Goal: Transaction & Acquisition: Purchase product/service

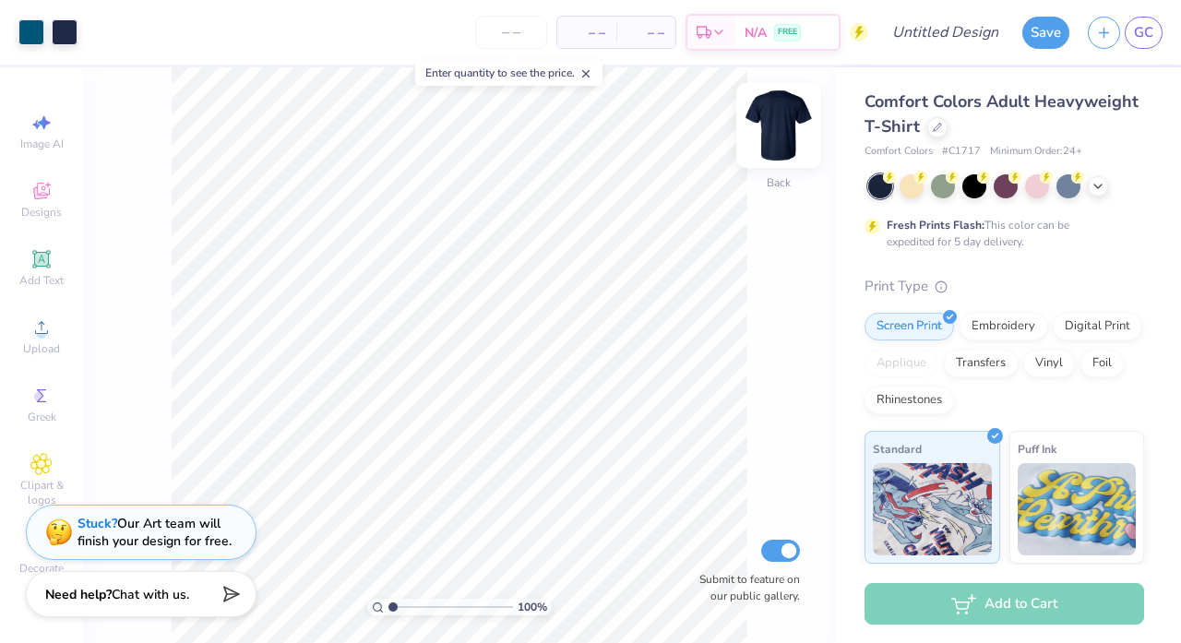
click at [772, 128] on img at bounding box center [779, 126] width 74 height 74
click at [786, 148] on img at bounding box center [779, 126] width 74 height 74
click at [780, 115] on img at bounding box center [779, 126] width 74 height 74
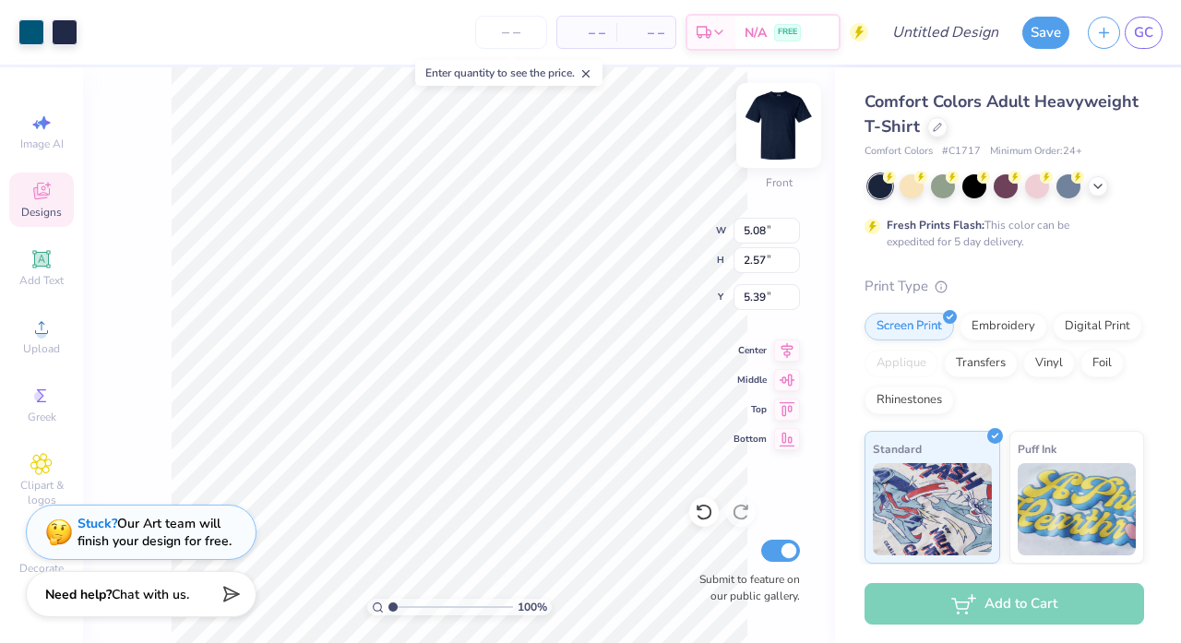
type input "8.90"
type input "4.50"
type input "4.45"
type input "12.06"
type input "6.10"
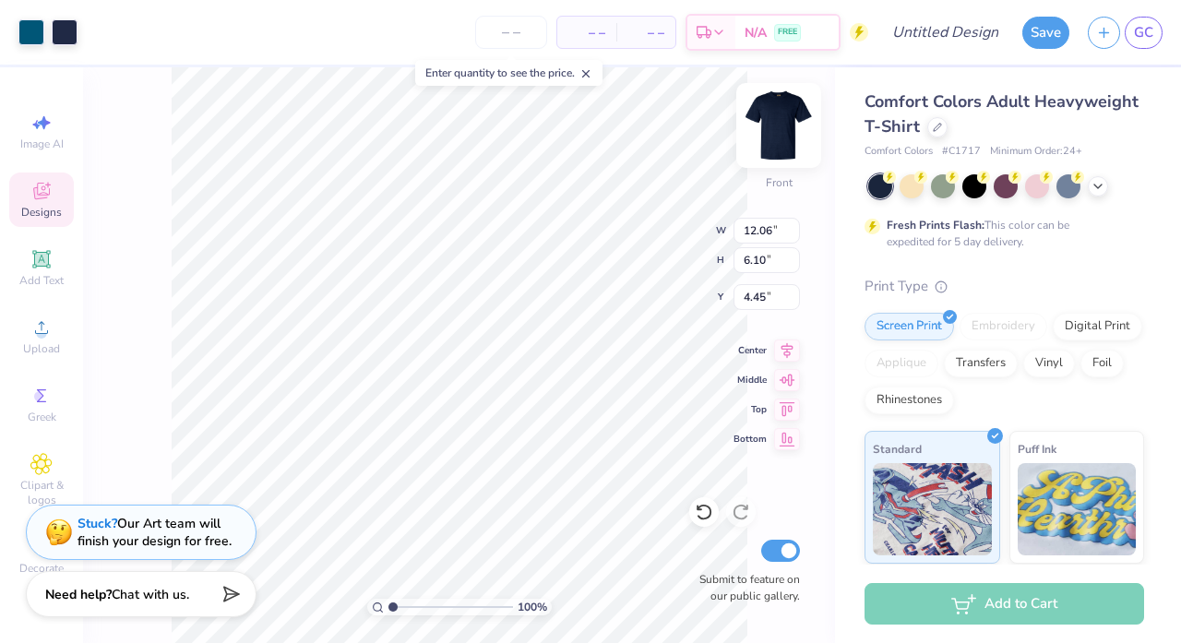
type input "4.55"
click at [765, 132] on img at bounding box center [779, 126] width 74 height 74
type input "3.28"
type input "1.66"
type input "3.44"
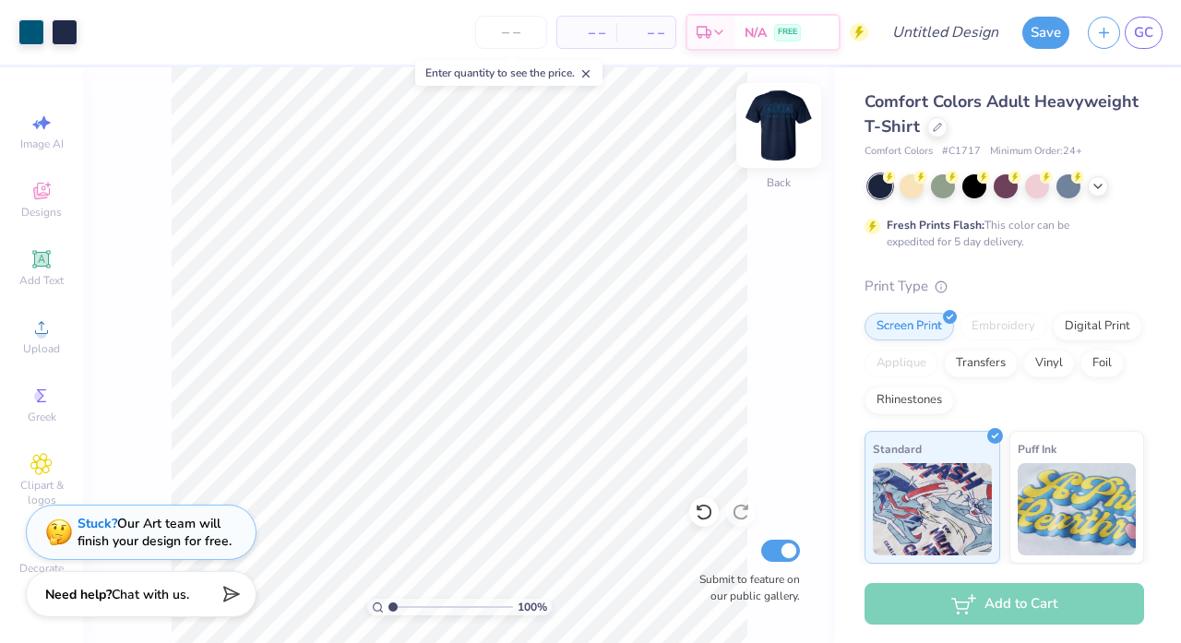
click at [762, 127] on img at bounding box center [779, 126] width 74 height 74
drag, startPoint x: 1104, startPoint y: 181, endPoint x: 942, endPoint y: 184, distance: 162.4
click at [1104, 182] on icon at bounding box center [1097, 186] width 15 height 15
click at [942, 184] on div at bounding box center [943, 184] width 24 height 24
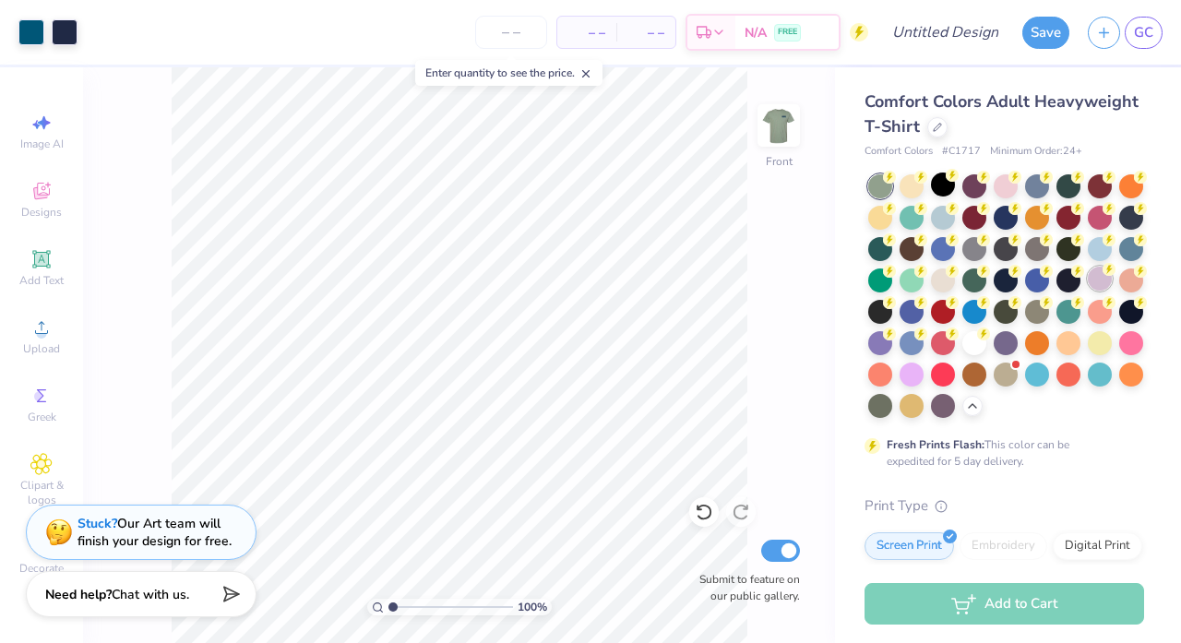
click at [1091, 287] on div at bounding box center [1099, 279] width 24 height 24
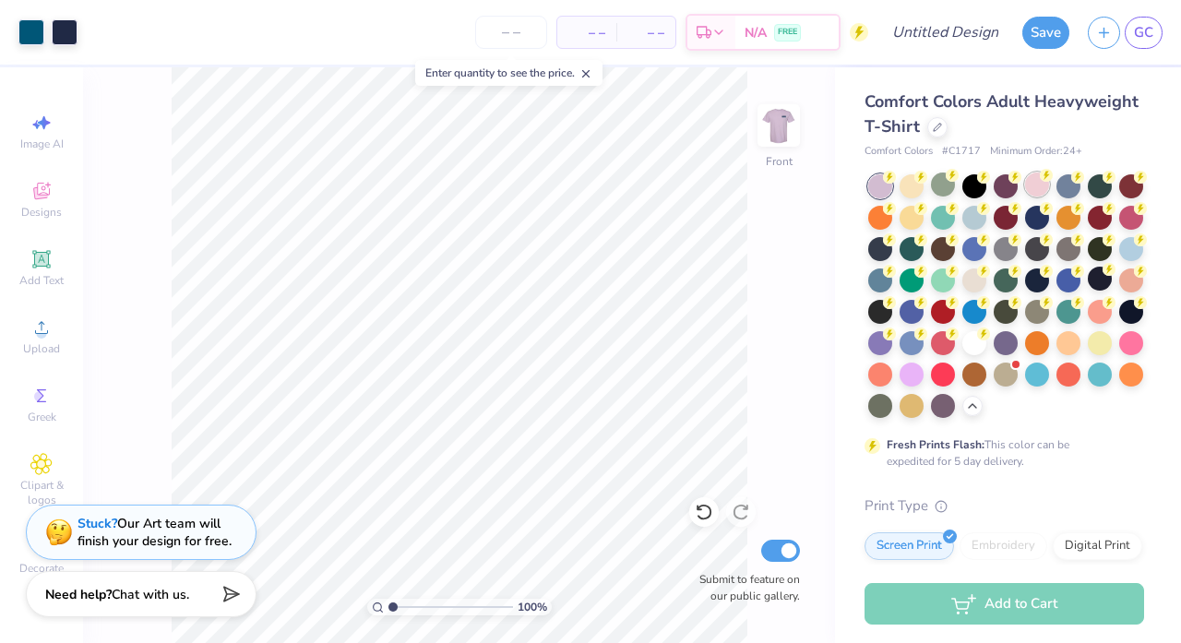
click at [1032, 185] on div at bounding box center [1037, 184] width 24 height 24
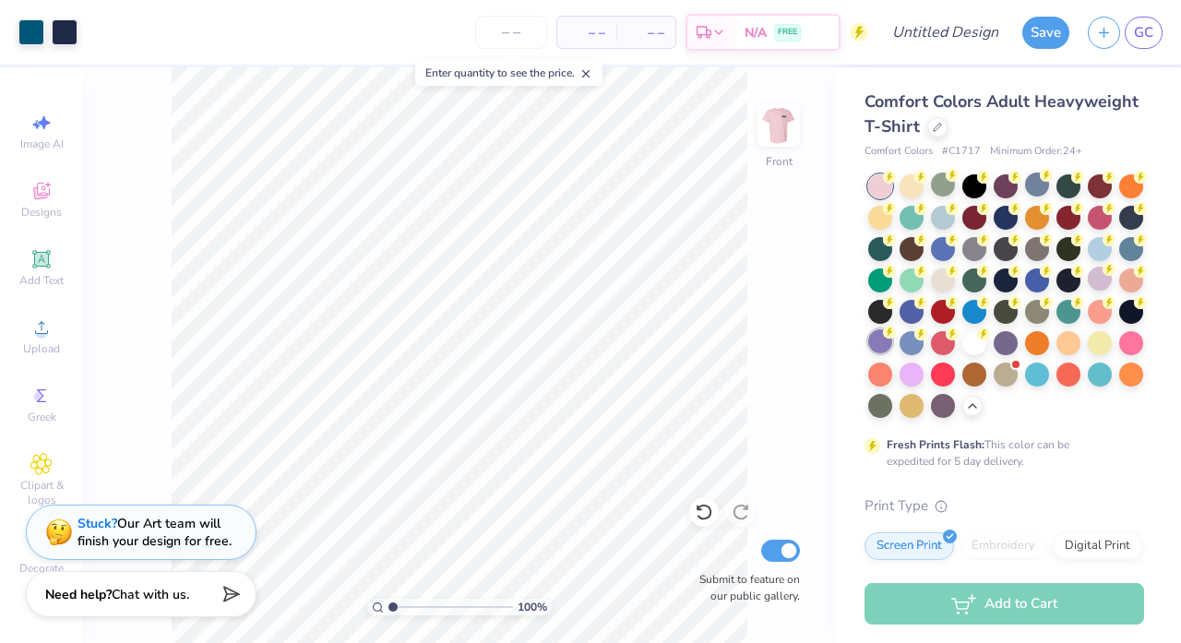
click at [876, 339] on div at bounding box center [880, 341] width 24 height 24
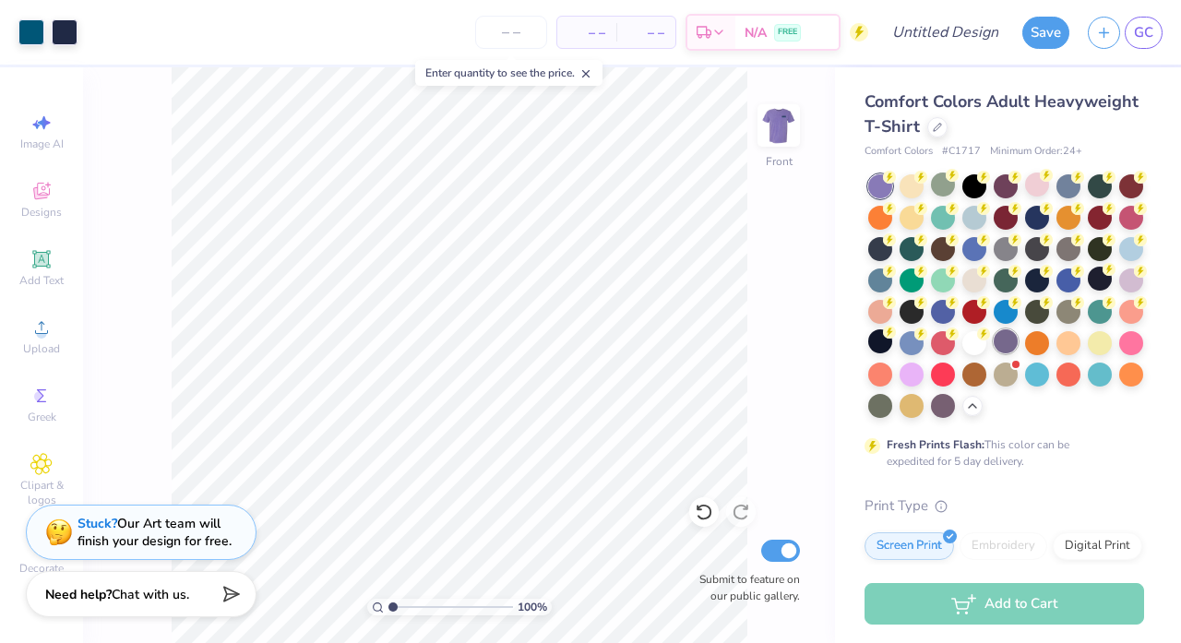
click at [1006, 336] on div at bounding box center [1005, 341] width 24 height 24
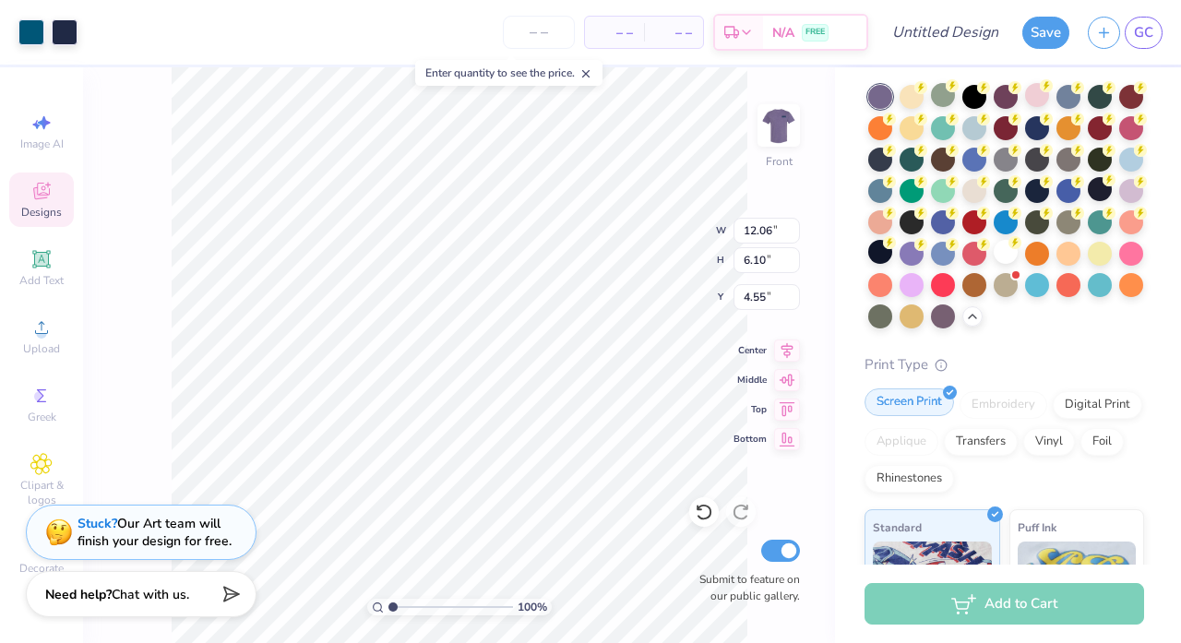
scroll to position [89, 0]
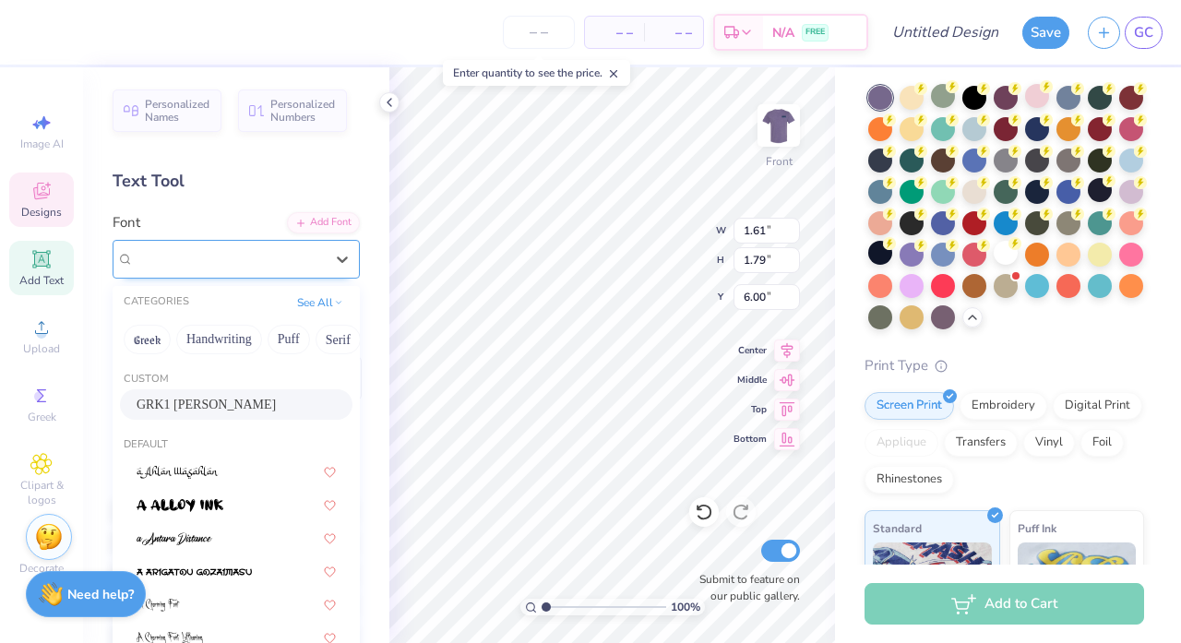
click at [268, 258] on div "GRK1 Albert" at bounding box center [229, 258] width 194 height 29
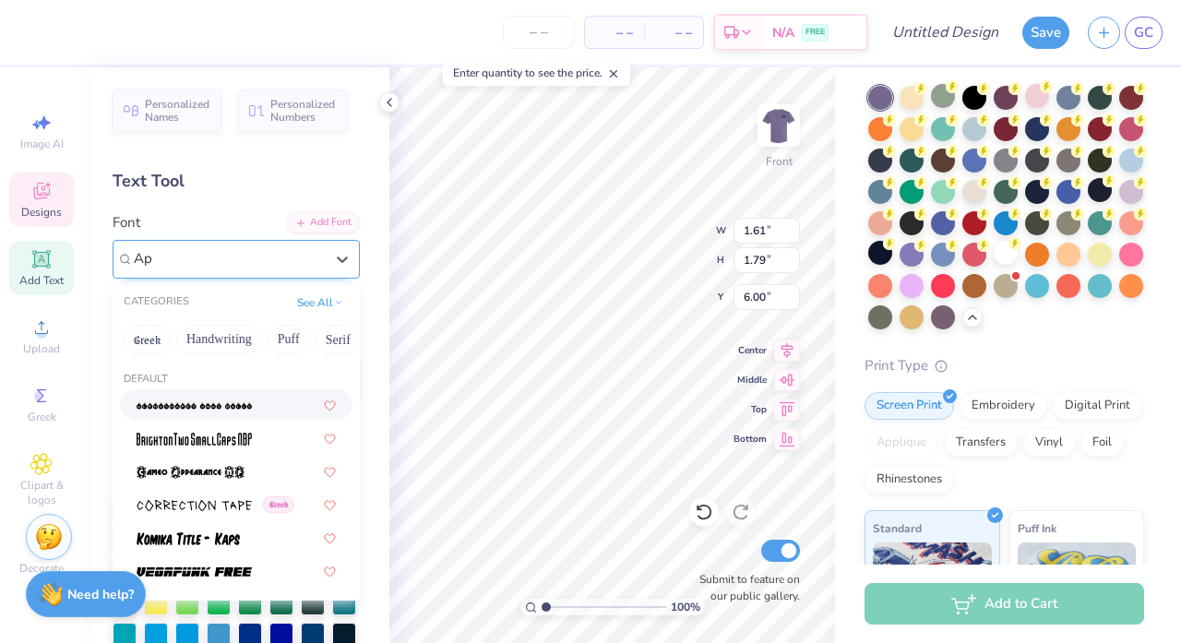
type input "A"
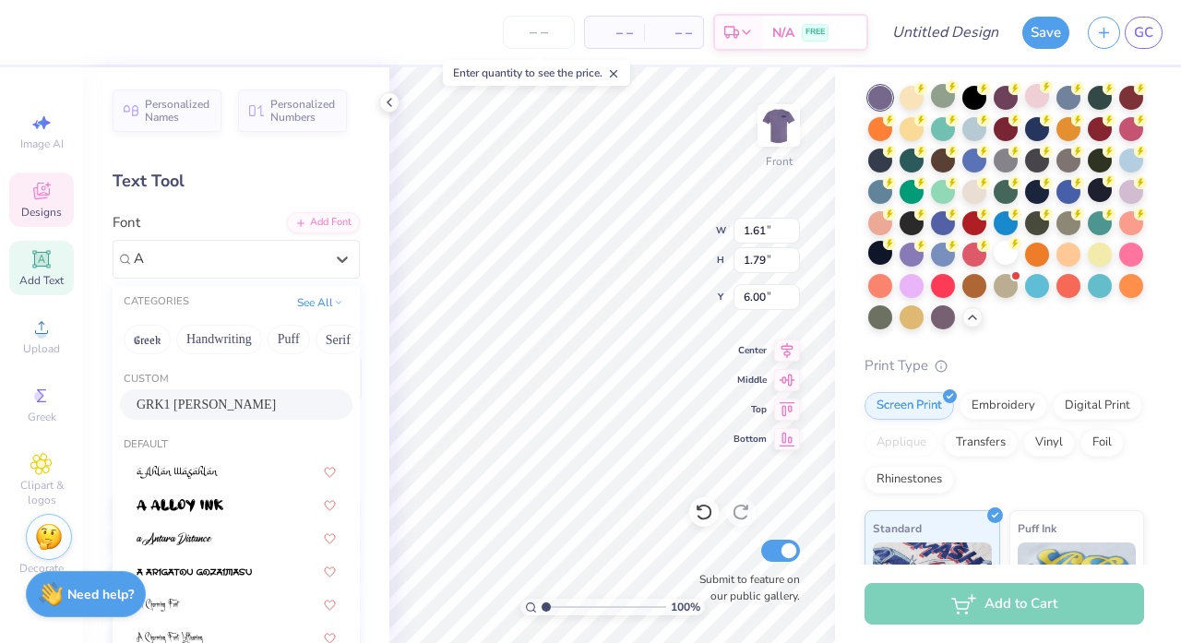
click at [253, 394] on div "GRK1 Albert" at bounding box center [236, 404] width 232 height 30
type input "A"
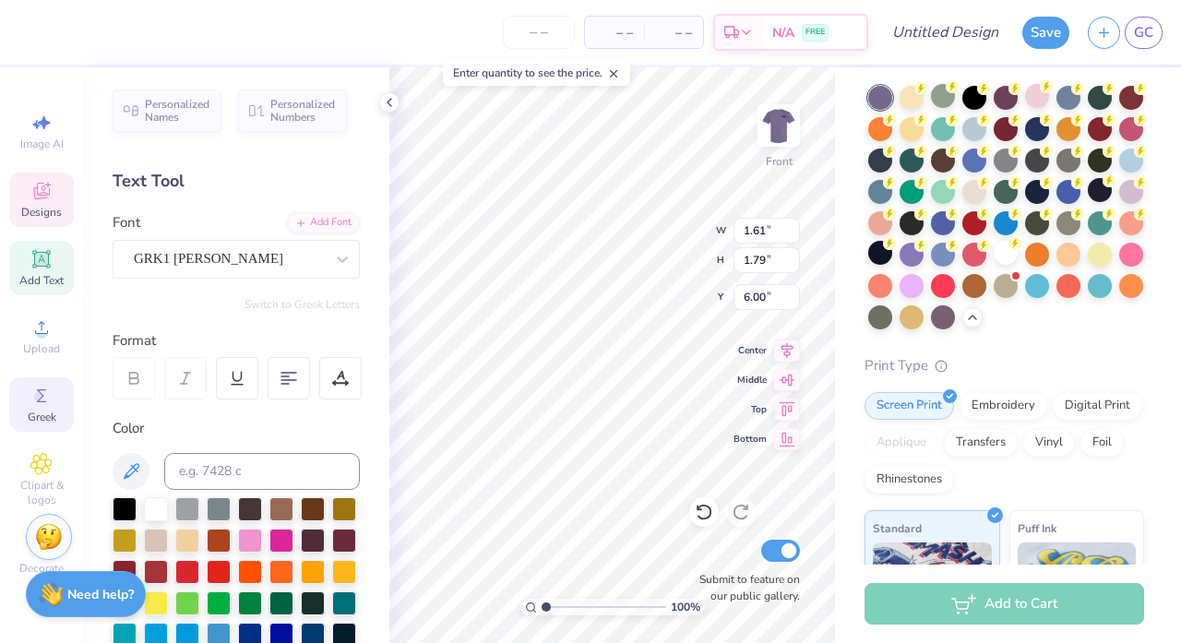
scroll to position [0, 0]
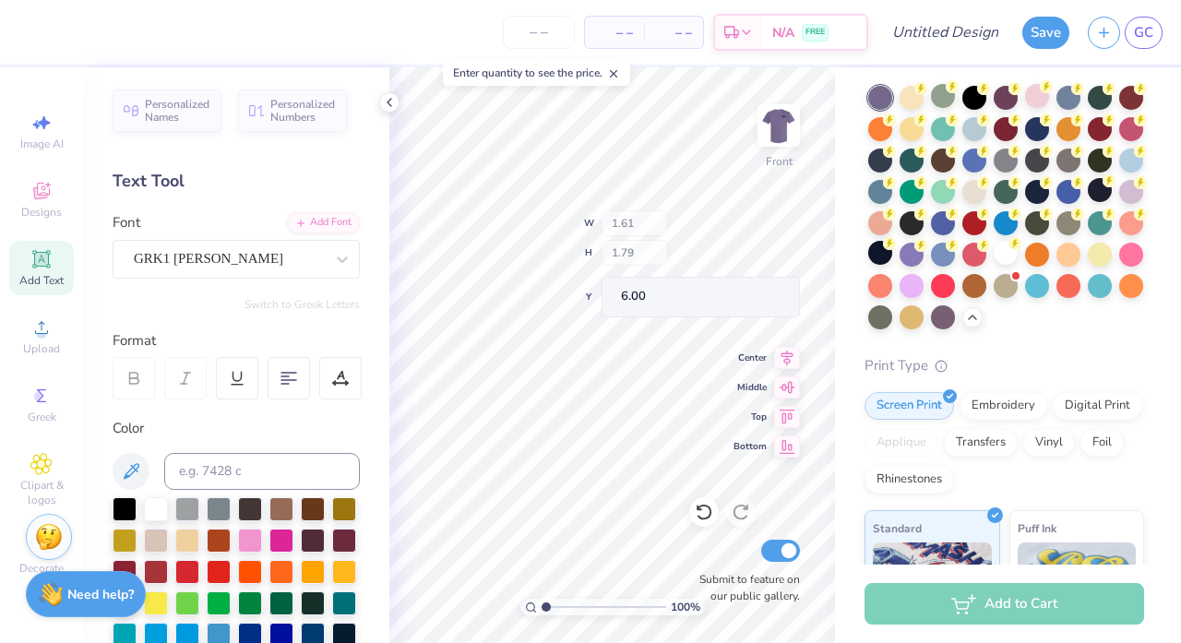
drag, startPoint x: 20, startPoint y: 410, endPoint x: 82, endPoint y: 385, distance: 67.0
click at [20, 410] on div "Greek" at bounding box center [41, 404] width 65 height 54
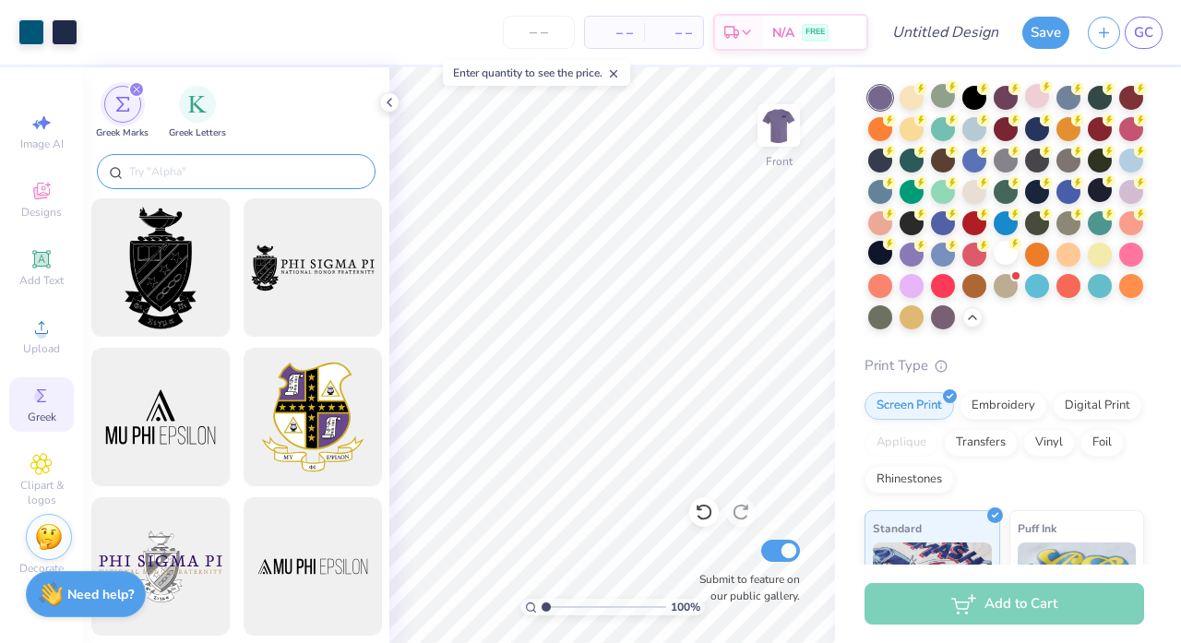
click at [244, 174] on input "text" at bounding box center [245, 171] width 236 height 18
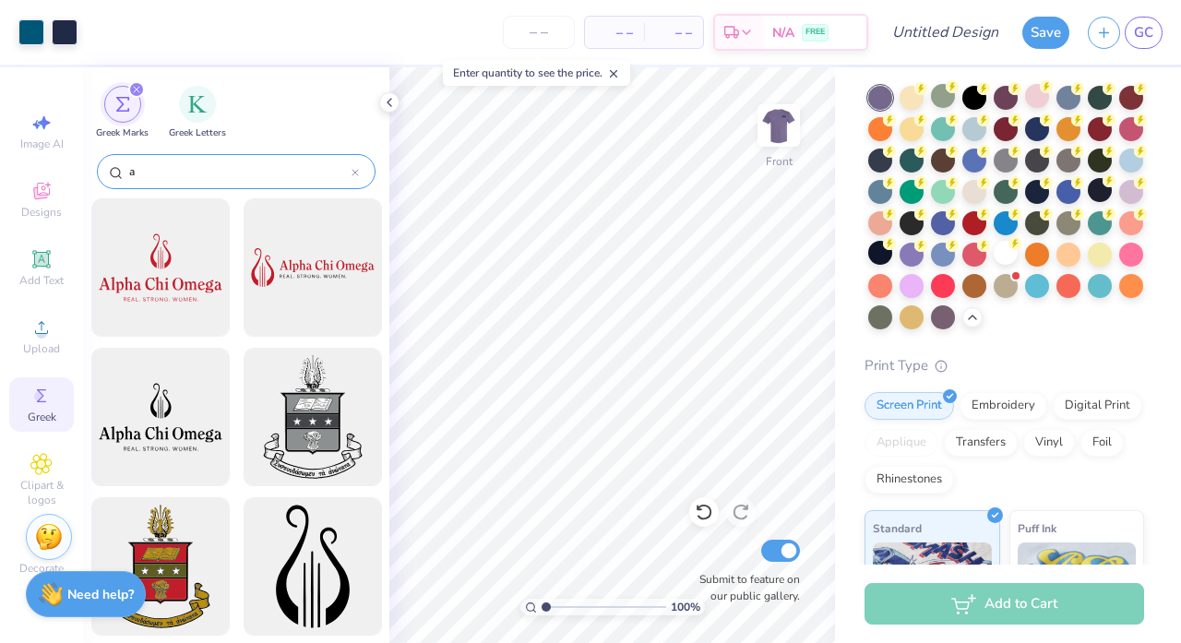
type input "a"
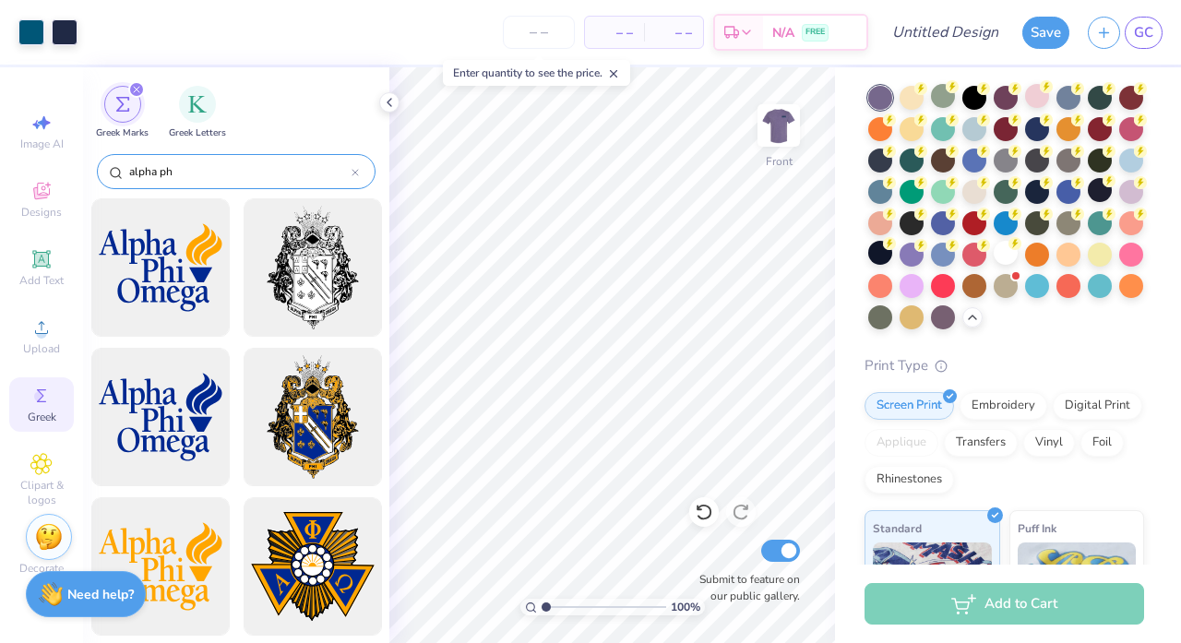
type input "alpha phi"
click at [355, 172] on icon at bounding box center [354, 172] width 7 height 7
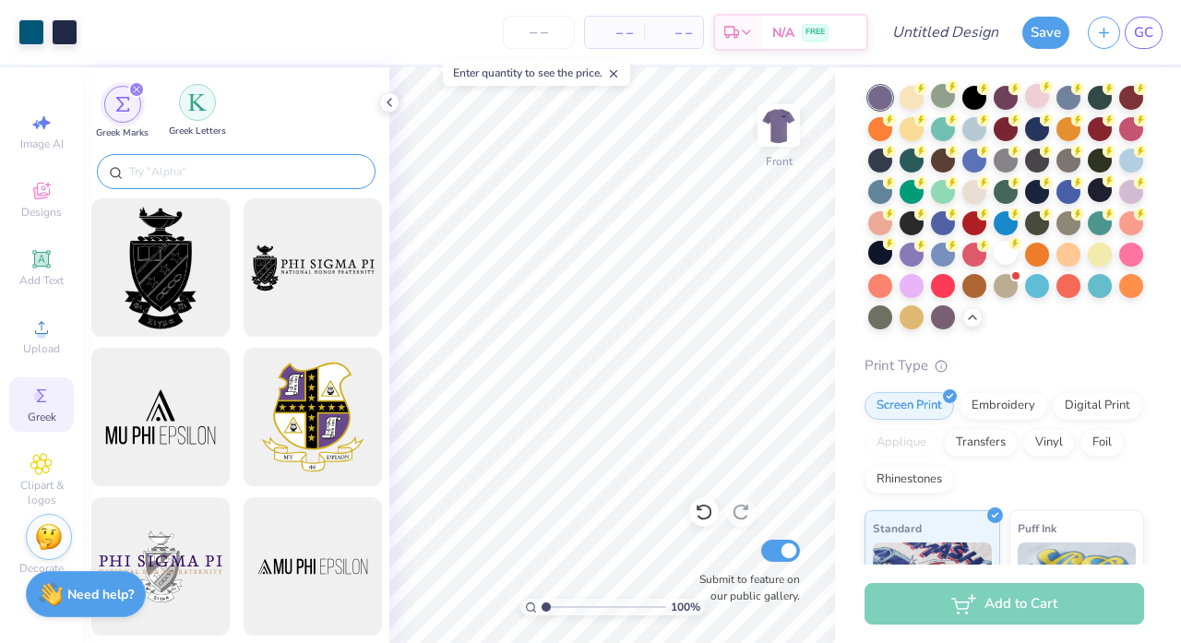
click at [204, 97] on img "filter for Greek Letters" at bounding box center [197, 102] width 18 height 18
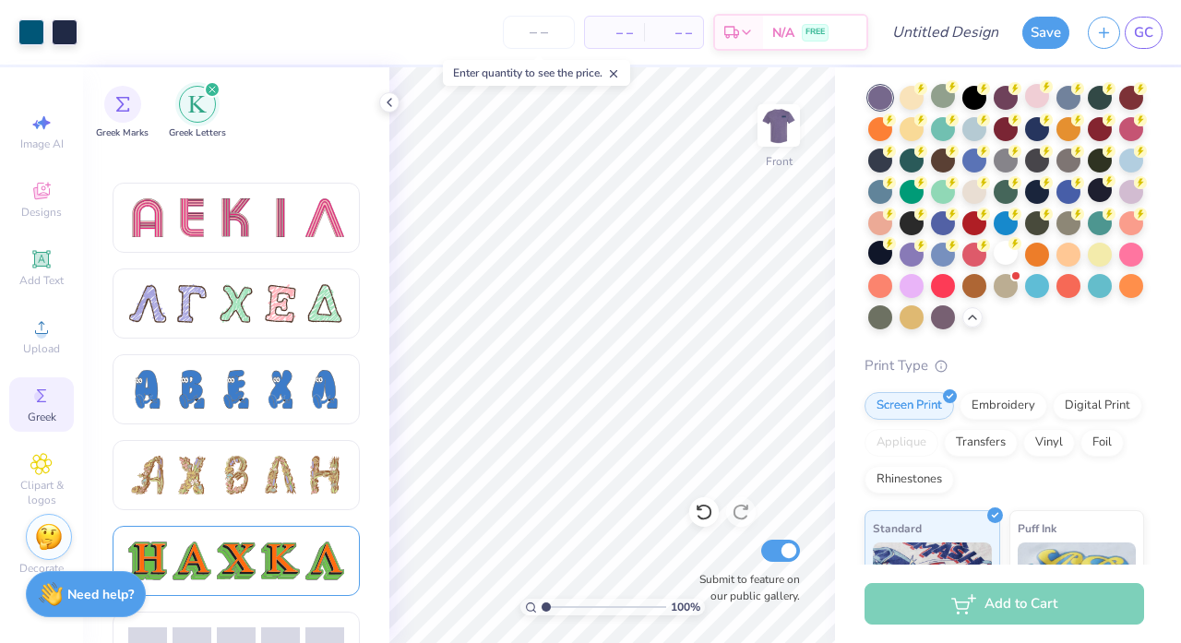
scroll to position [1854, 0]
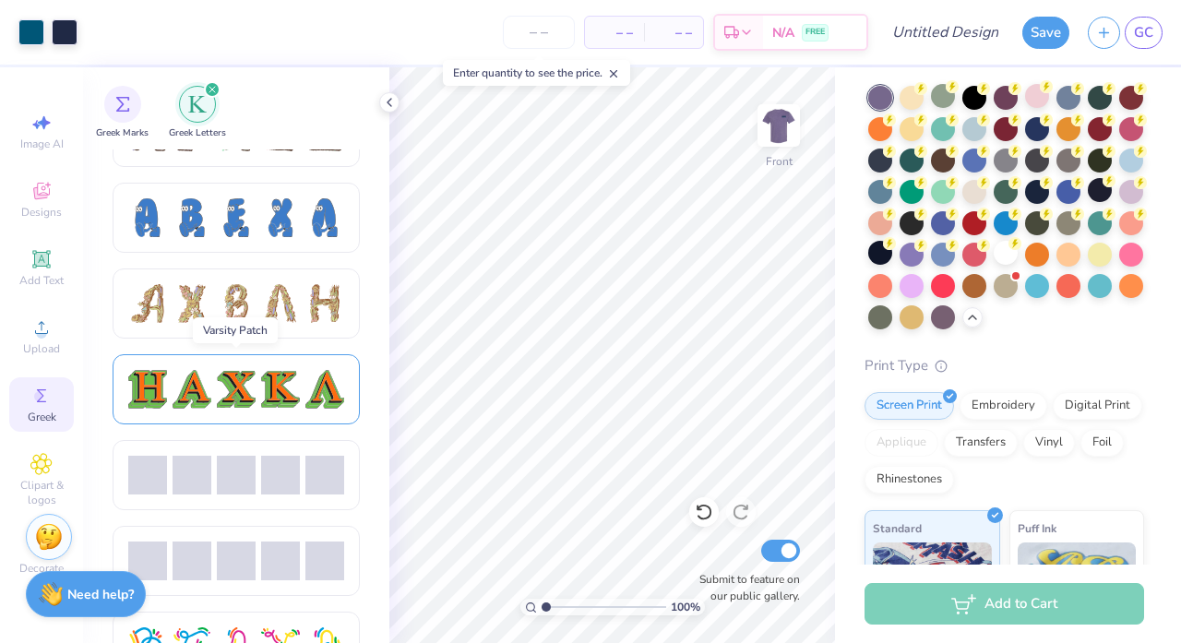
click at [288, 403] on div at bounding box center [280, 389] width 39 height 39
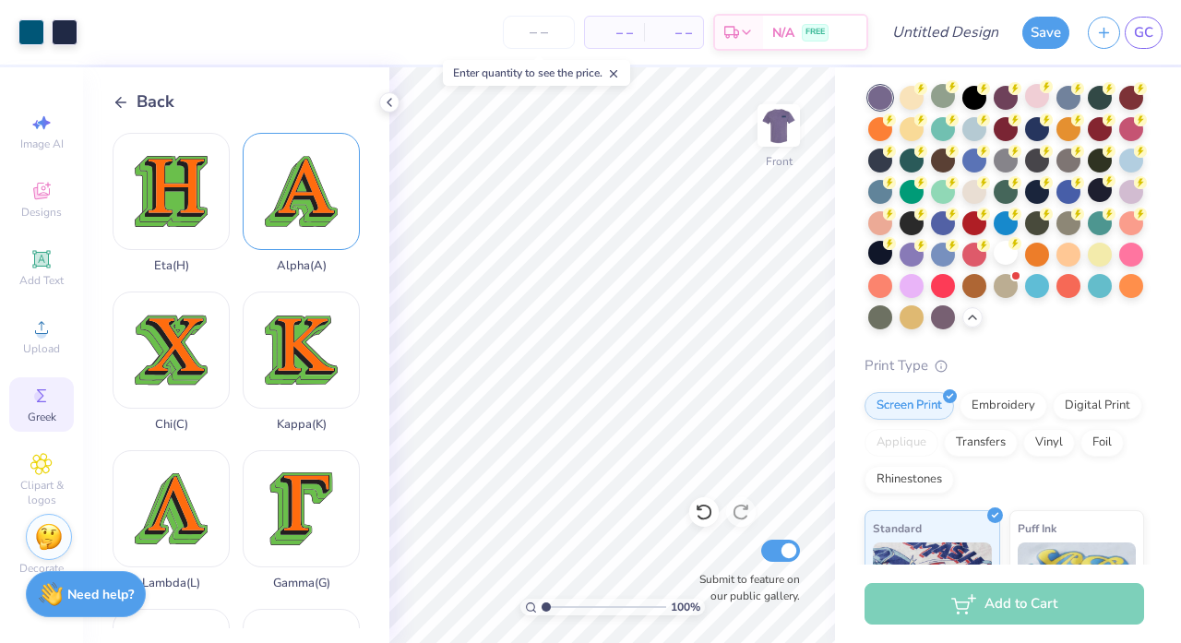
click at [299, 176] on div "Alpha ( A )" at bounding box center [301, 203] width 117 height 140
click at [29, 32] on div at bounding box center [31, 31] width 26 height 26
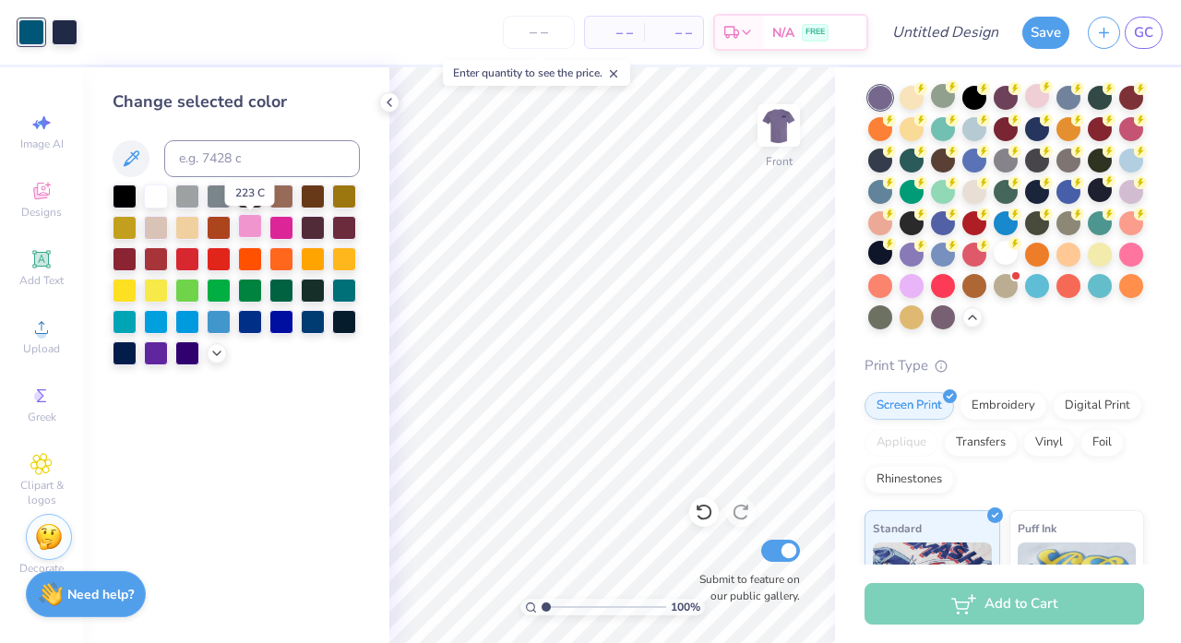
click at [252, 223] on div at bounding box center [250, 226] width 24 height 24
click at [308, 236] on div at bounding box center [313, 226] width 24 height 24
click at [188, 196] on div at bounding box center [187, 195] width 24 height 24
click at [151, 194] on div at bounding box center [156, 195] width 24 height 24
click at [243, 324] on div at bounding box center [250, 320] width 24 height 24
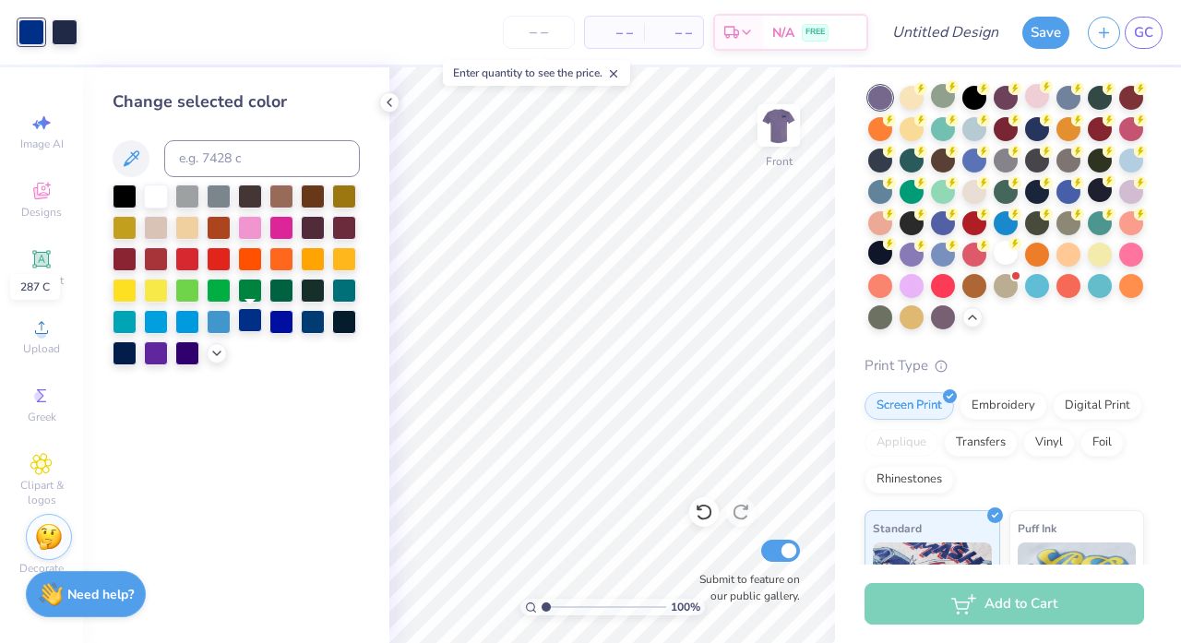
click at [242, 320] on div at bounding box center [250, 320] width 24 height 24
click at [216, 315] on div at bounding box center [219, 320] width 24 height 24
click at [318, 320] on div at bounding box center [313, 320] width 24 height 24
click at [58, 28] on div at bounding box center [65, 31] width 26 height 26
click at [156, 197] on div at bounding box center [156, 195] width 24 height 24
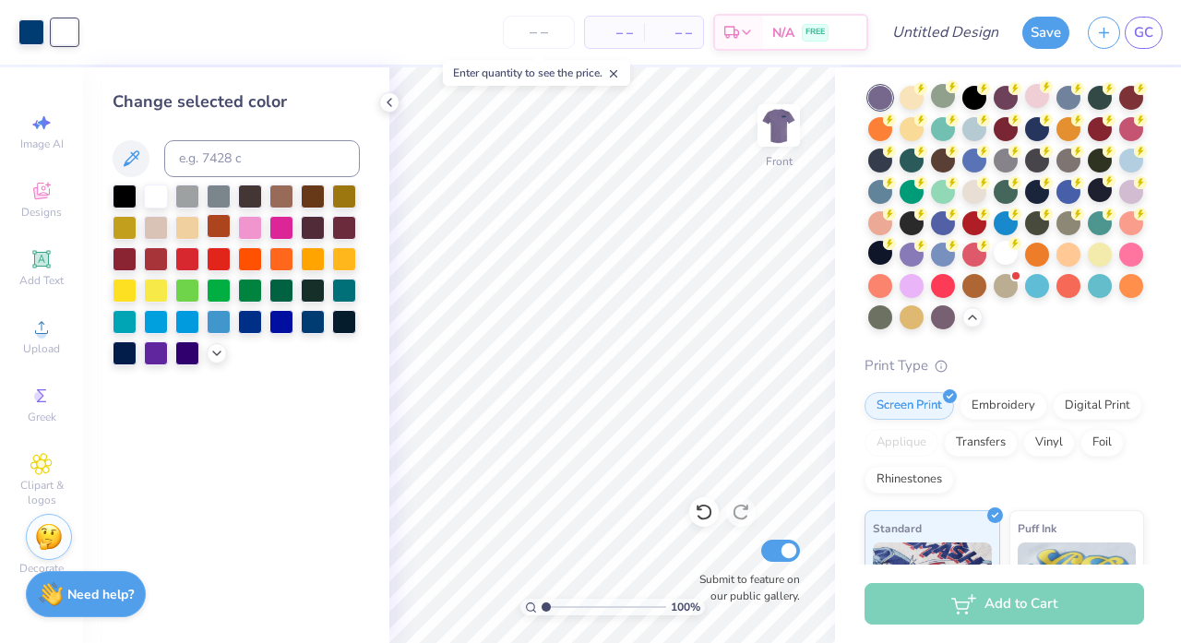
click at [226, 220] on div at bounding box center [219, 226] width 24 height 24
click at [148, 355] on div at bounding box center [156, 351] width 24 height 24
click at [308, 228] on div at bounding box center [313, 226] width 24 height 24
click at [281, 224] on div at bounding box center [281, 226] width 24 height 24
click at [253, 224] on div at bounding box center [250, 226] width 24 height 24
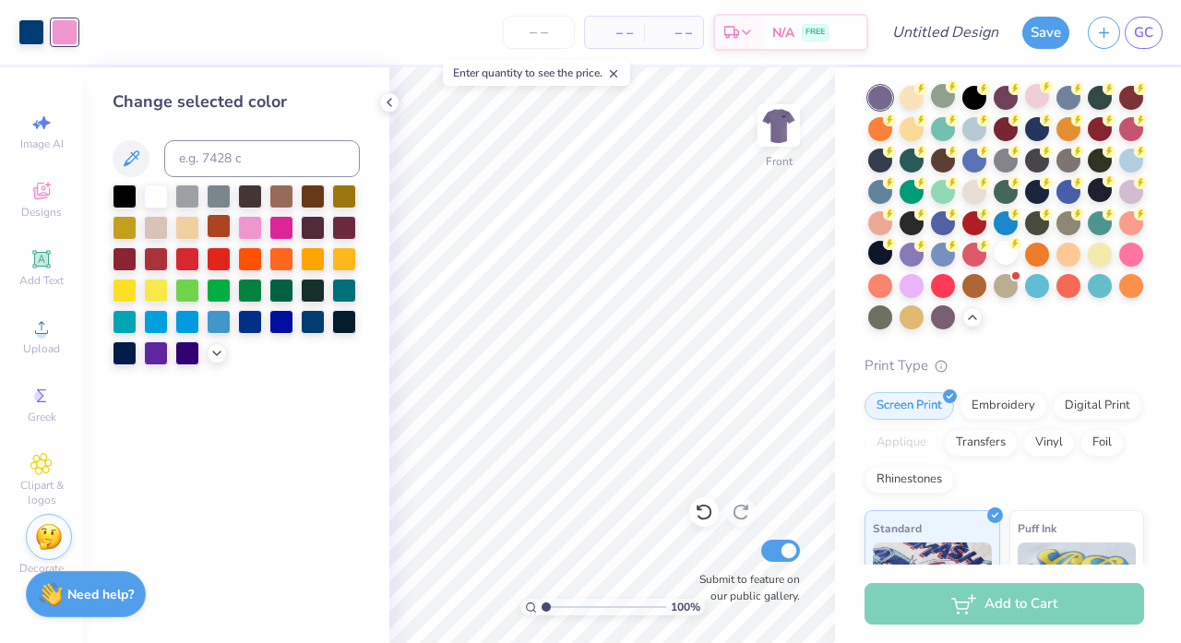
click at [230, 225] on div at bounding box center [219, 226] width 24 height 24
click at [196, 232] on div at bounding box center [187, 226] width 24 height 24
click at [160, 229] on div at bounding box center [156, 226] width 24 height 24
click at [124, 229] on div at bounding box center [125, 226] width 24 height 24
click at [346, 196] on div at bounding box center [344, 195] width 24 height 24
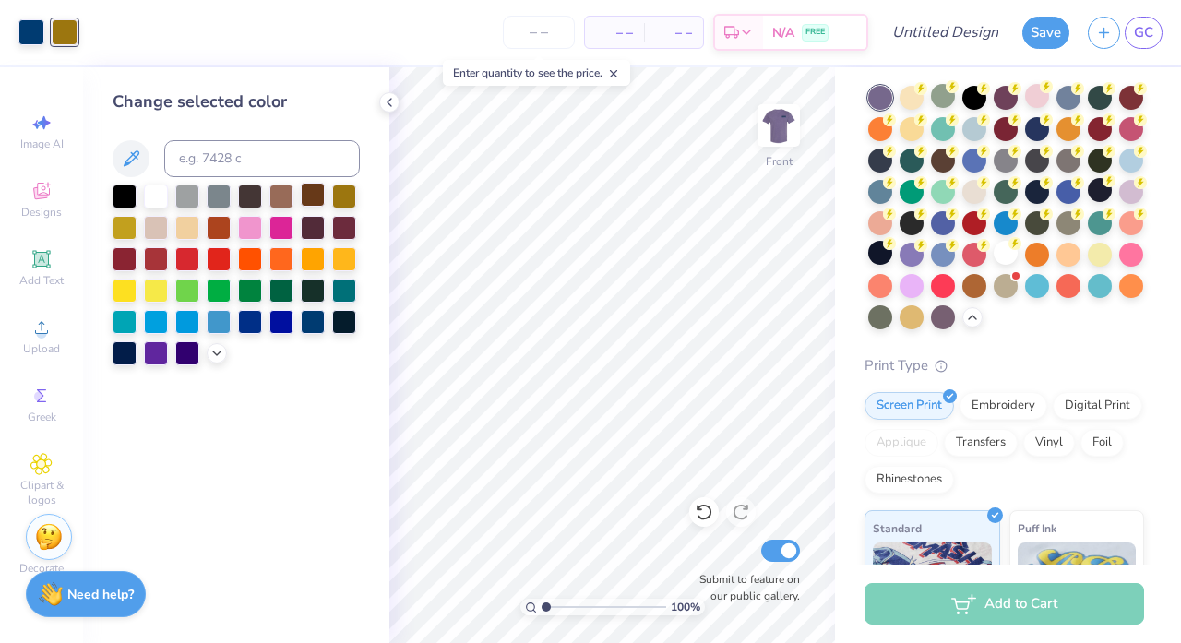
click at [313, 196] on div at bounding box center [313, 195] width 24 height 24
click at [279, 196] on div at bounding box center [281, 195] width 24 height 24
click at [214, 356] on icon at bounding box center [216, 351] width 15 height 15
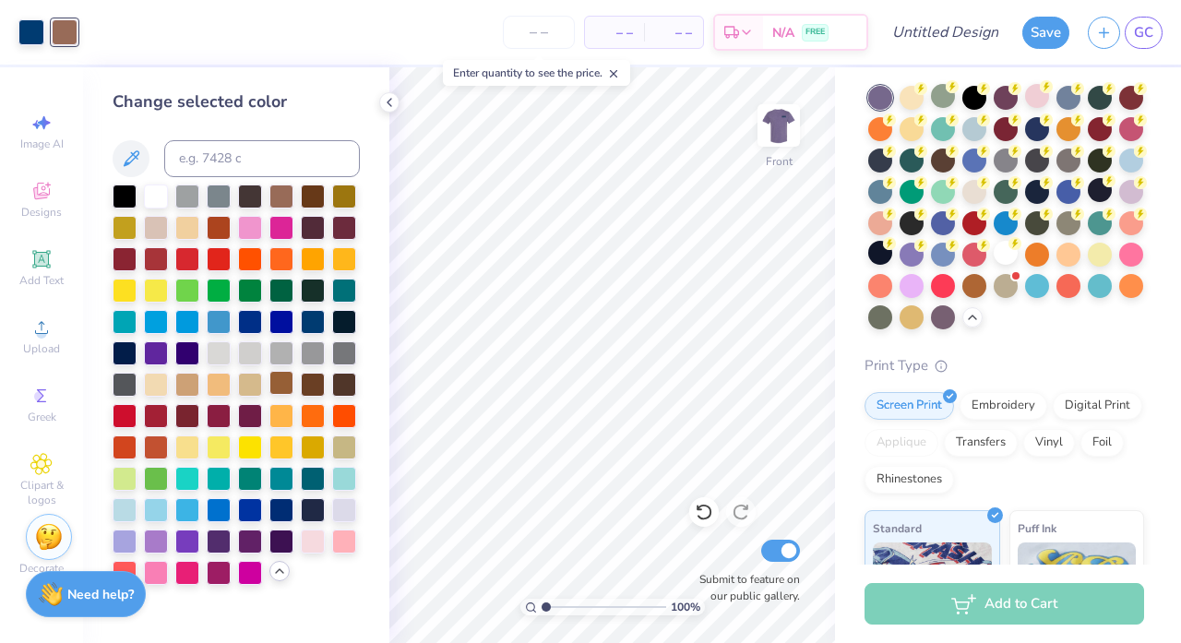
click at [280, 388] on div at bounding box center [281, 383] width 24 height 24
click at [254, 386] on div at bounding box center [250, 383] width 24 height 24
click at [226, 387] on div at bounding box center [219, 383] width 24 height 24
click at [191, 387] on div at bounding box center [187, 383] width 24 height 24
click at [163, 386] on div at bounding box center [156, 383] width 24 height 24
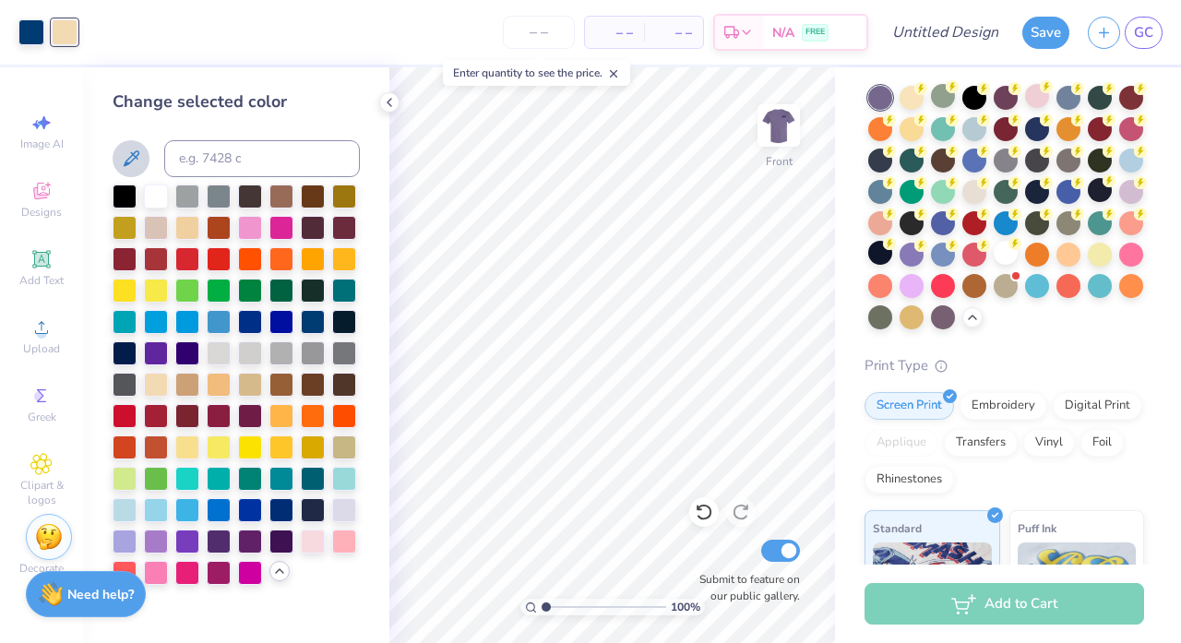
click at [138, 167] on icon at bounding box center [131, 159] width 22 height 22
click at [121, 151] on icon at bounding box center [131, 159] width 22 height 22
click at [188, 538] on div at bounding box center [187, 540] width 24 height 24
click at [148, 538] on div at bounding box center [156, 540] width 24 height 24
click at [126, 545] on div at bounding box center [125, 540] width 24 height 24
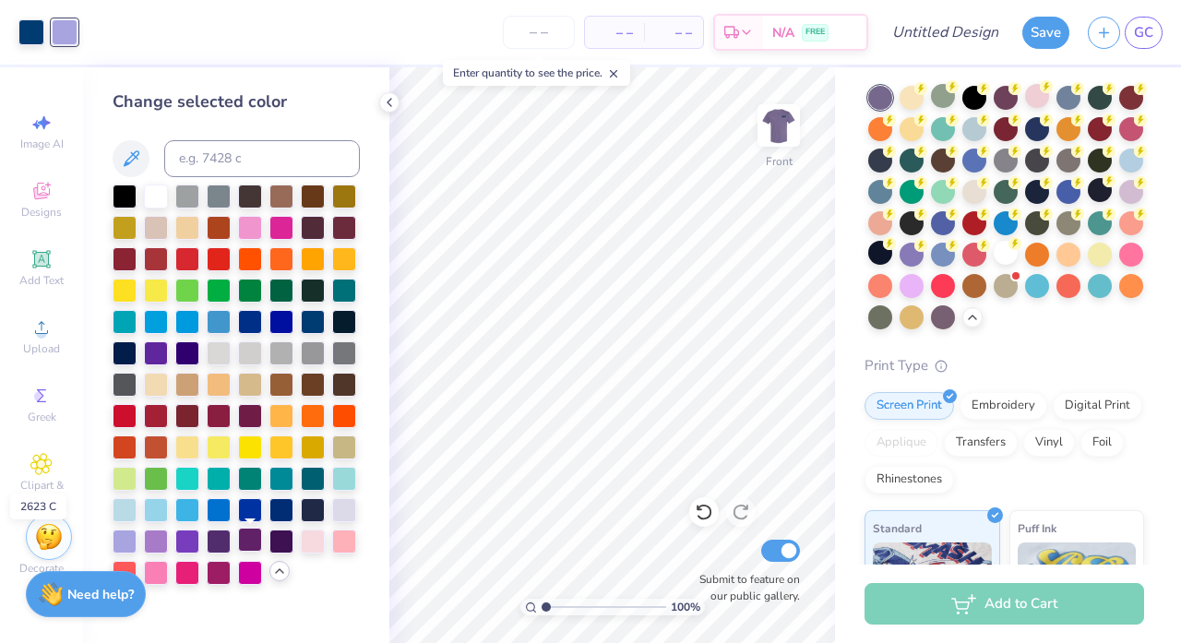
click at [251, 548] on div at bounding box center [250, 540] width 24 height 24
click at [275, 546] on div at bounding box center [281, 540] width 24 height 24
click at [212, 546] on div at bounding box center [219, 540] width 24 height 24
click at [193, 544] on div at bounding box center [187, 540] width 24 height 24
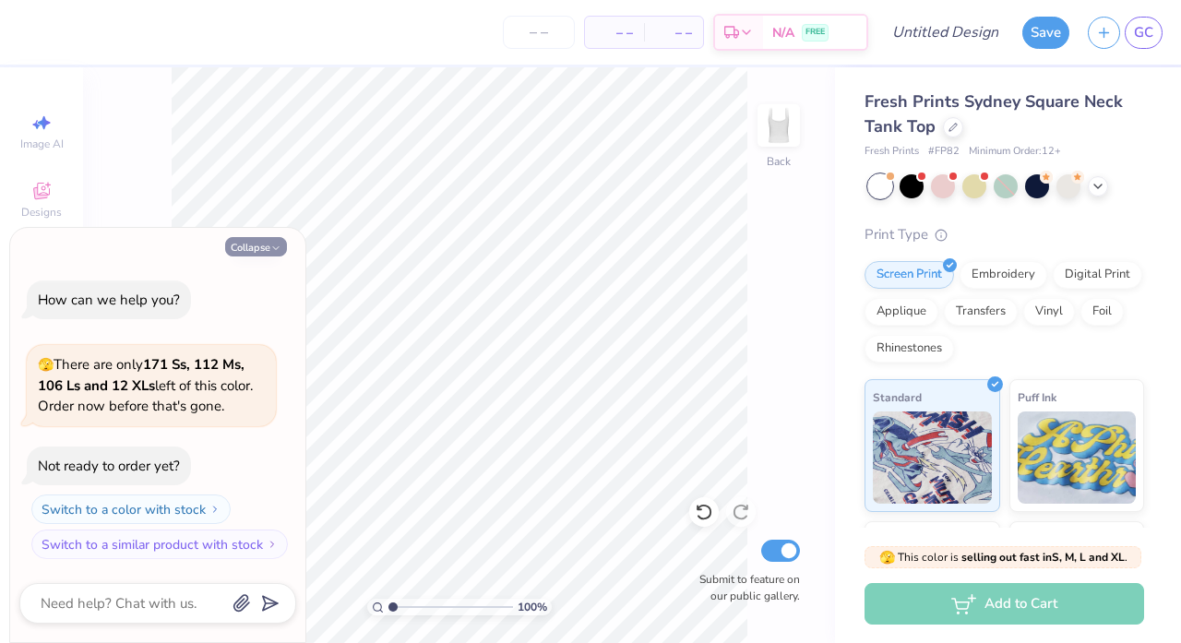
click at [261, 256] on button "Collapse" at bounding box center [256, 246] width 62 height 19
type textarea "x"
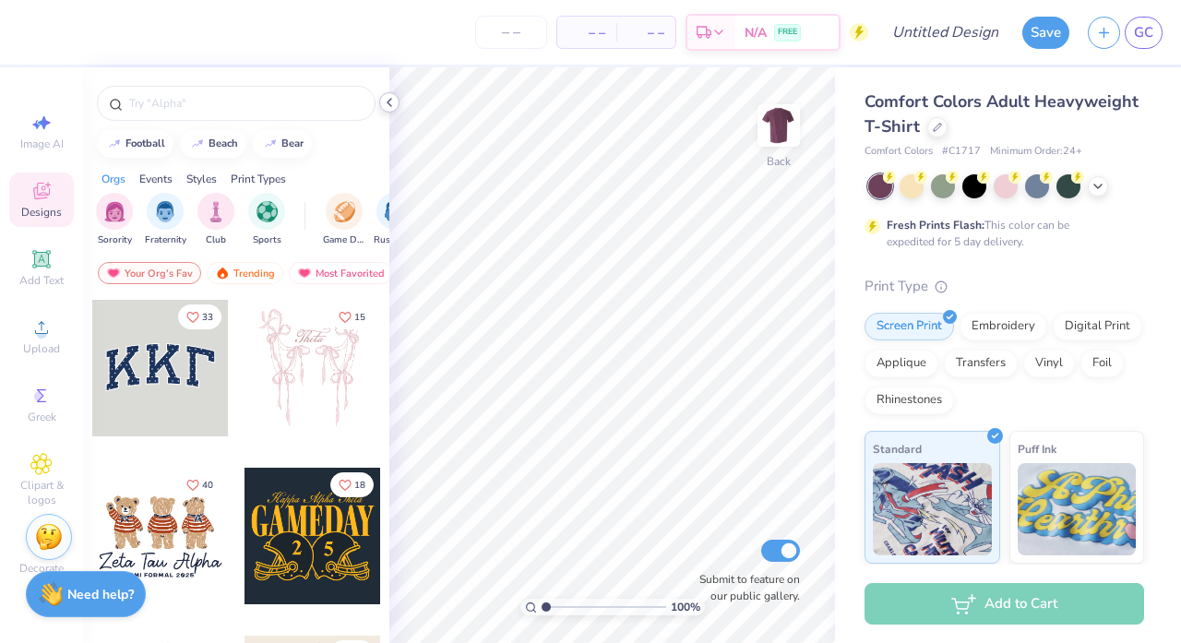
click at [382, 103] on icon at bounding box center [389, 102] width 15 height 15
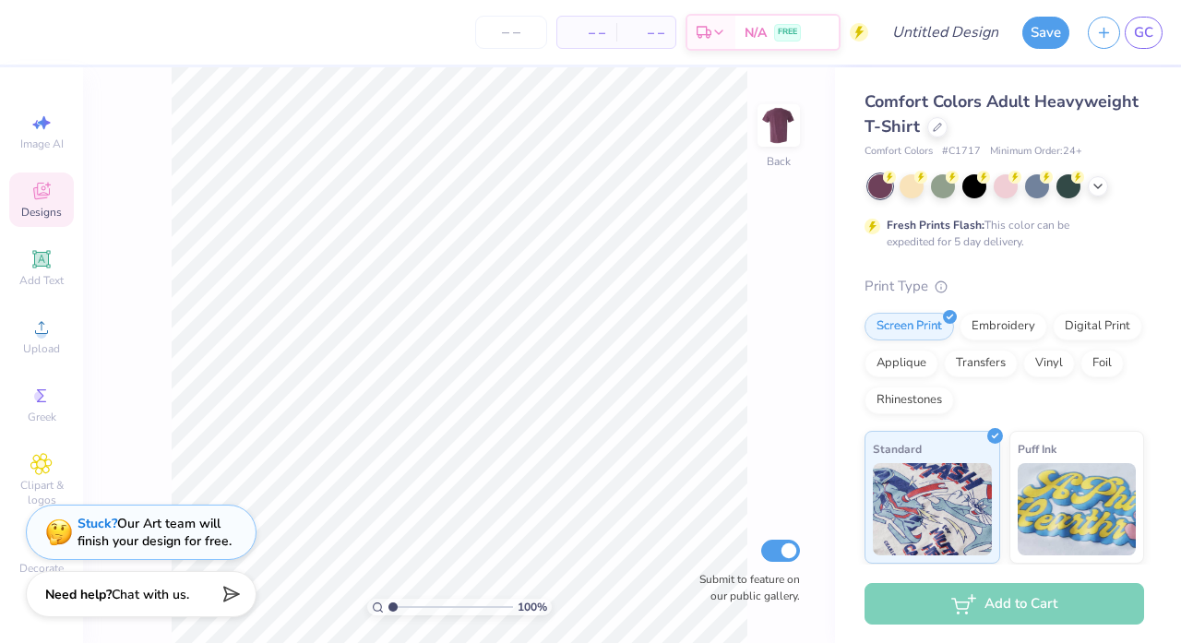
click at [29, 176] on div "Designs" at bounding box center [41, 199] width 65 height 54
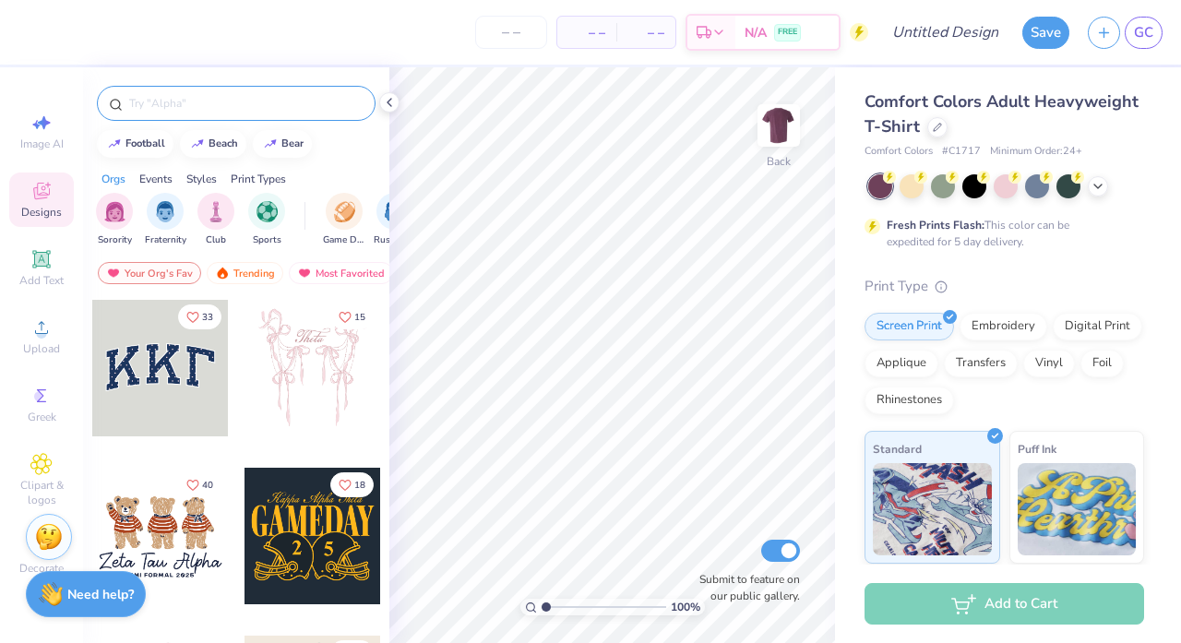
click at [265, 109] on input "text" at bounding box center [245, 103] width 236 height 18
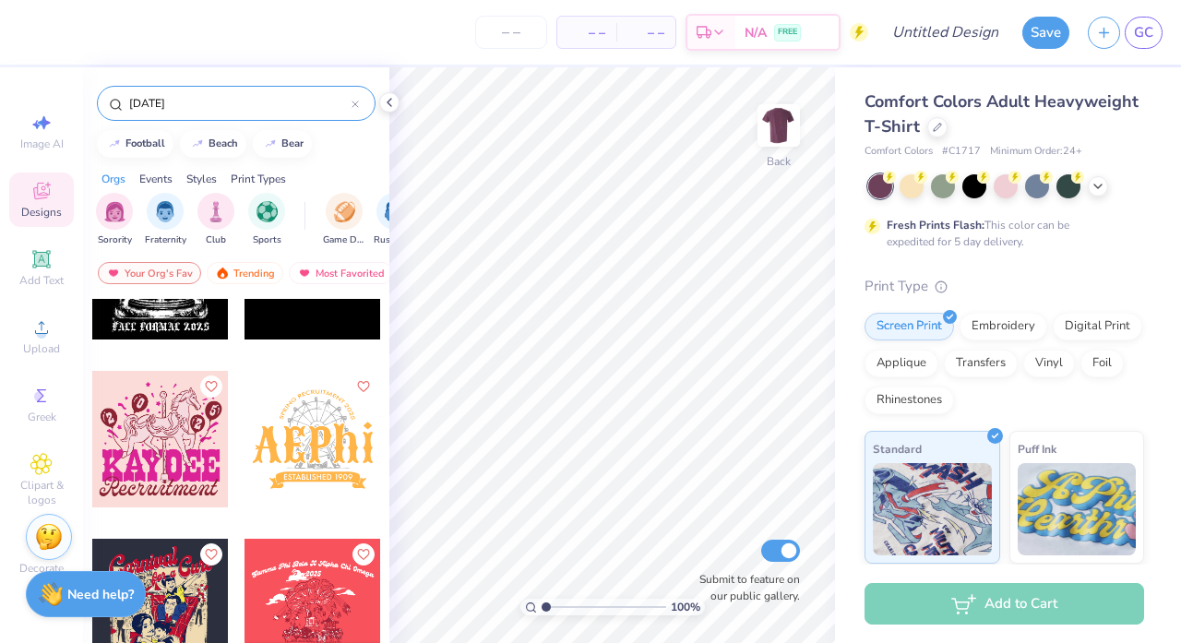
scroll to position [601, 0]
type input "[DATE]"
click at [326, 409] on div at bounding box center [312, 438] width 137 height 137
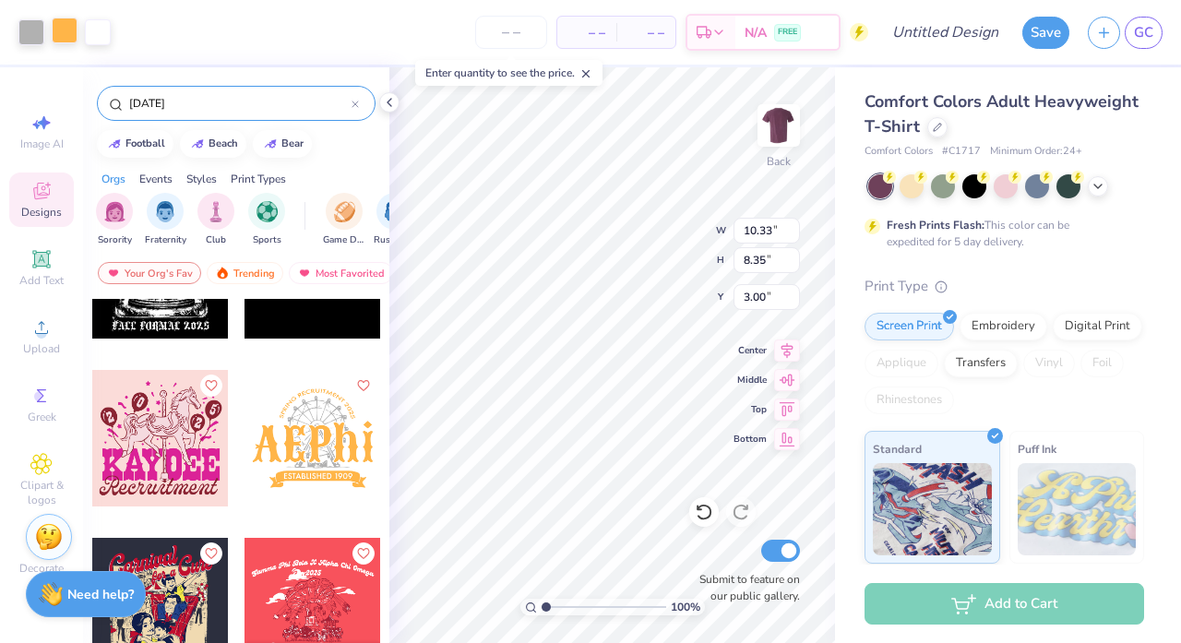
click at [63, 22] on div at bounding box center [65, 31] width 26 height 26
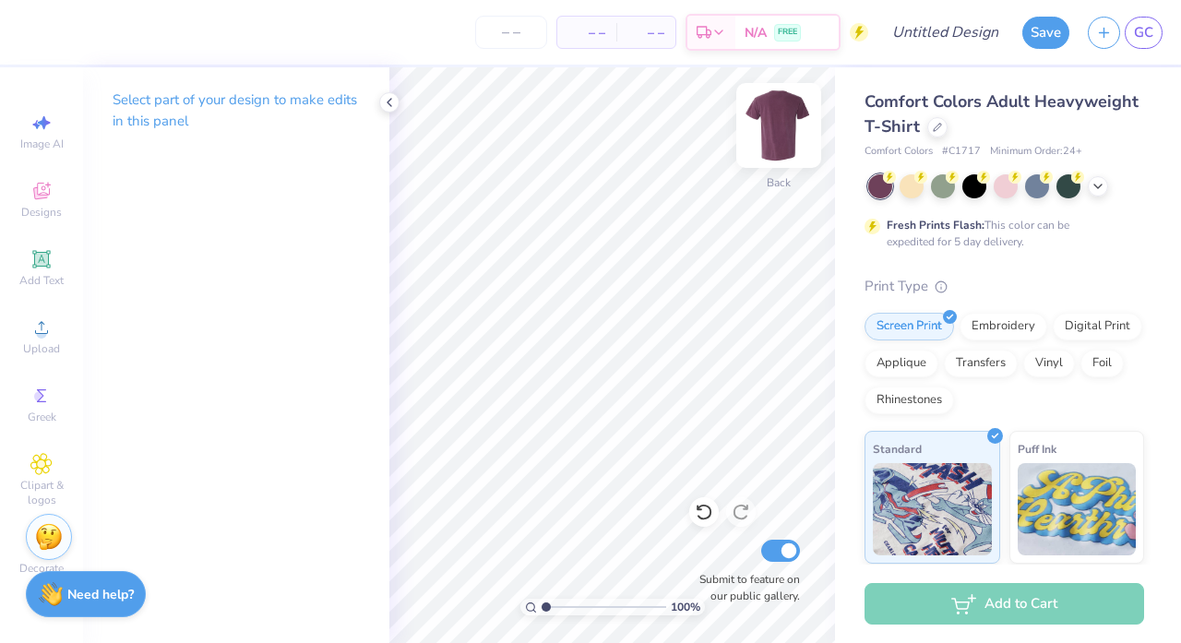
click at [759, 142] on div at bounding box center [778, 125] width 85 height 85
click at [41, 196] on icon at bounding box center [41, 193] width 15 height 12
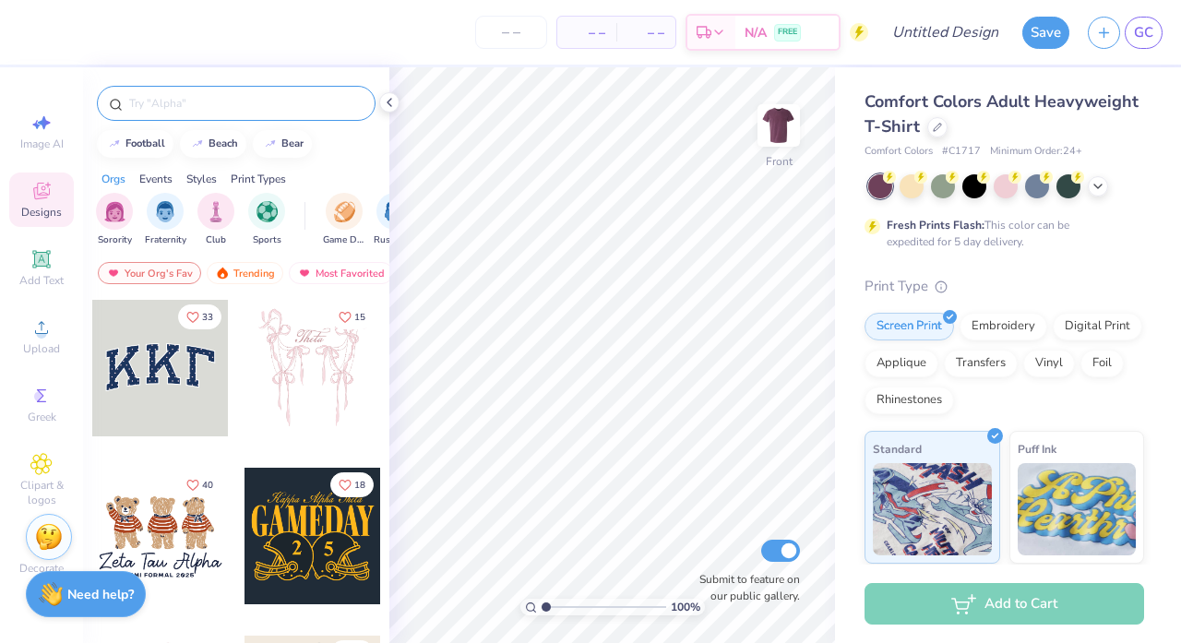
click at [300, 103] on input "text" at bounding box center [245, 103] width 236 height 18
type input "[DATE]"
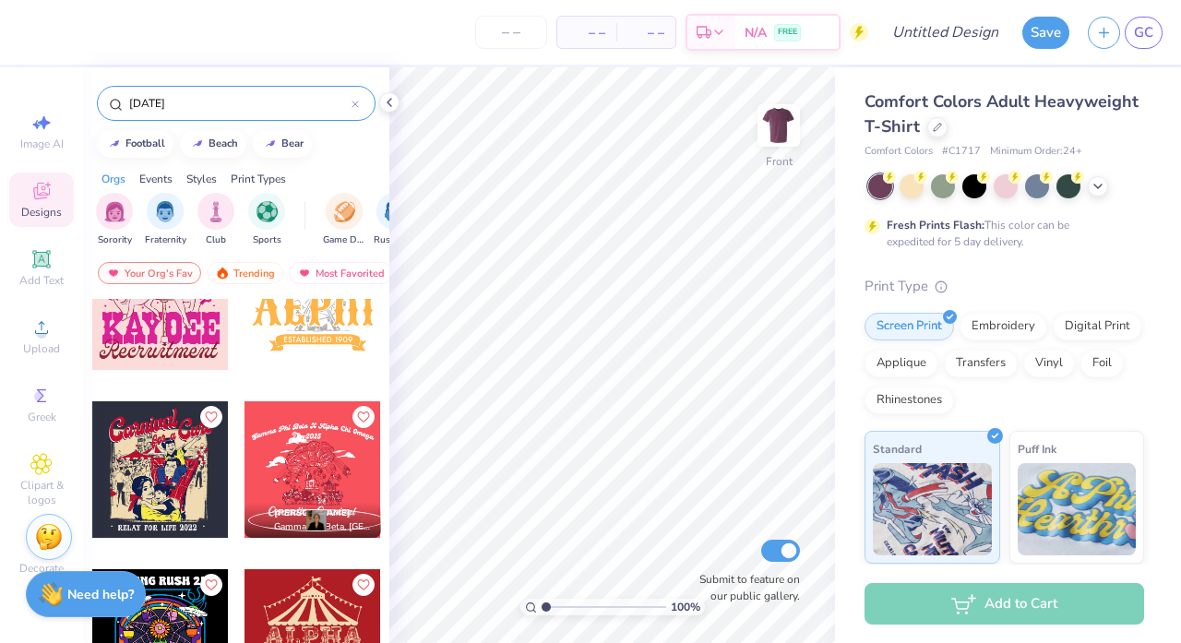
scroll to position [742, 0]
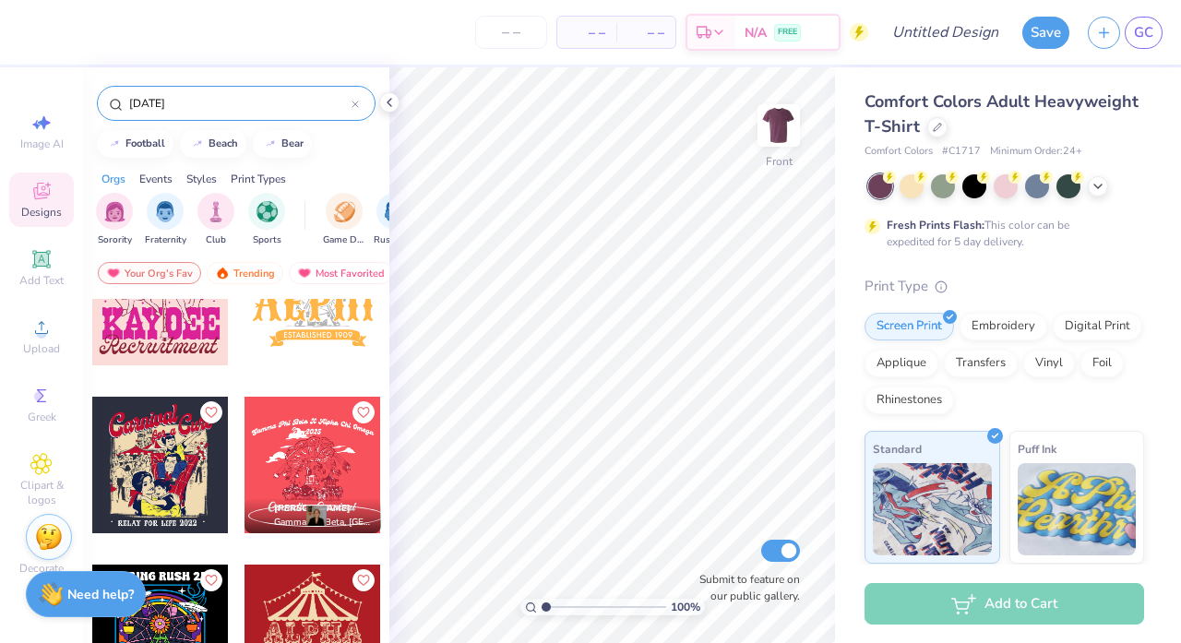
click at [304, 333] on div at bounding box center [312, 297] width 137 height 137
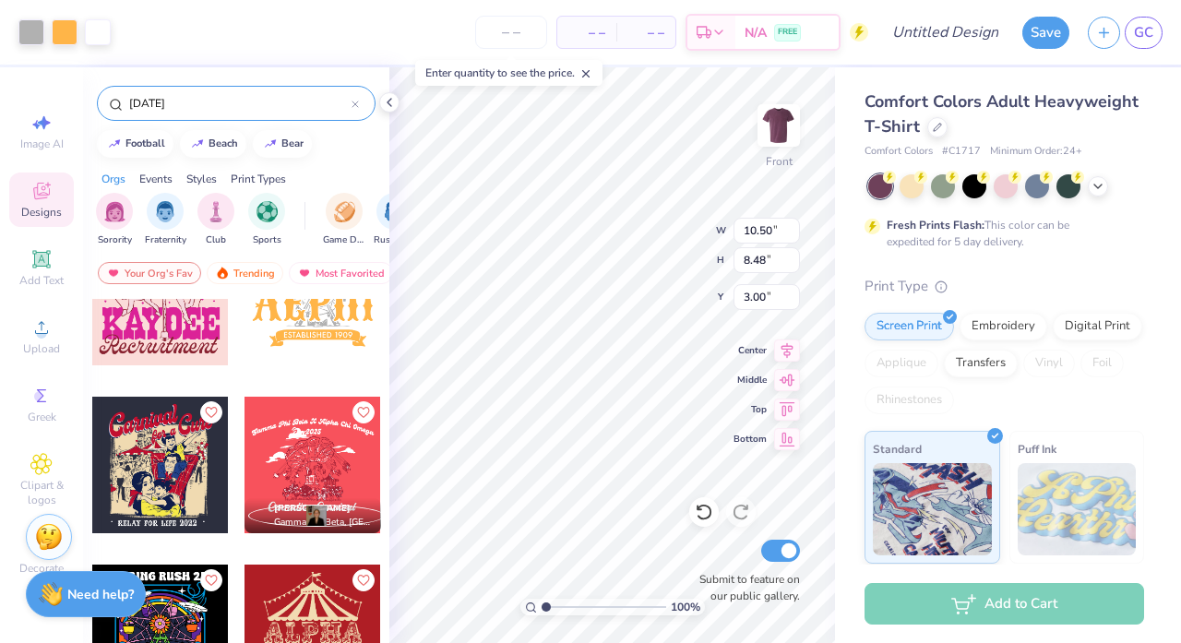
type input "11.62"
type input "9.39"
type input "4.36"
click at [59, 23] on div at bounding box center [65, 31] width 26 height 26
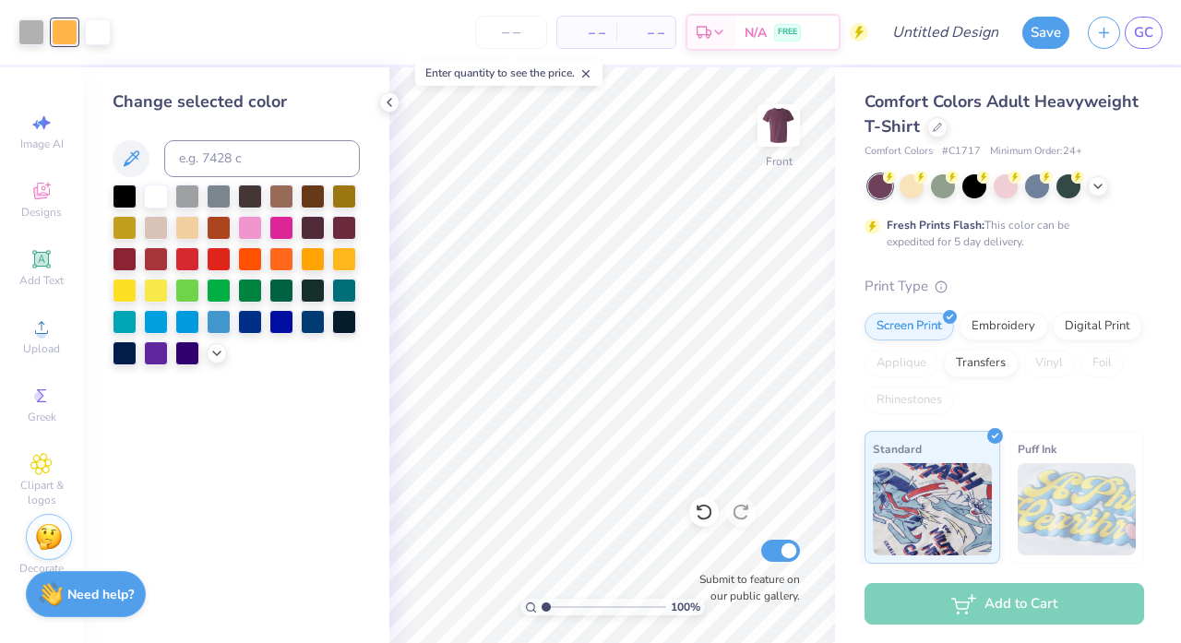
click at [203, 356] on div at bounding box center [236, 274] width 247 height 181
click at [217, 356] on icon at bounding box center [216, 351] width 15 height 15
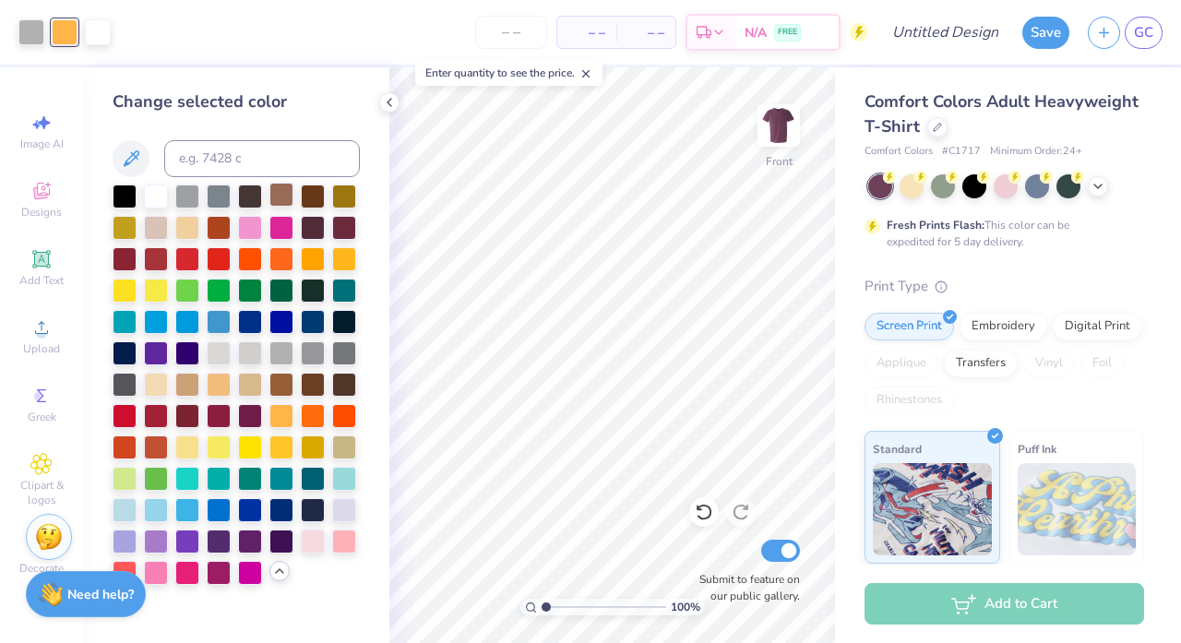
click at [286, 202] on div at bounding box center [281, 195] width 24 height 24
click at [154, 201] on div at bounding box center [156, 195] width 24 height 24
click at [187, 352] on div at bounding box center [187, 351] width 24 height 24
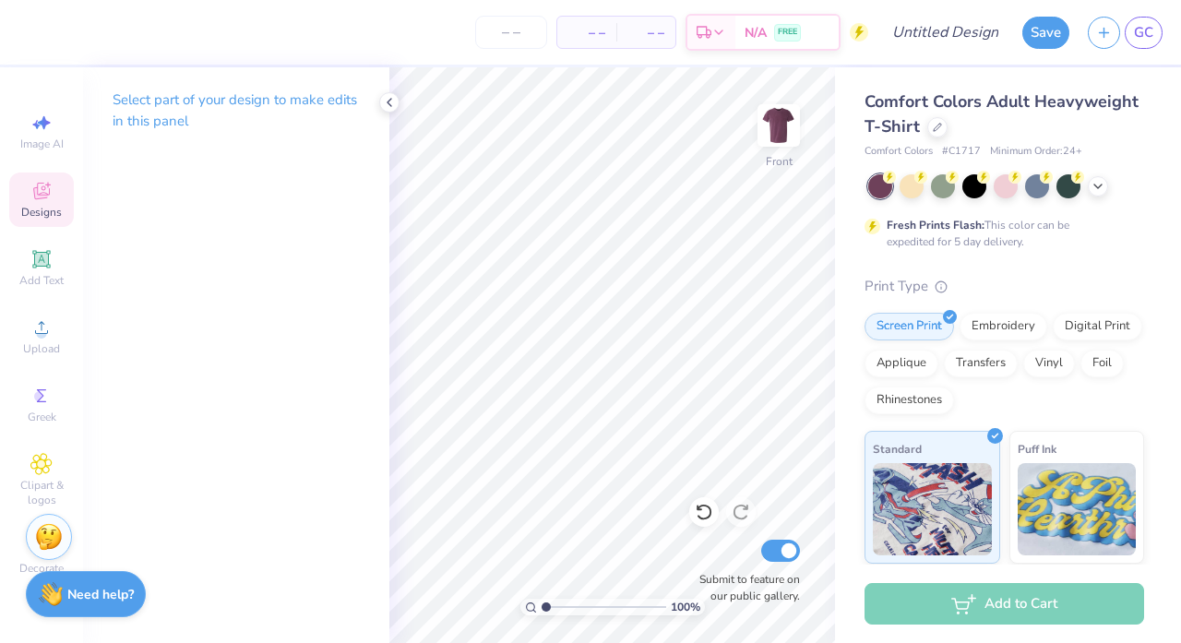
click at [53, 191] on div "Designs" at bounding box center [41, 199] width 65 height 54
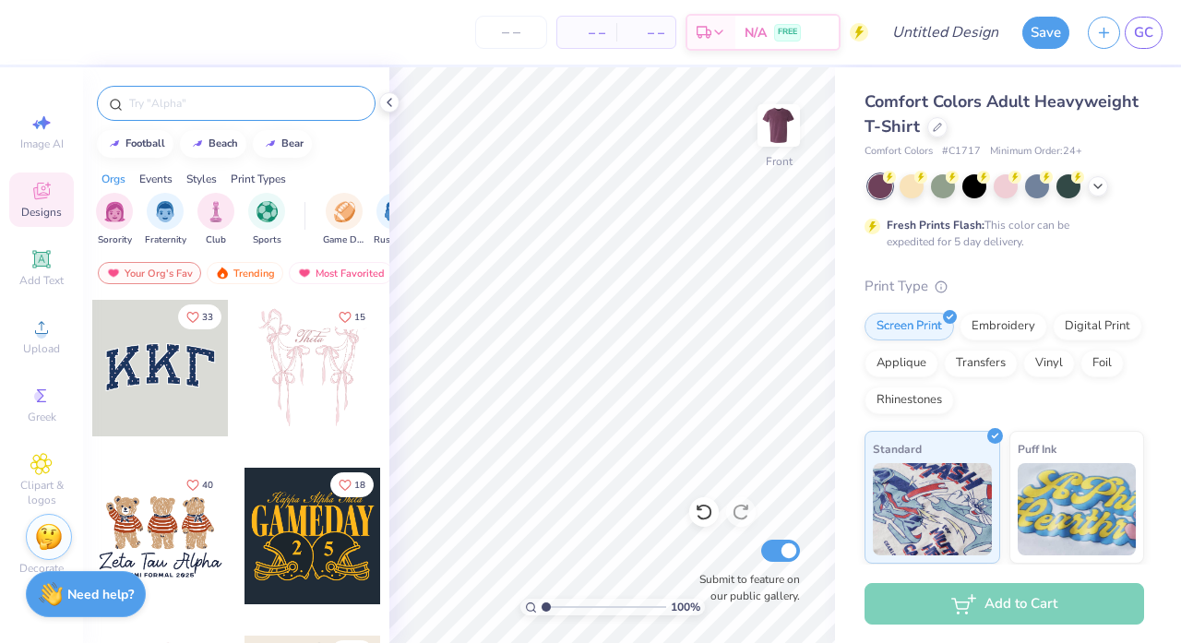
click at [276, 93] on div at bounding box center [236, 103] width 279 height 35
click at [276, 99] on input "text" at bounding box center [245, 103] width 236 height 18
type input "[DATE]"
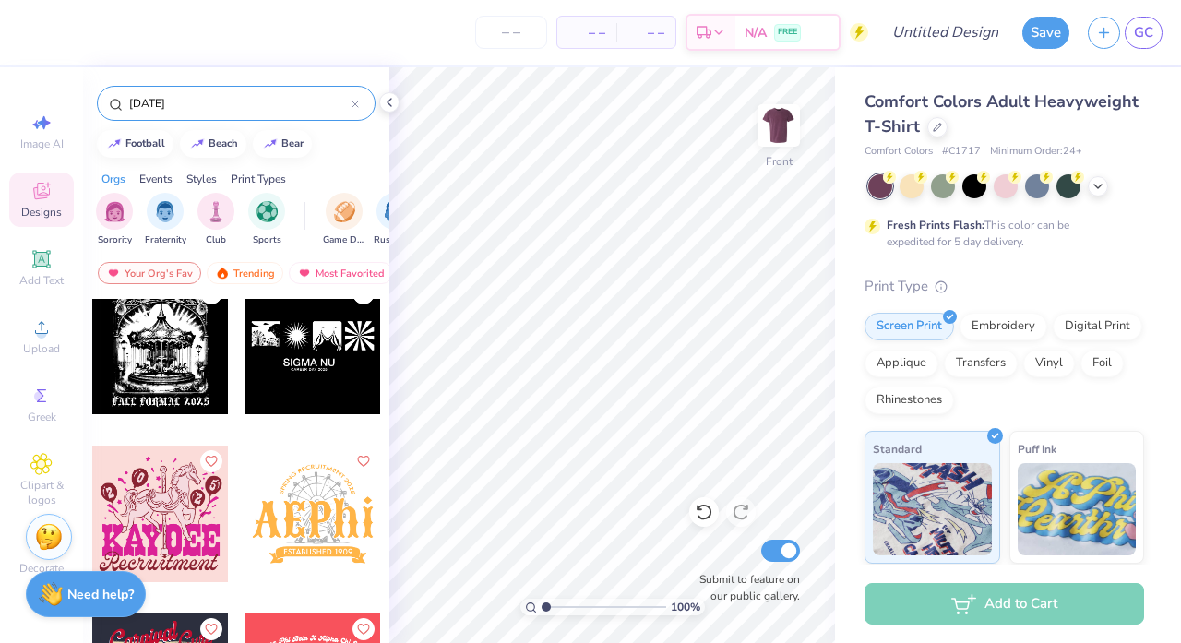
scroll to position [575, 0]
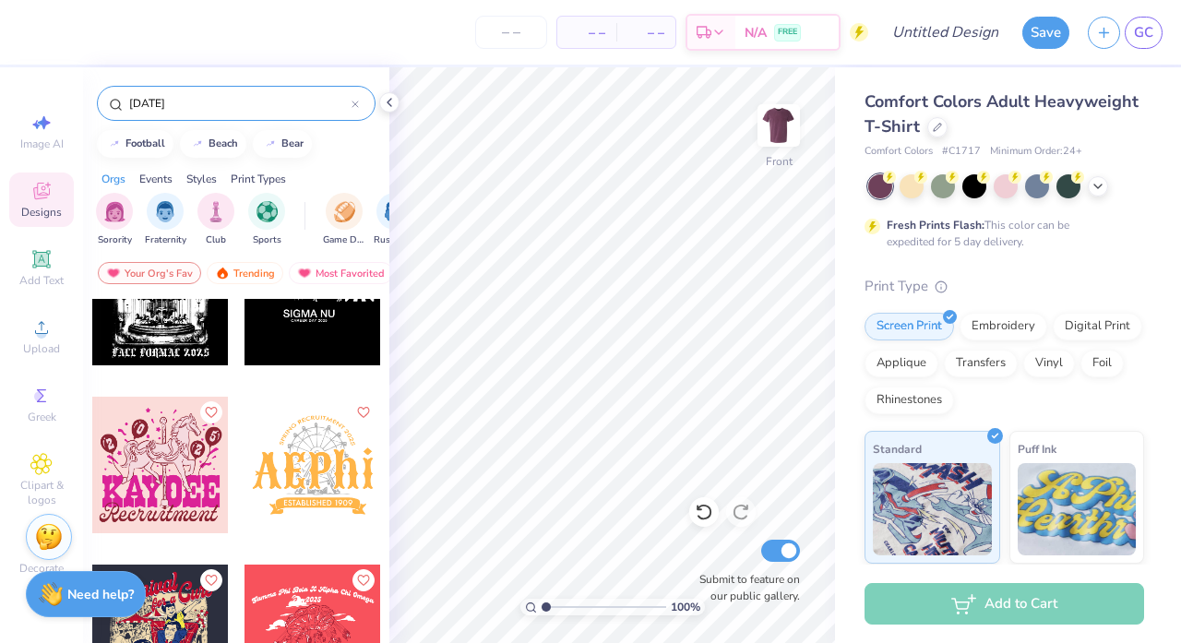
click at [271, 452] on div at bounding box center [312, 465] width 137 height 137
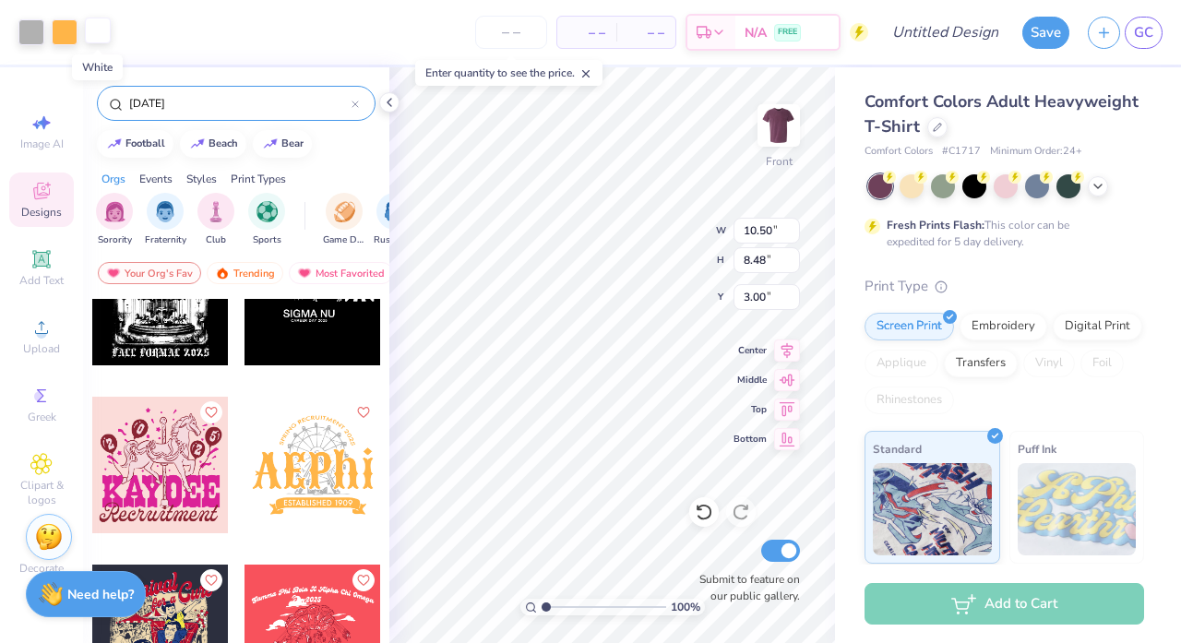
click at [90, 30] on div at bounding box center [98, 31] width 26 height 26
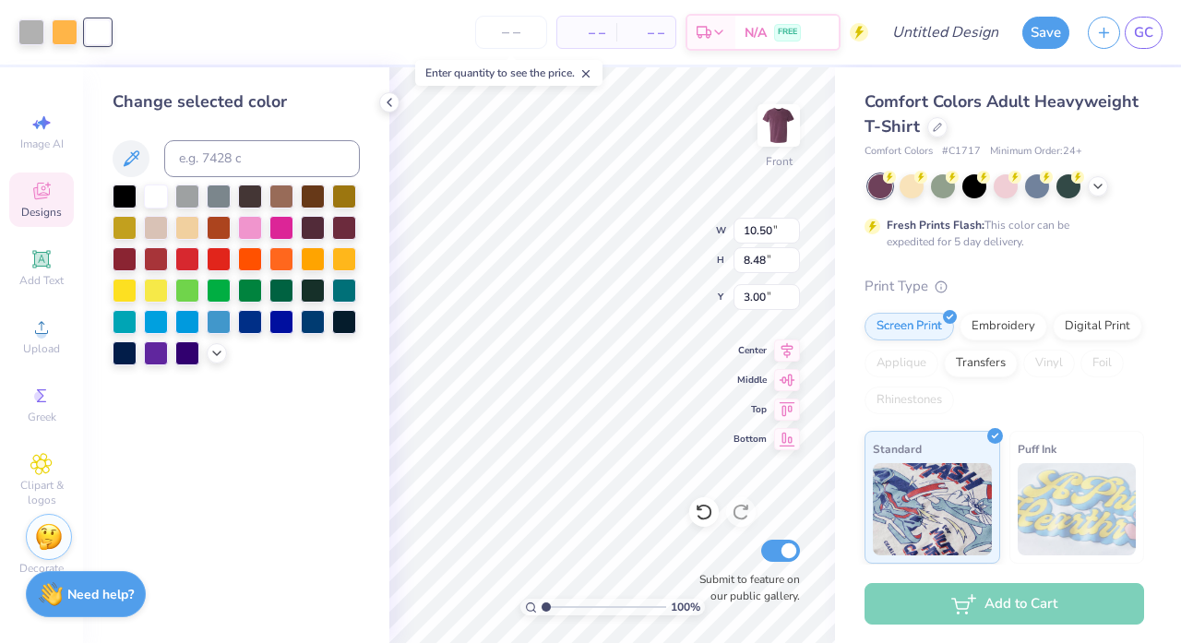
click at [123, 184] on div "Change selected color" at bounding box center [236, 227] width 247 height 276
click at [123, 201] on div at bounding box center [125, 195] width 24 height 24
click at [67, 31] on div at bounding box center [65, 31] width 26 height 26
click at [158, 199] on div at bounding box center [156, 195] width 24 height 24
type input "11.70"
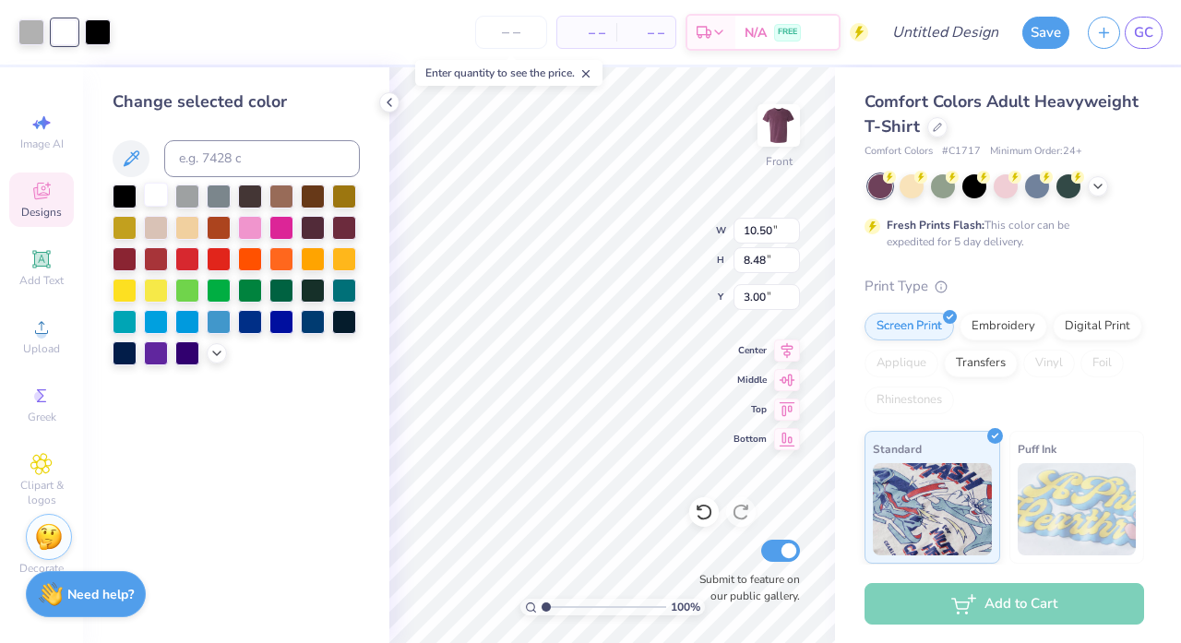
type input "9.46"
type input "3.40"
click at [215, 359] on icon at bounding box center [216, 351] width 15 height 15
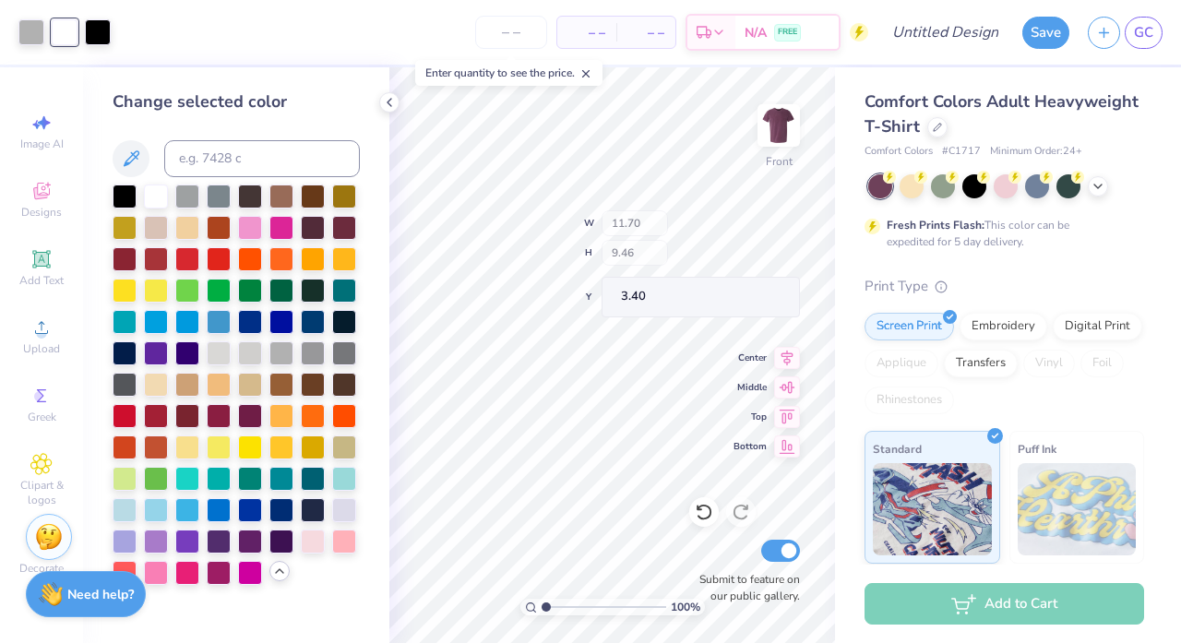
type input "4.10"
type input "6.38"
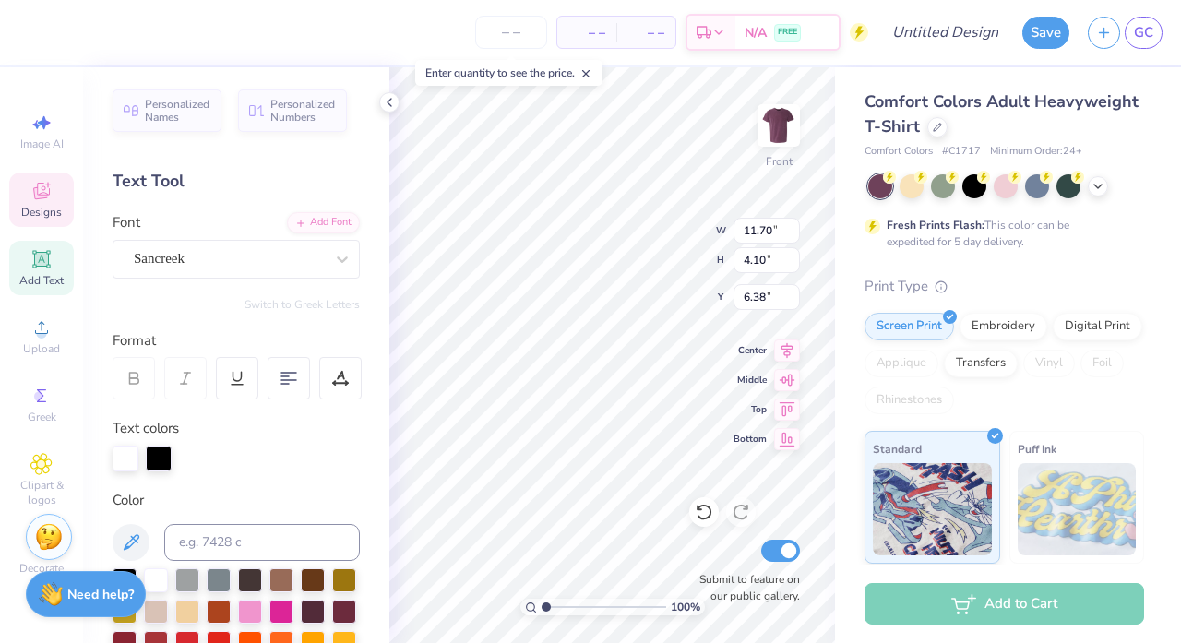
scroll to position [0, 0]
type textarea "APO"
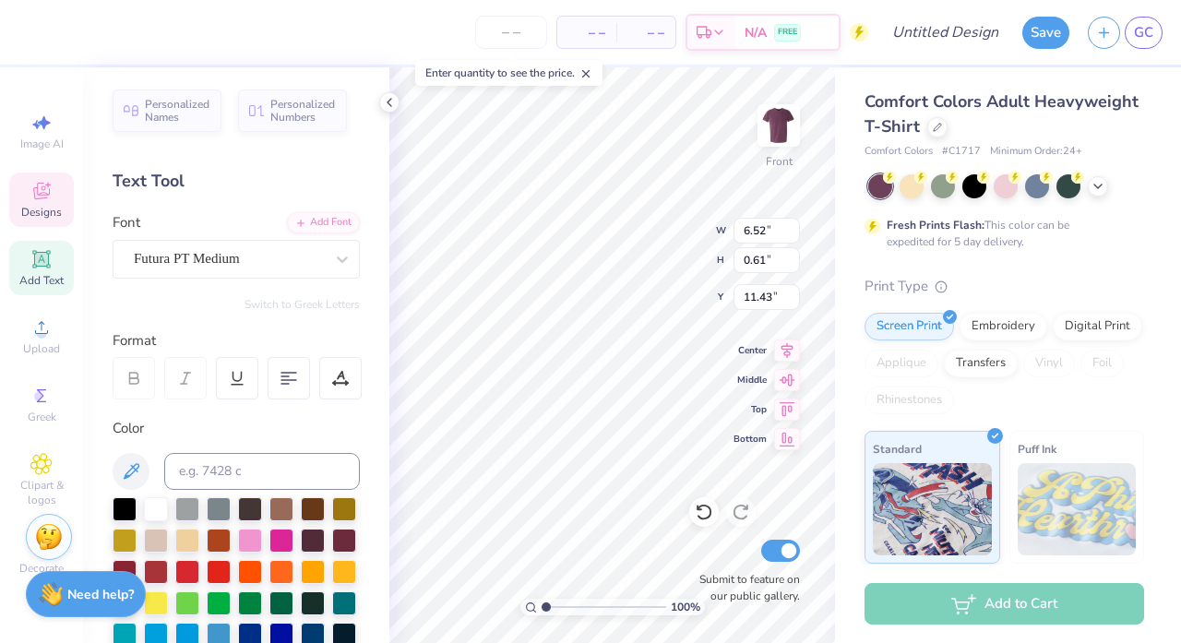
scroll to position [0, 6]
type textarea "ESTABLISHED 1925"
click at [837, 165] on div "Comfort Colors Adult Heavyweight T-Shirt Comfort Colors # C1717 Minimum Order: …" at bounding box center [1008, 457] width 346 height 780
type textarea "FALL RUSH 2025"
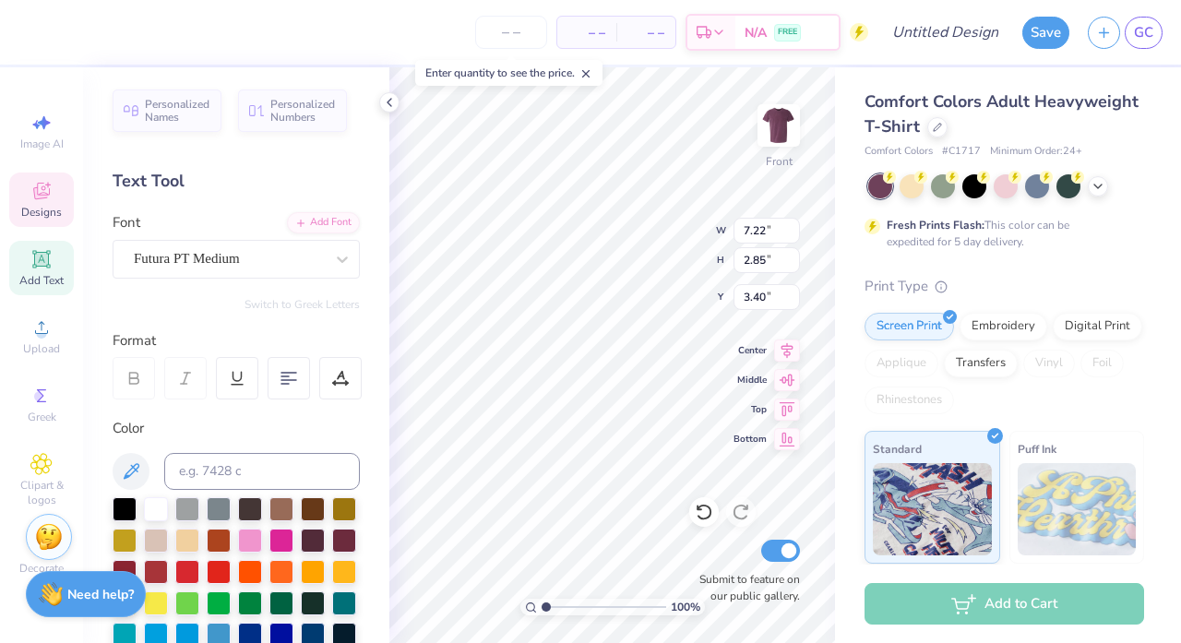
scroll to position [0, 1]
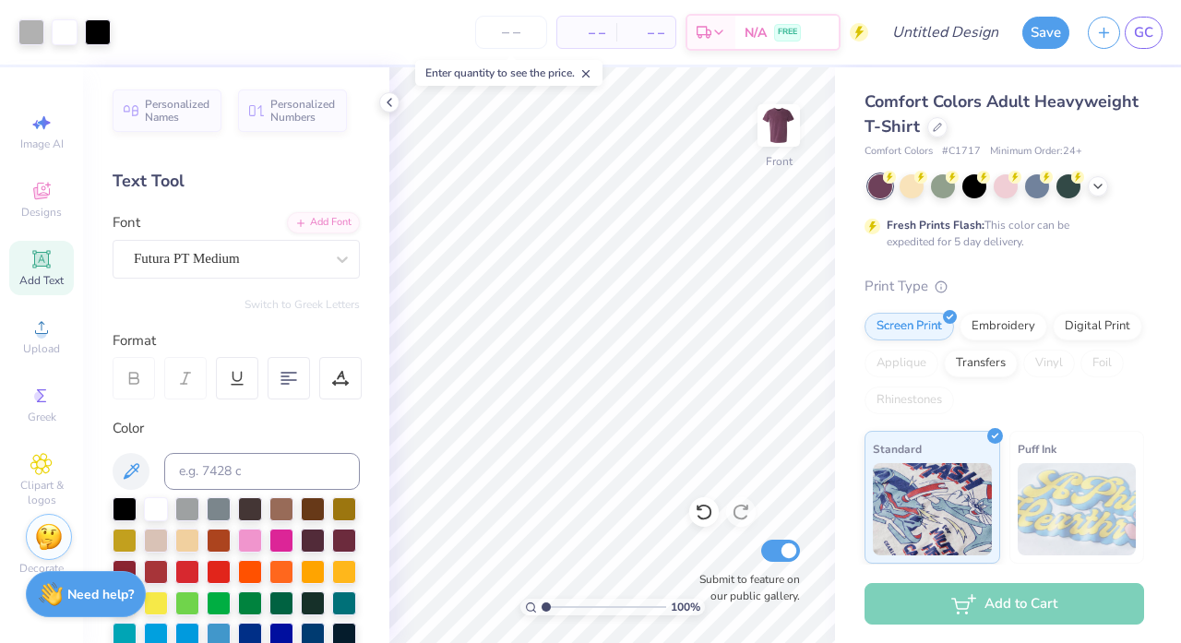
click at [837, 164] on div "Comfort Colors Adult Heavyweight T-Shirt Comfort Colors # C1717 Minimum Order: …" at bounding box center [1008, 457] width 346 height 780
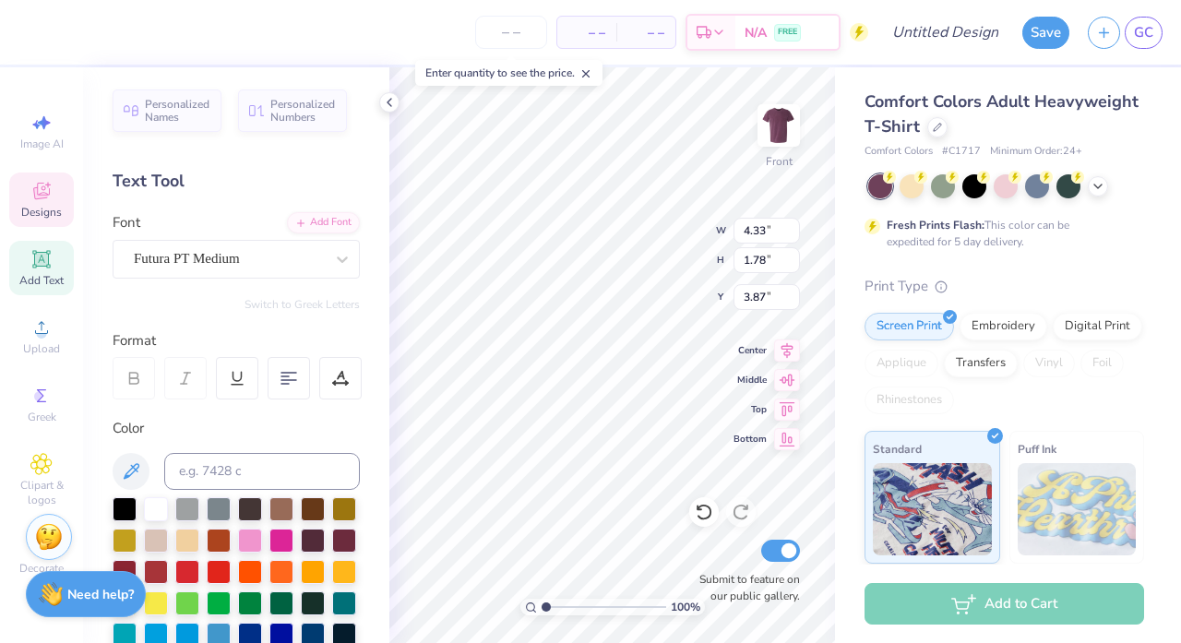
scroll to position [0, 6]
type textarea "FALL RUSH 2025"
click at [740, 374] on span "Middle" at bounding box center [749, 377] width 33 height 13
type input "4.42"
type input "1.77"
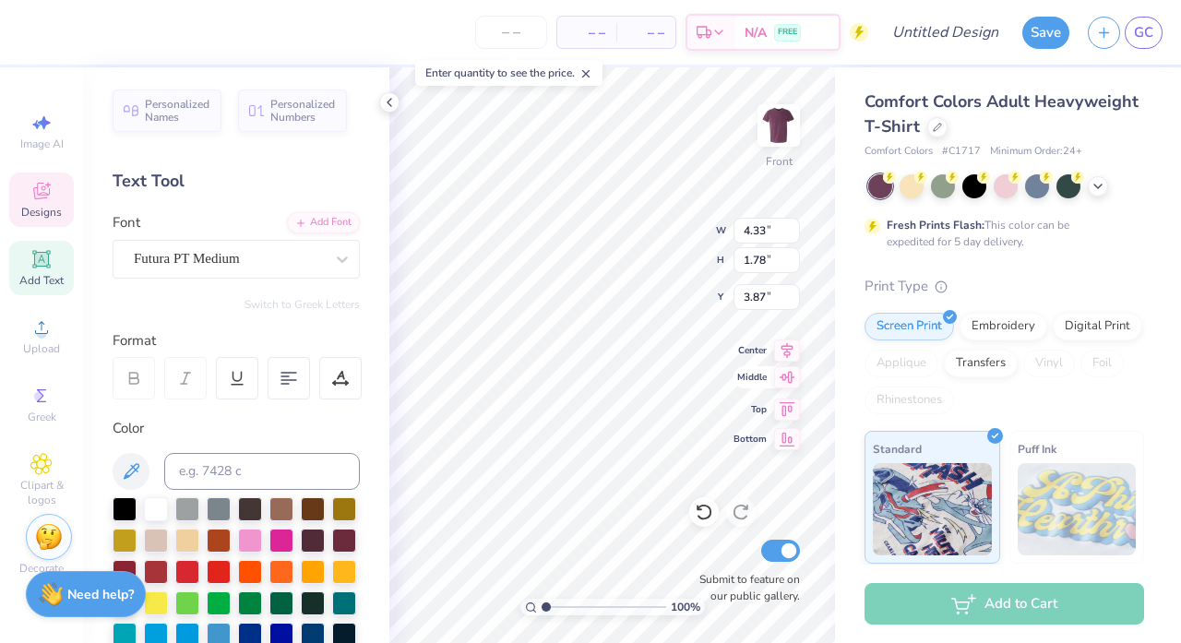
type input "12.86"
type input "7.96"
type input "3.82"
type input "6.47"
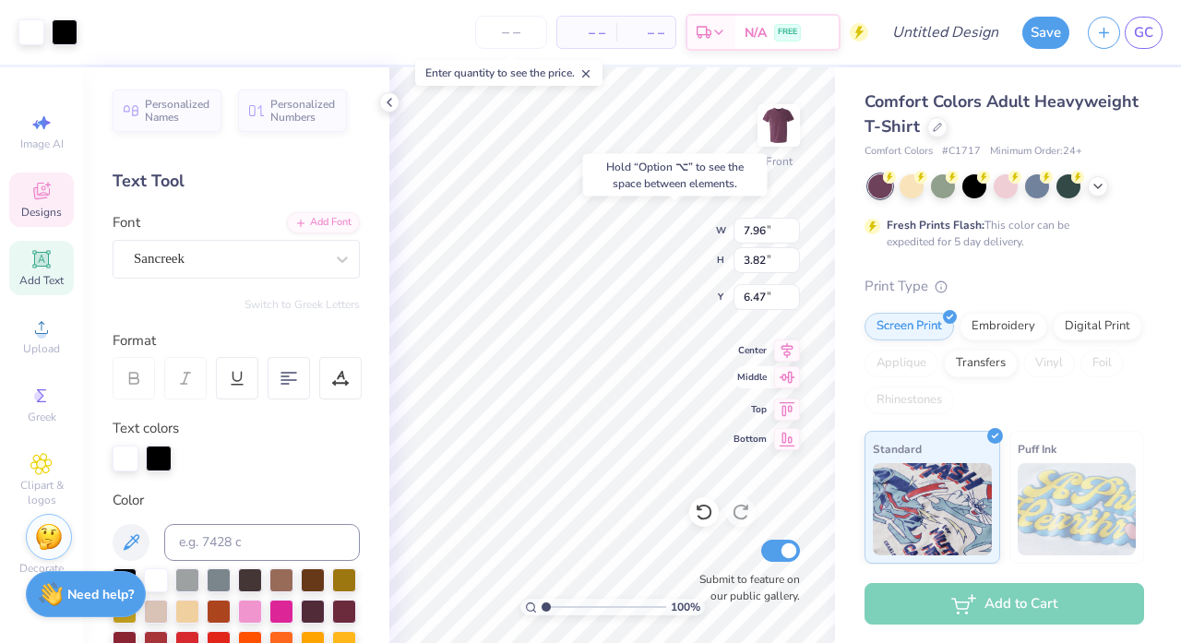
type input "9.22"
type input "1.61"
type input "11.24"
click at [866, 266] on div "Comfort Colors Adult Heavyweight T-Shirt Comfort Colors # C1717 Minimum Order: …" at bounding box center [1003, 468] width 279 height 758
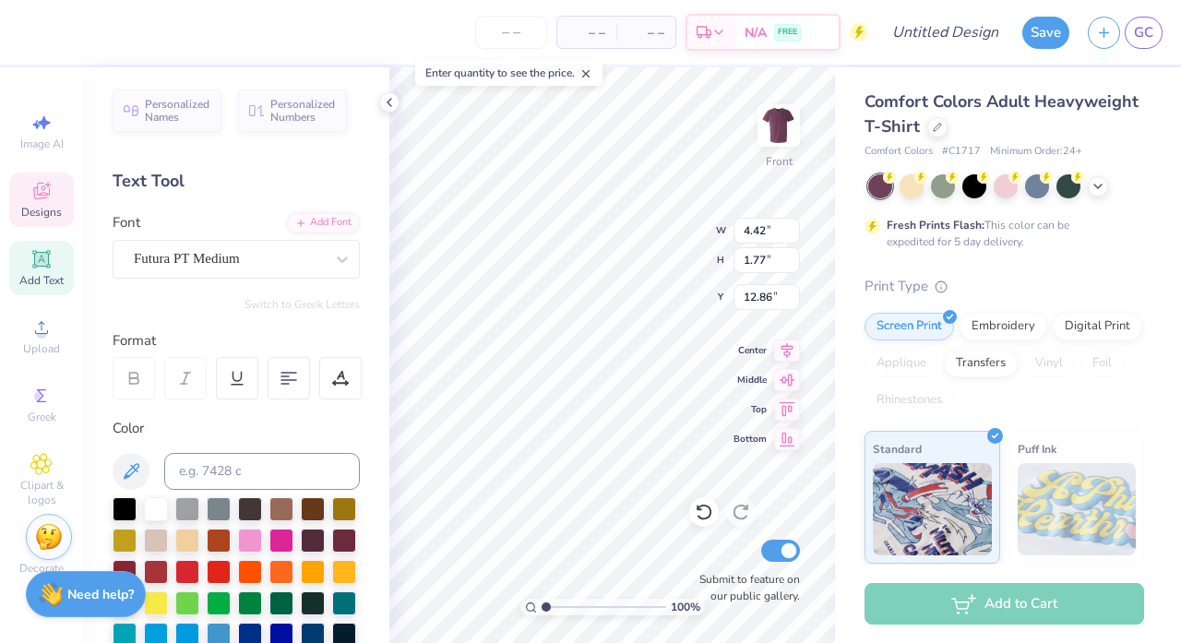
type input "3.00"
type input "12.86"
type input "6.58"
type input "2.64"
type input "3.00"
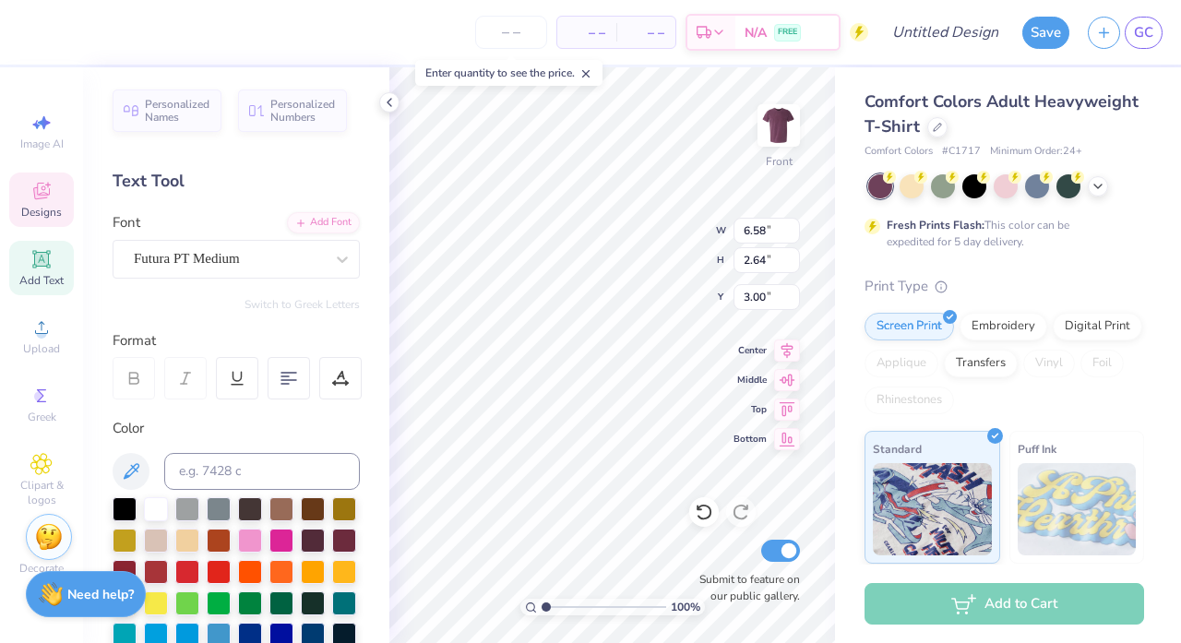
type input "7.51"
type input "3.01"
type input "3.46"
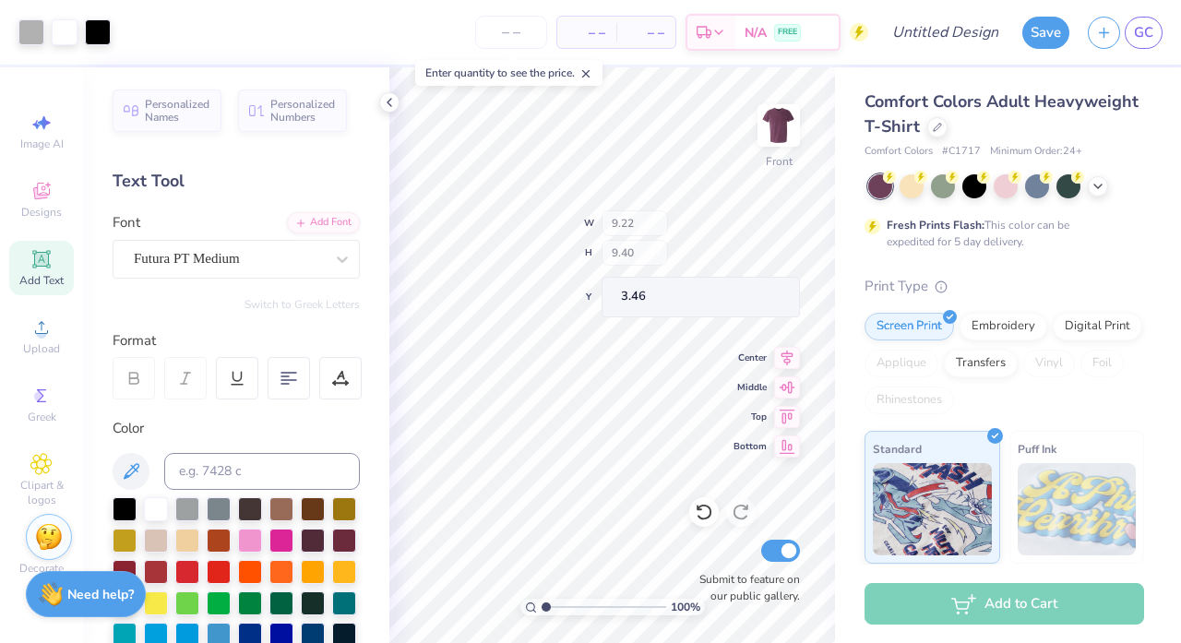
click at [848, 495] on div "Comfort Colors Adult Heavyweight T-Shirt Comfort Colors # C1717 Minimum Order: …" at bounding box center [1008, 457] width 346 height 780
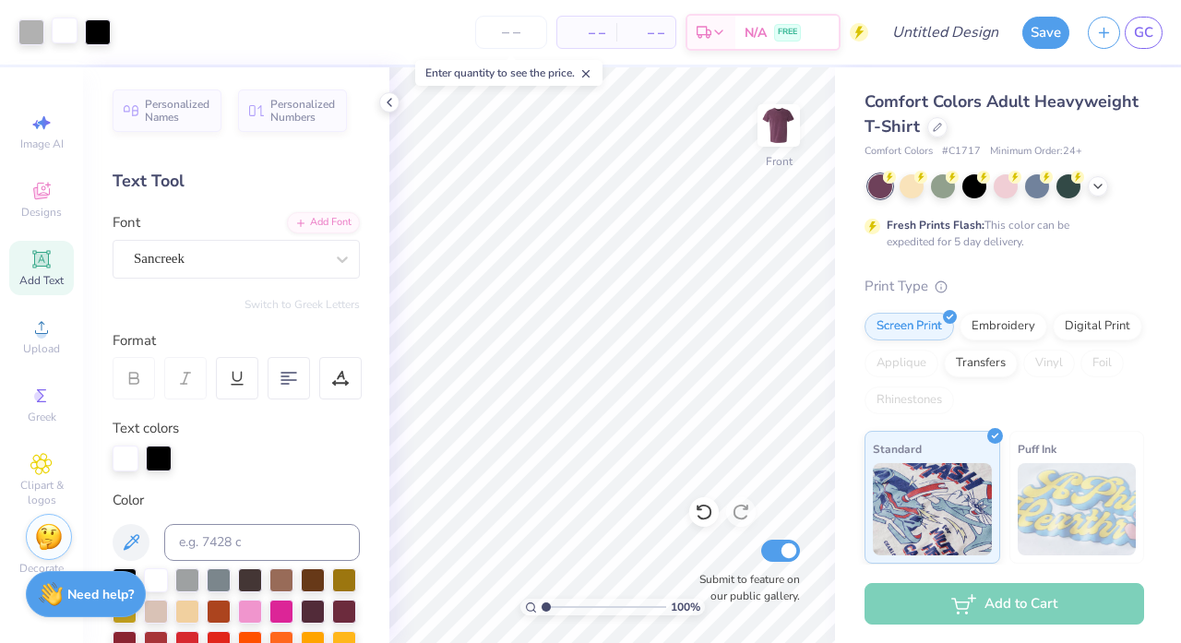
click at [67, 26] on div at bounding box center [65, 31] width 26 height 26
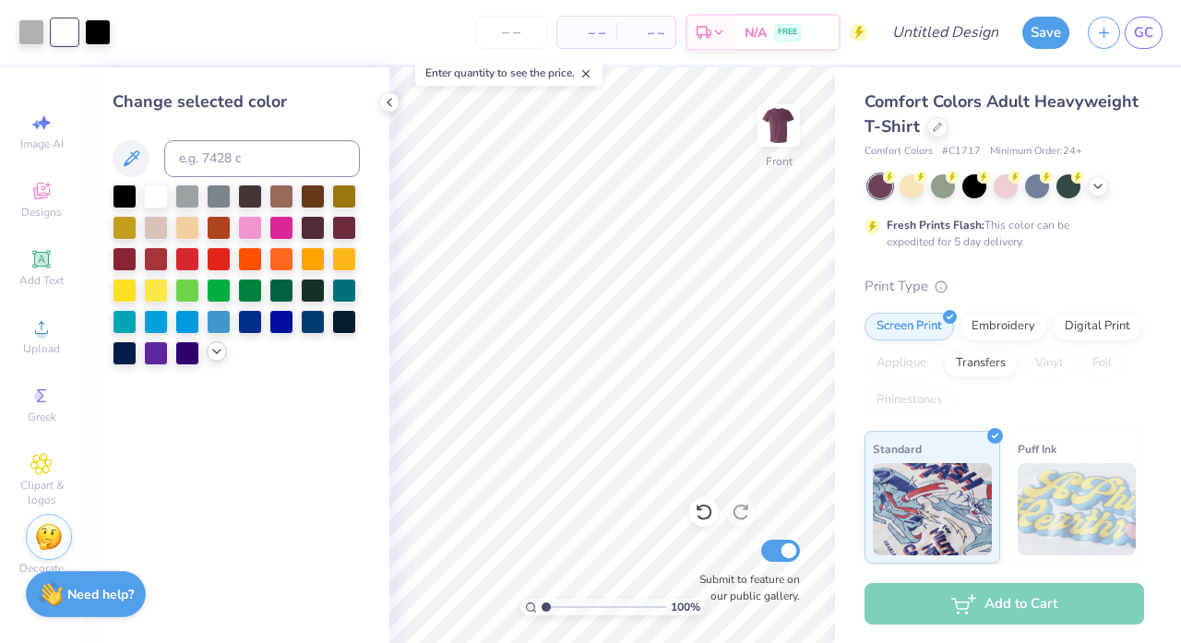
click at [220, 354] on icon at bounding box center [216, 351] width 15 height 15
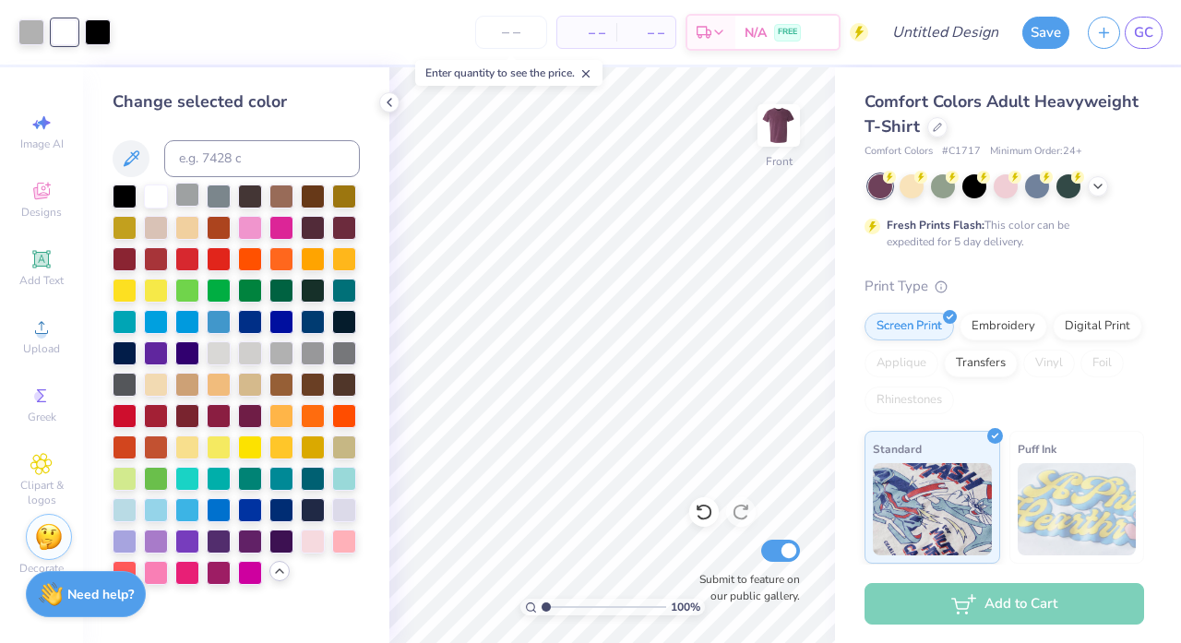
click at [189, 198] on div at bounding box center [187, 195] width 24 height 24
click at [221, 362] on div at bounding box center [219, 351] width 24 height 24
click at [246, 354] on div at bounding box center [250, 351] width 24 height 24
click at [347, 513] on div at bounding box center [344, 508] width 24 height 24
click at [343, 510] on div at bounding box center [344, 508] width 24 height 24
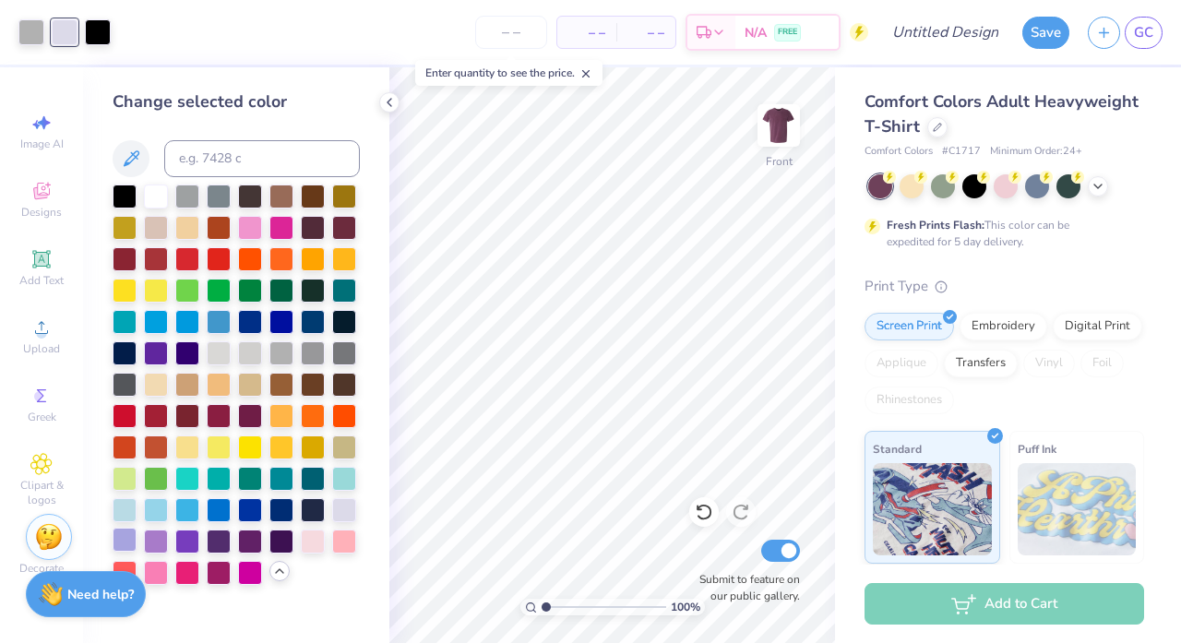
click at [120, 547] on div at bounding box center [125, 540] width 24 height 24
click at [128, 358] on div at bounding box center [125, 351] width 24 height 24
click at [101, 30] on div at bounding box center [98, 31] width 26 height 26
click at [148, 196] on div at bounding box center [156, 195] width 24 height 24
click at [60, 33] on div at bounding box center [65, 31] width 26 height 26
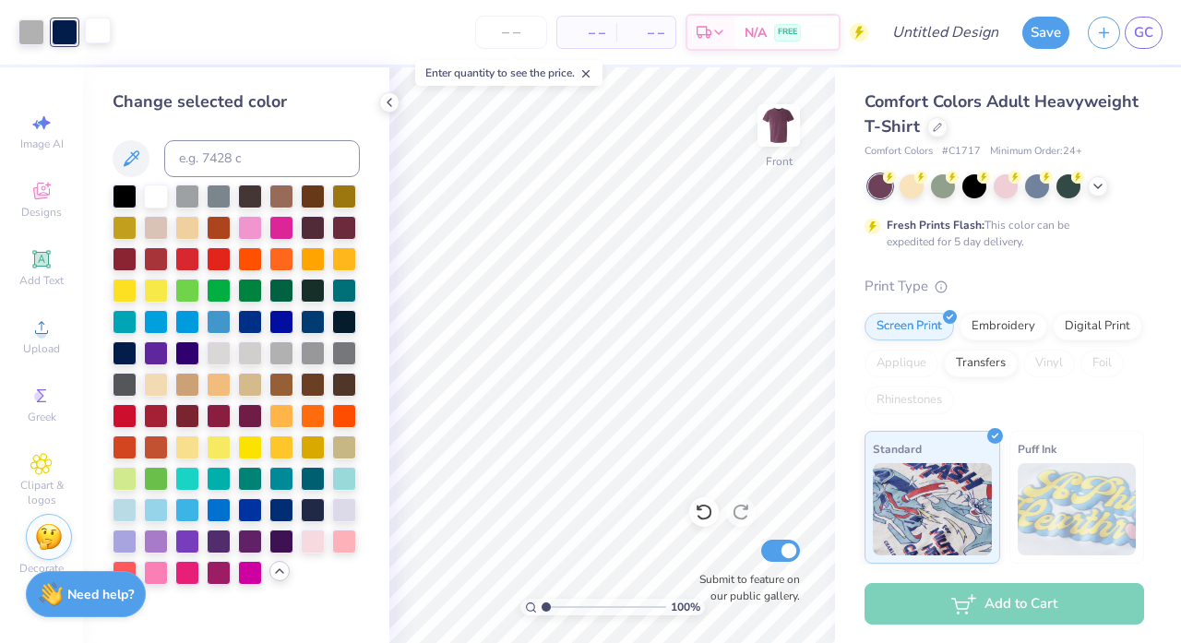
click at [97, 41] on div at bounding box center [98, 31] width 26 height 26
click at [128, 196] on div at bounding box center [125, 195] width 24 height 24
click at [66, 30] on div at bounding box center [65, 31] width 26 height 26
click at [278, 386] on div at bounding box center [281, 383] width 24 height 24
click at [714, 513] on div at bounding box center [704, 512] width 30 height 30
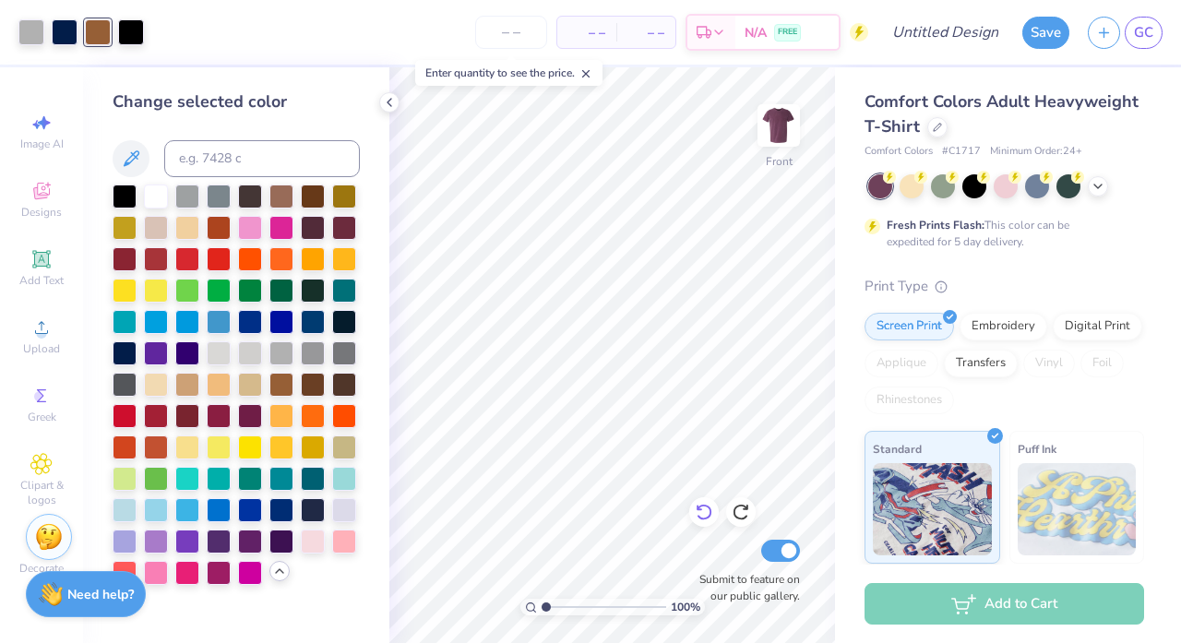
click at [714, 513] on div at bounding box center [704, 512] width 30 height 30
click at [707, 514] on icon at bounding box center [704, 512] width 18 height 18
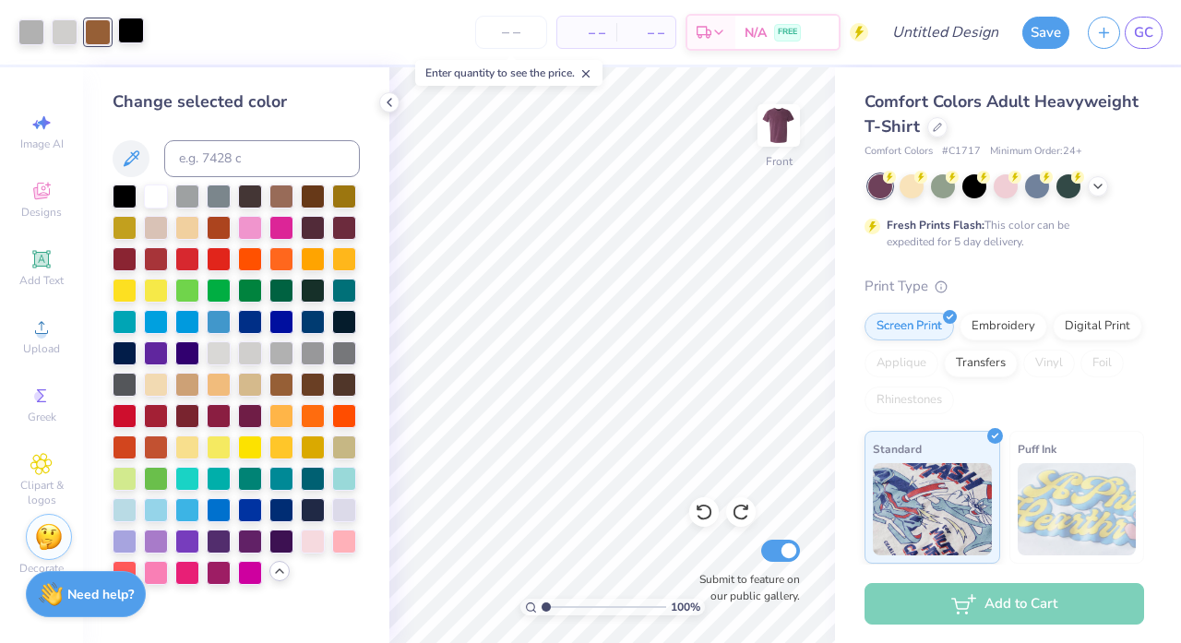
click at [133, 25] on div at bounding box center [131, 31] width 26 height 26
click at [103, 35] on div at bounding box center [98, 31] width 26 height 26
click at [119, 201] on div at bounding box center [125, 195] width 24 height 24
click at [65, 28] on div at bounding box center [65, 31] width 26 height 26
click at [187, 419] on div at bounding box center [187, 414] width 24 height 24
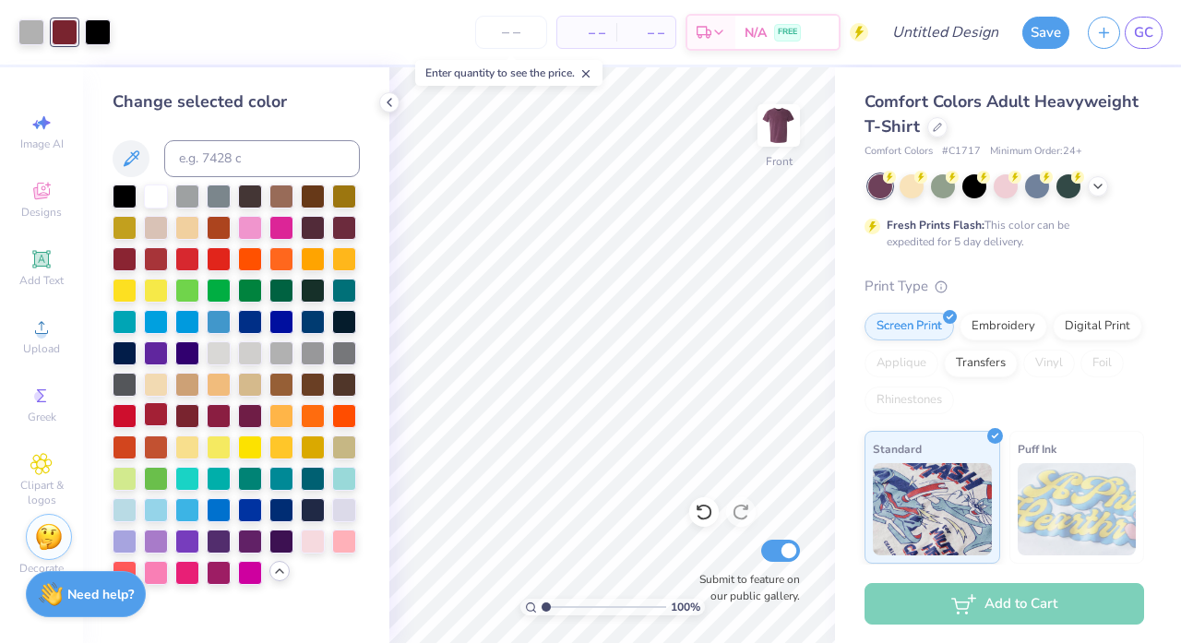
click at [156, 416] on div at bounding box center [156, 414] width 24 height 24
click at [136, 414] on div at bounding box center [125, 414] width 24 height 24
click at [339, 356] on div at bounding box center [344, 351] width 24 height 24
click at [207, 320] on div at bounding box center [219, 320] width 24 height 24
click at [191, 327] on div at bounding box center [187, 320] width 24 height 24
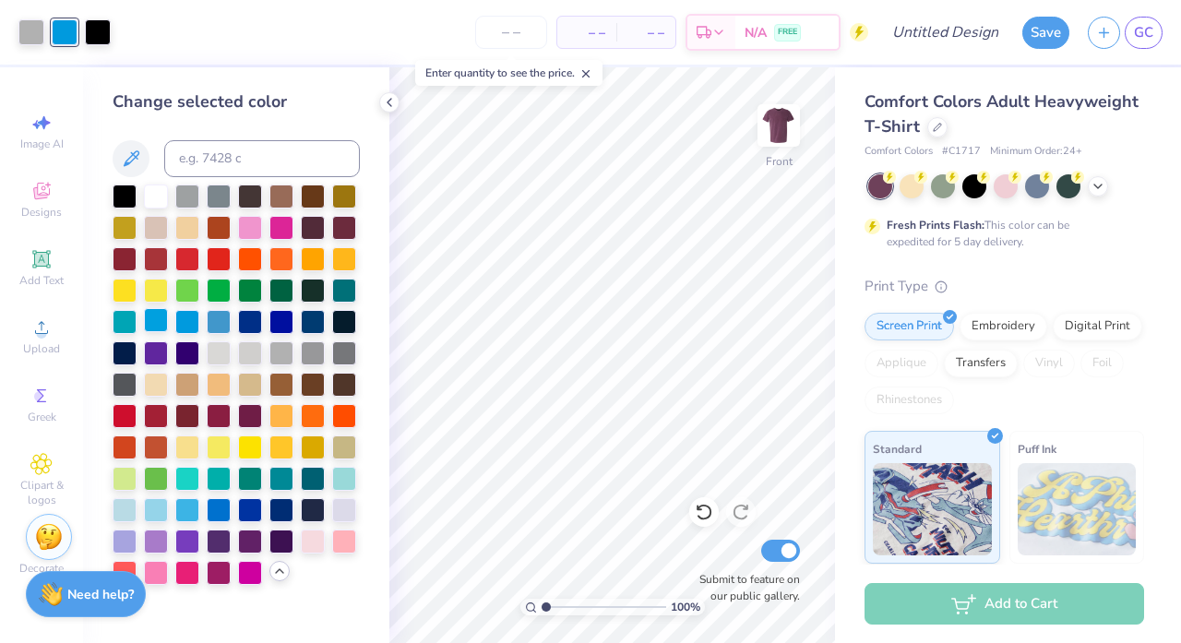
click at [157, 324] on div at bounding box center [156, 320] width 24 height 24
click at [125, 324] on div at bounding box center [125, 320] width 24 height 24
click at [244, 224] on div at bounding box center [250, 226] width 24 height 24
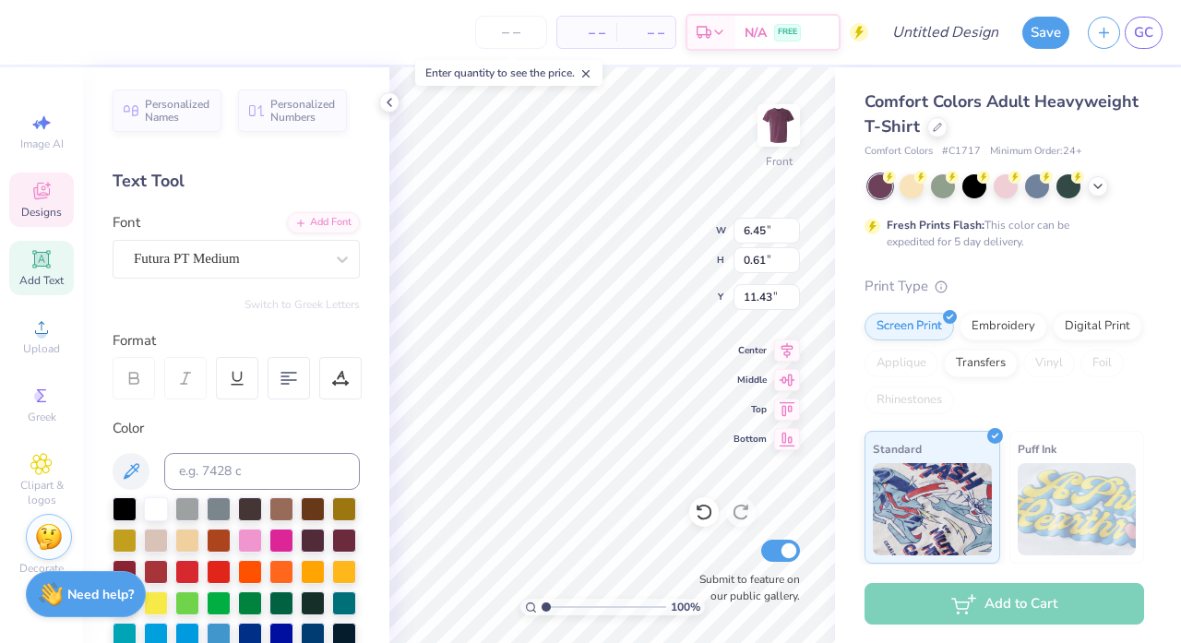
scroll to position [0, 5]
type textarea "FALL RUSH 2025"
click at [710, 512] on icon at bounding box center [703, 513] width 16 height 17
type input "6.45"
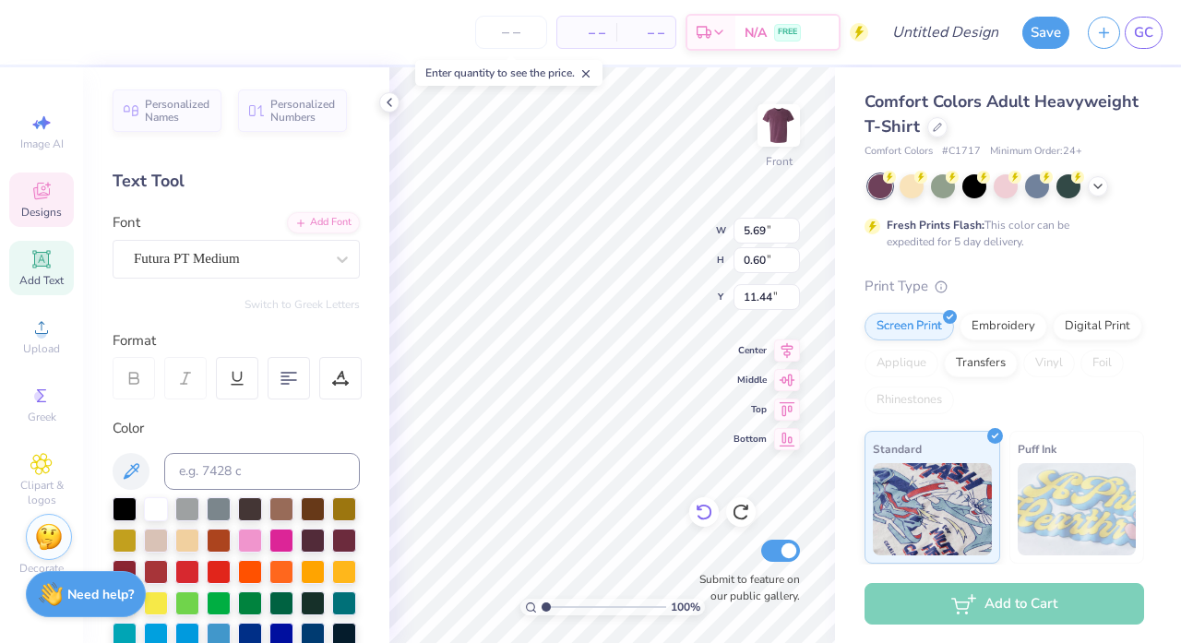
type input "0.61"
type input "11.43"
click at [710, 512] on icon at bounding box center [703, 513] width 16 height 17
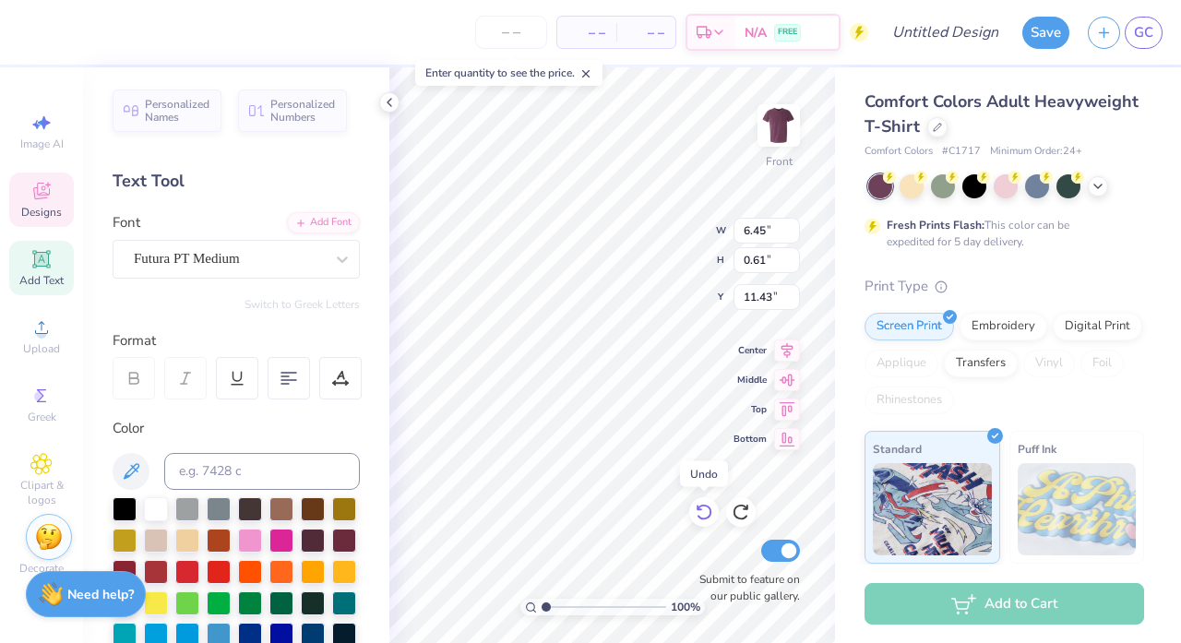
click at [710, 512] on icon at bounding box center [703, 513] width 16 height 17
click at [703, 505] on icon at bounding box center [704, 512] width 18 height 18
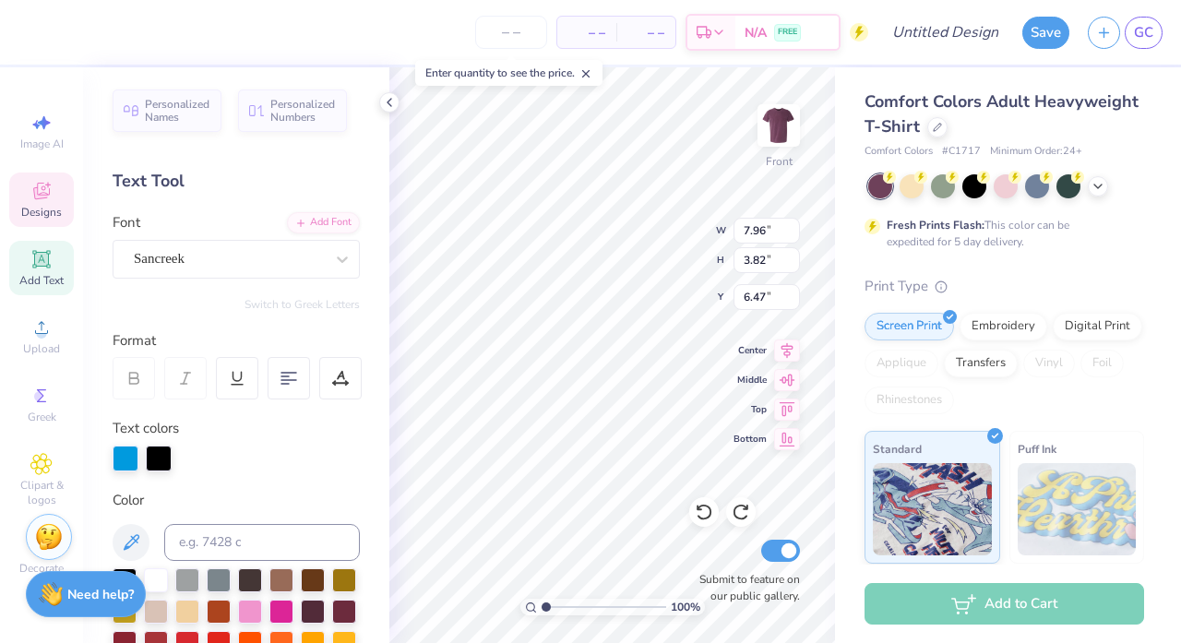
click at [442, 60] on div "Enter quantity to see the price." at bounding box center [508, 73] width 187 height 26
click at [395, 42] on div "– – Per Item – – Total Est. Delivery N/A FREE" at bounding box center [448, 32] width 840 height 65
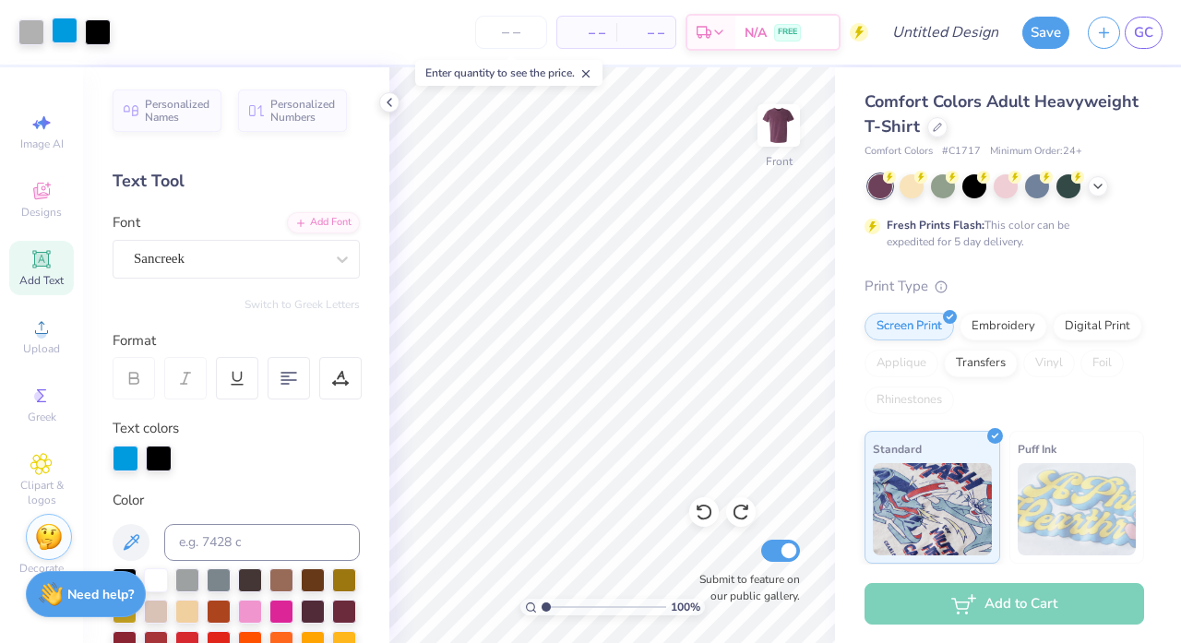
click at [55, 20] on div at bounding box center [65, 31] width 26 height 26
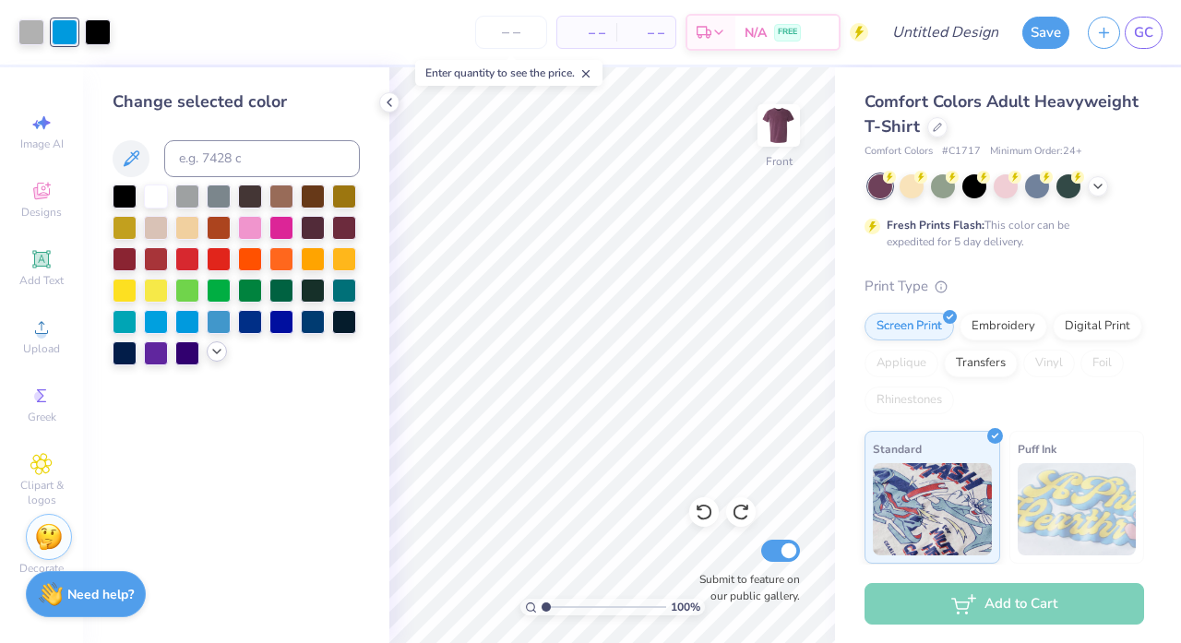
click at [219, 352] on icon at bounding box center [216, 351] width 15 height 15
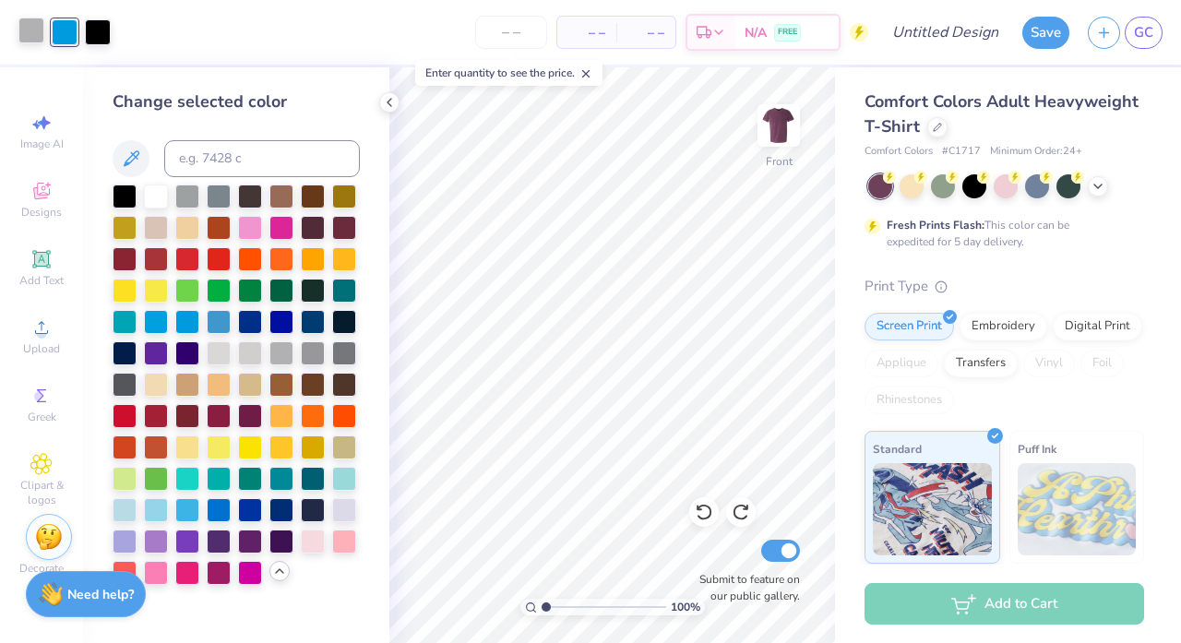
click at [29, 30] on div at bounding box center [31, 31] width 26 height 26
click at [62, 36] on div at bounding box center [65, 31] width 26 height 26
click at [282, 354] on div at bounding box center [281, 351] width 24 height 24
click at [224, 358] on div at bounding box center [219, 351] width 24 height 24
click at [701, 507] on icon at bounding box center [704, 512] width 18 height 18
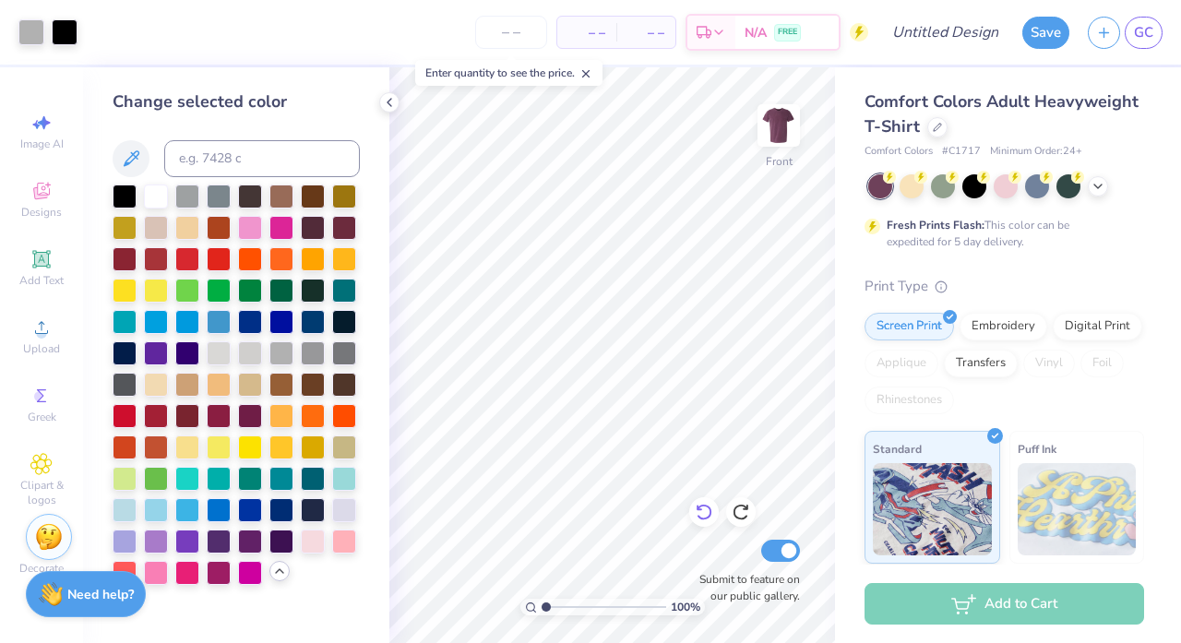
click at [701, 507] on icon at bounding box center [704, 512] width 18 height 18
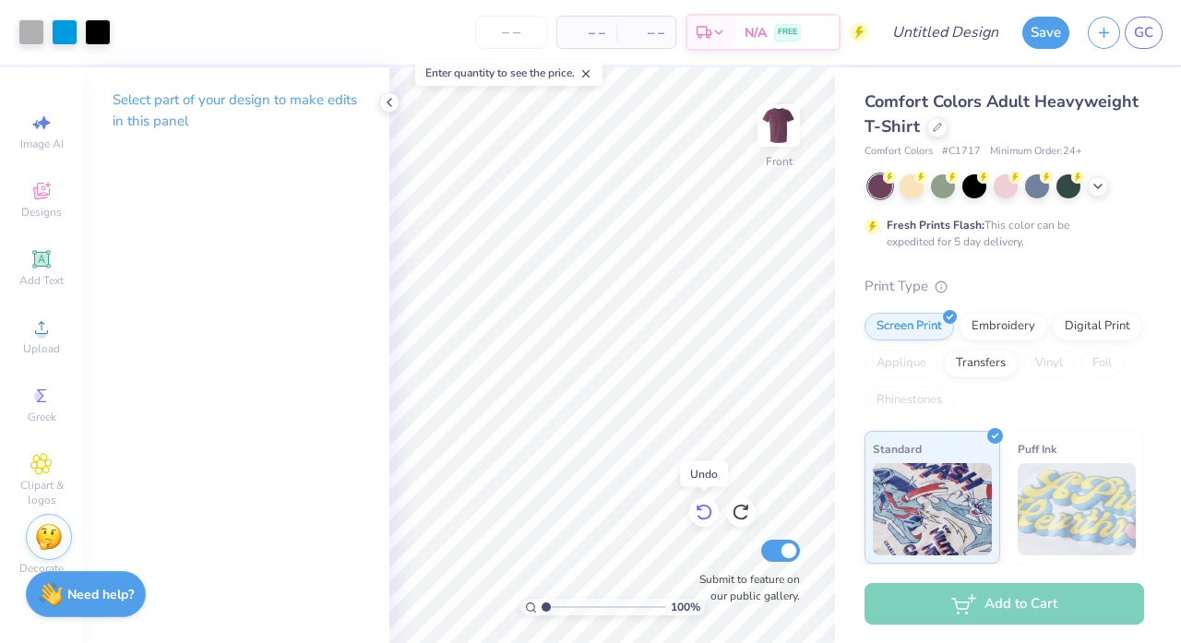
click at [496, 540] on div "100 % Front Submit to feature on our public gallery." at bounding box center [611, 355] width 445 height 576
click at [70, 26] on div at bounding box center [65, 31] width 26 height 26
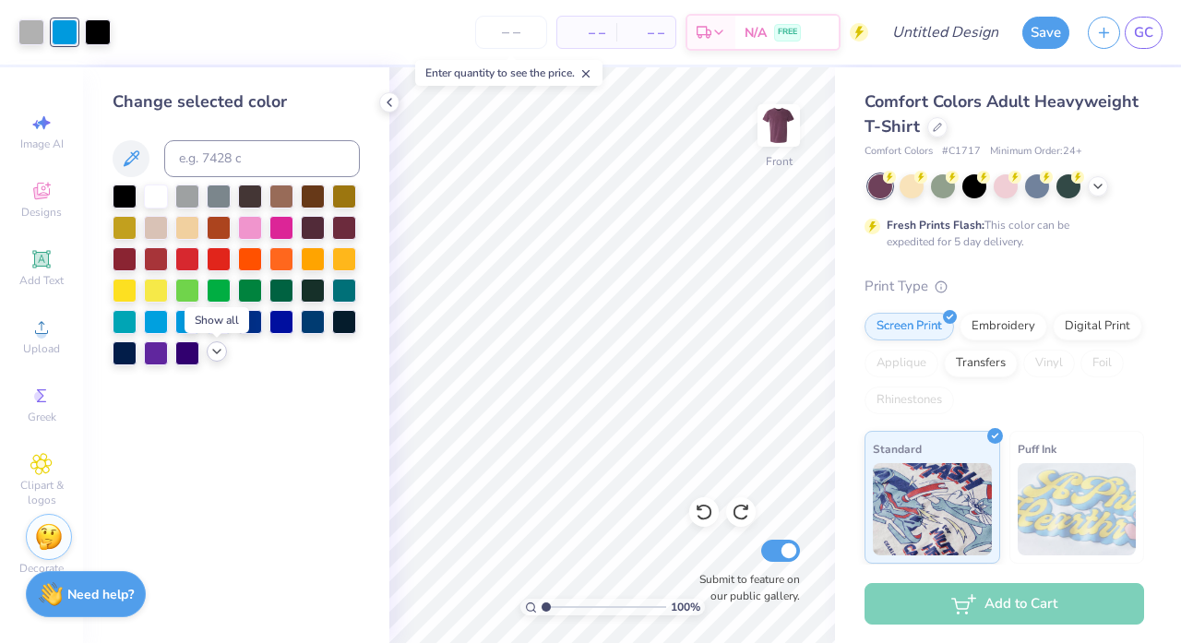
click at [217, 348] on icon at bounding box center [216, 351] width 15 height 15
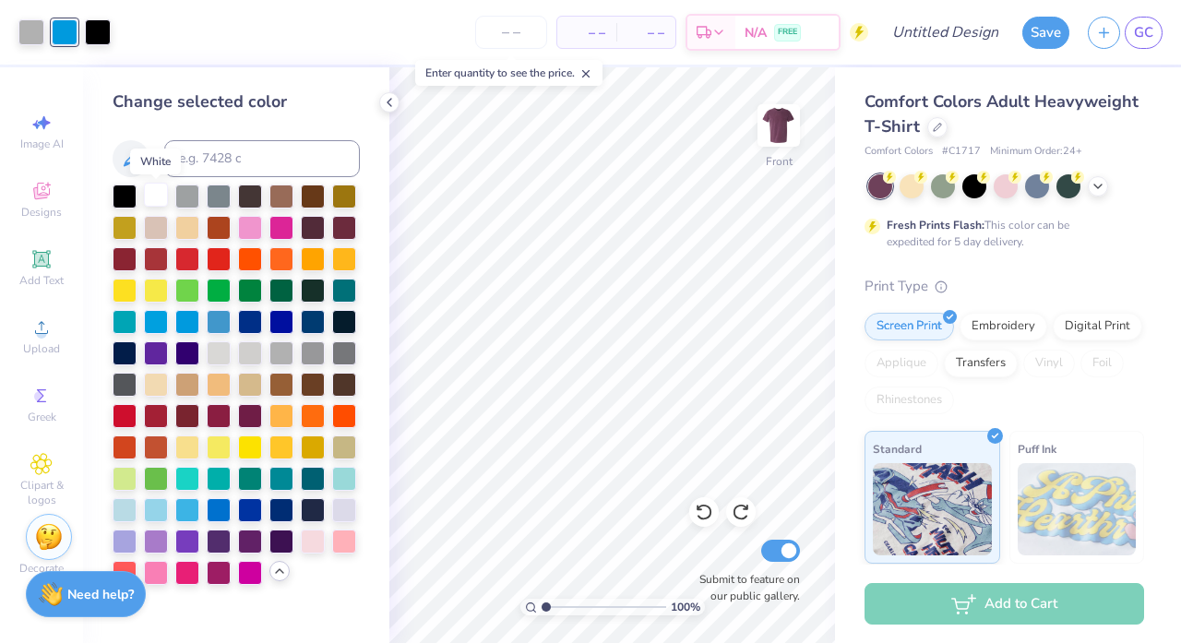
click at [161, 201] on div at bounding box center [156, 195] width 24 height 24
click at [325, 204] on div at bounding box center [313, 195] width 24 height 24
click at [347, 198] on div at bounding box center [344, 195] width 24 height 24
click at [345, 238] on div at bounding box center [344, 226] width 24 height 24
click at [315, 226] on div at bounding box center [313, 226] width 24 height 24
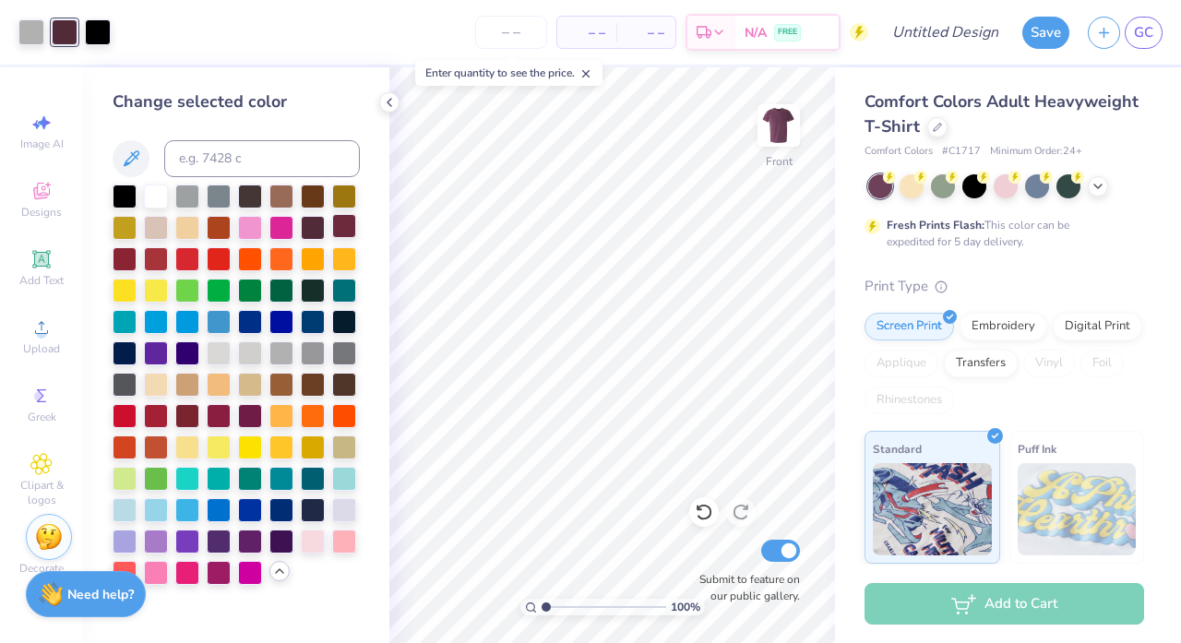
click at [343, 226] on div at bounding box center [344, 226] width 24 height 24
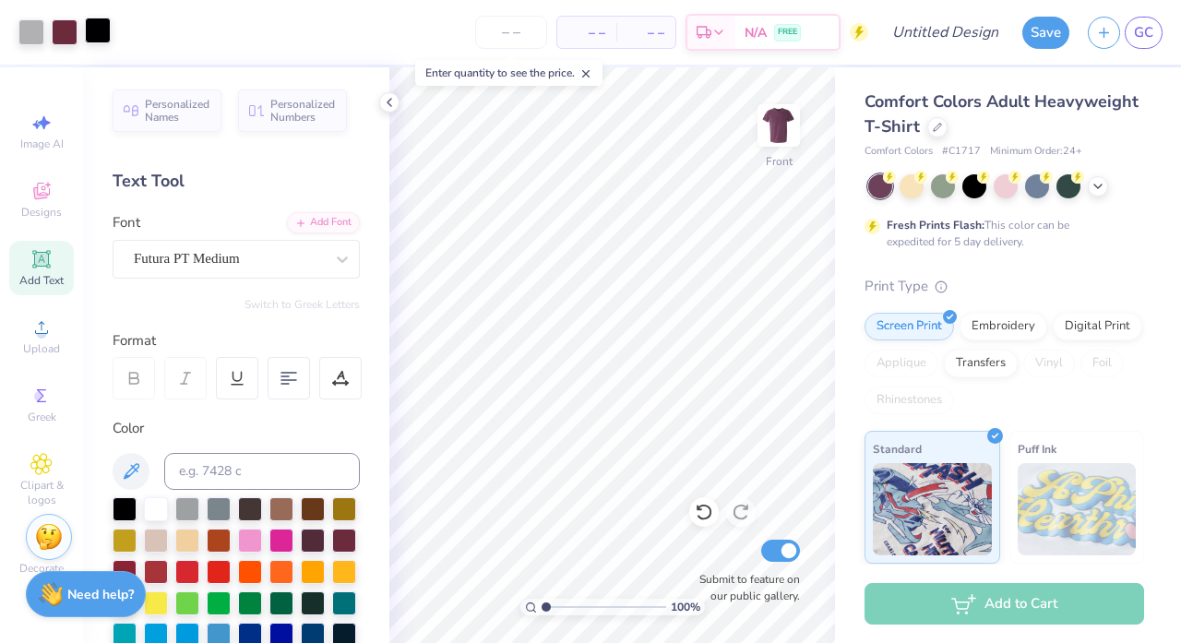
click at [98, 31] on div at bounding box center [98, 31] width 26 height 26
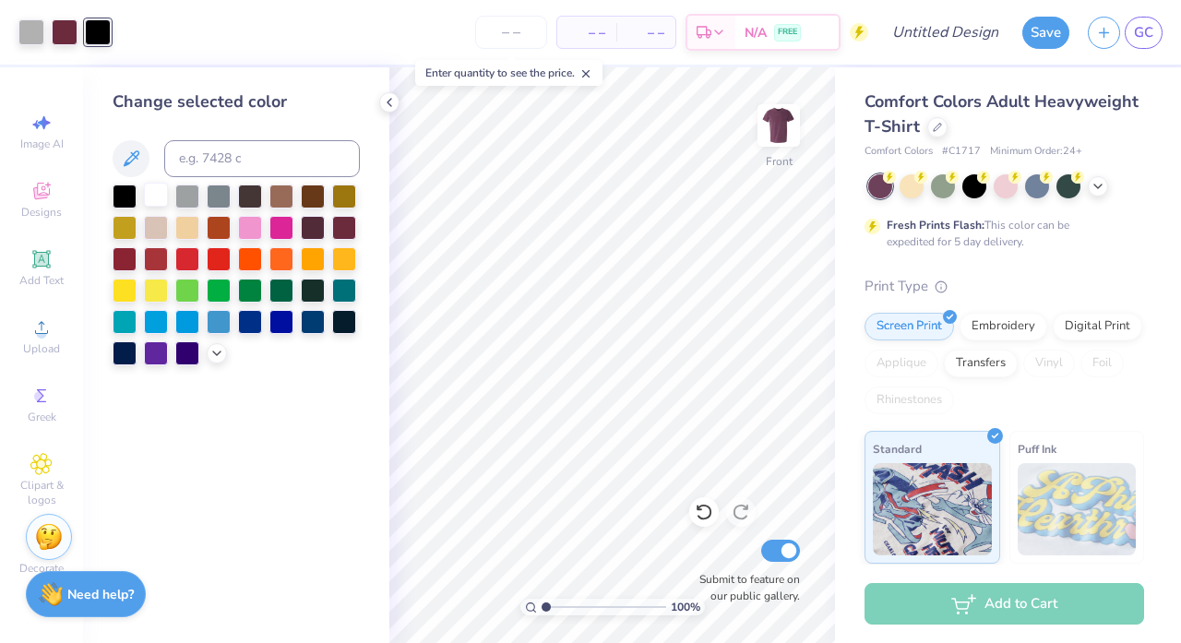
click at [152, 197] on div at bounding box center [156, 195] width 24 height 24
click at [133, 203] on div at bounding box center [125, 195] width 24 height 24
click at [64, 34] on div at bounding box center [65, 31] width 26 height 26
click at [710, 516] on icon at bounding box center [703, 513] width 16 height 17
click at [708, 515] on icon at bounding box center [704, 512] width 18 height 18
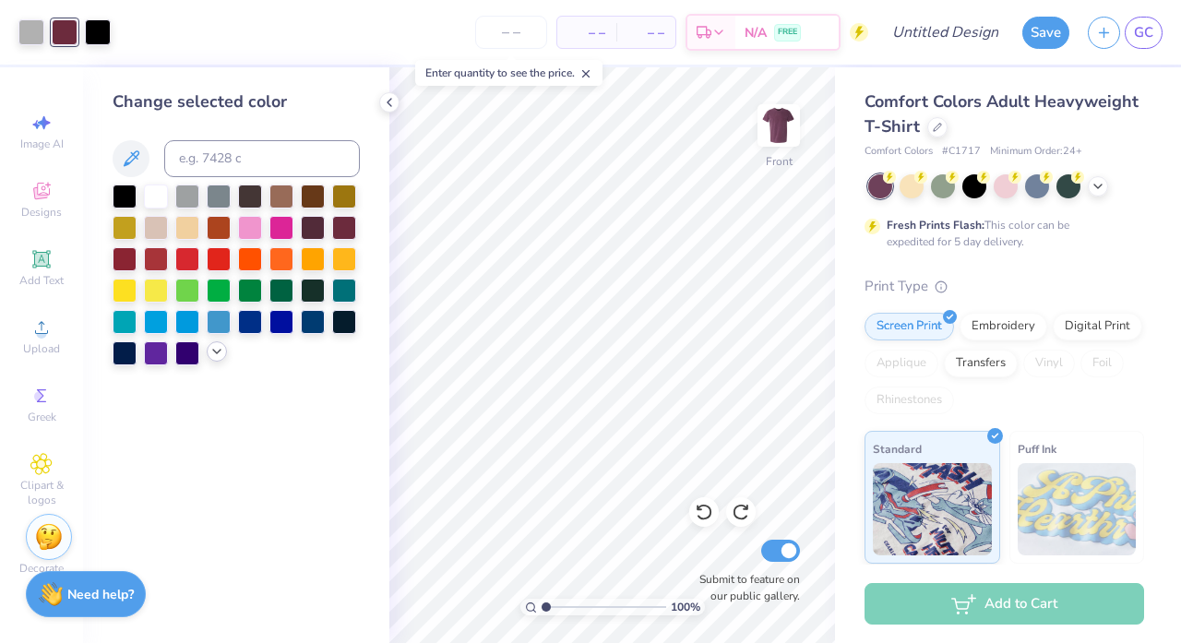
click at [210, 346] on div at bounding box center [217, 351] width 20 height 20
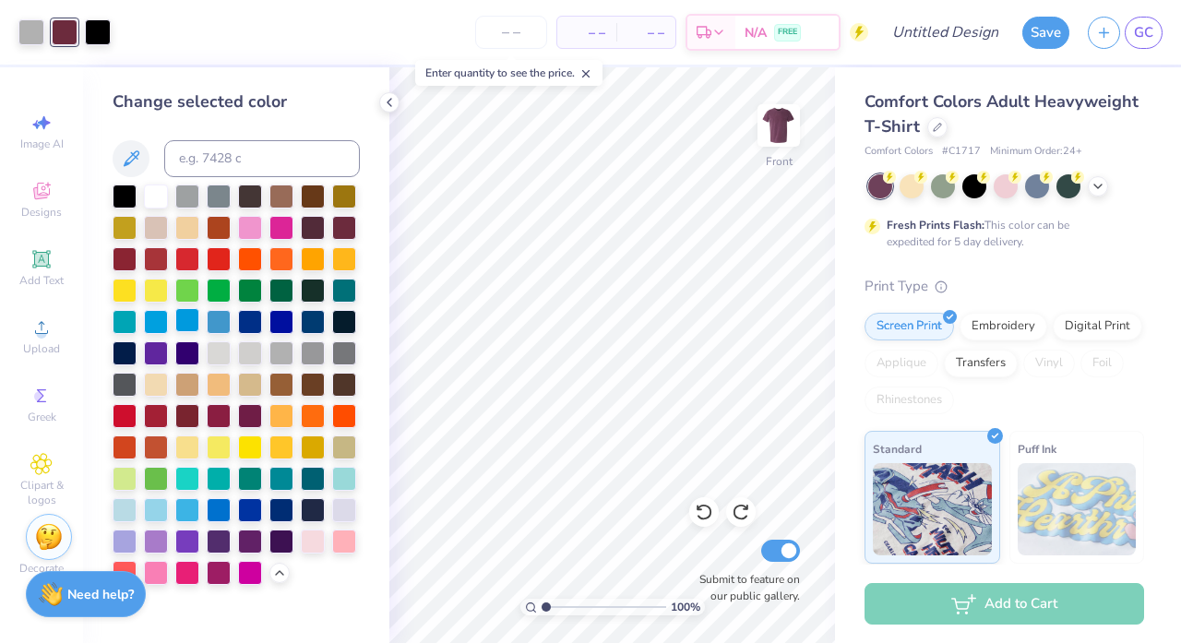
click at [189, 326] on div at bounding box center [187, 320] width 24 height 24
click at [709, 513] on icon at bounding box center [704, 512] width 18 height 18
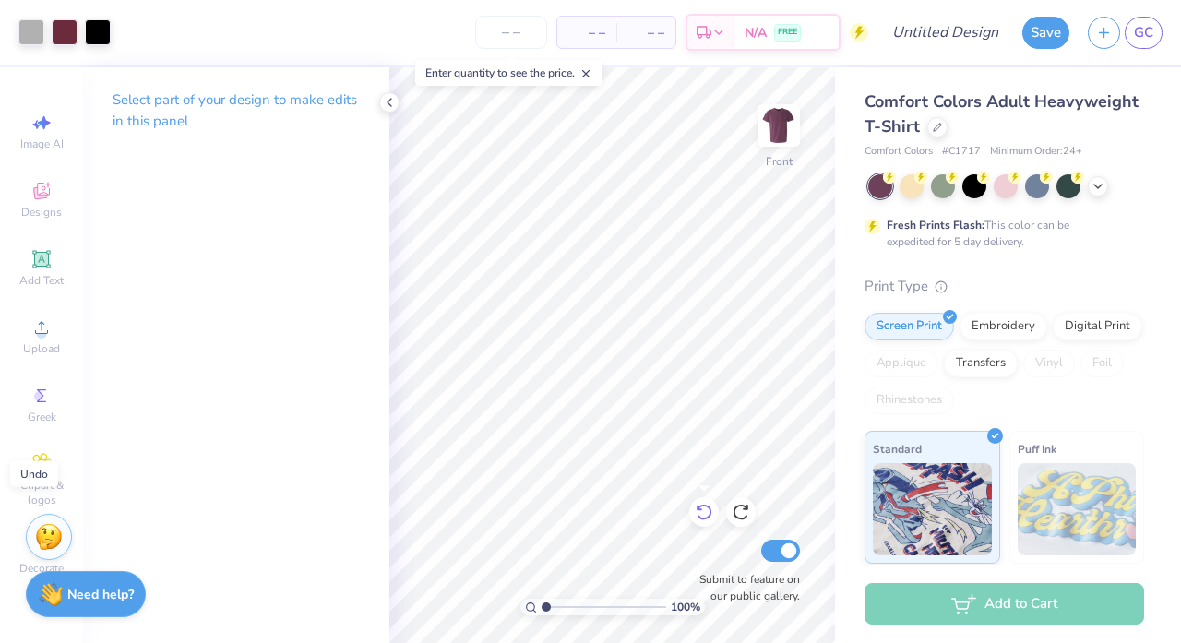
click at [709, 513] on icon at bounding box center [704, 512] width 18 height 18
click at [58, 30] on div at bounding box center [65, 31] width 26 height 26
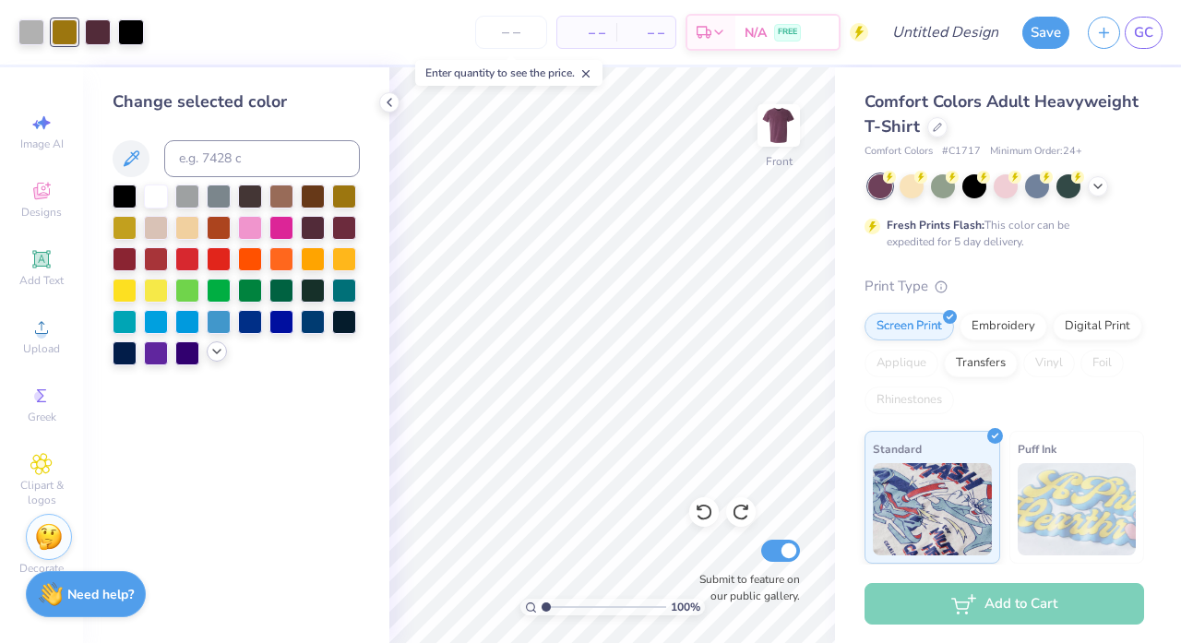
click at [218, 359] on icon at bounding box center [216, 351] width 15 height 15
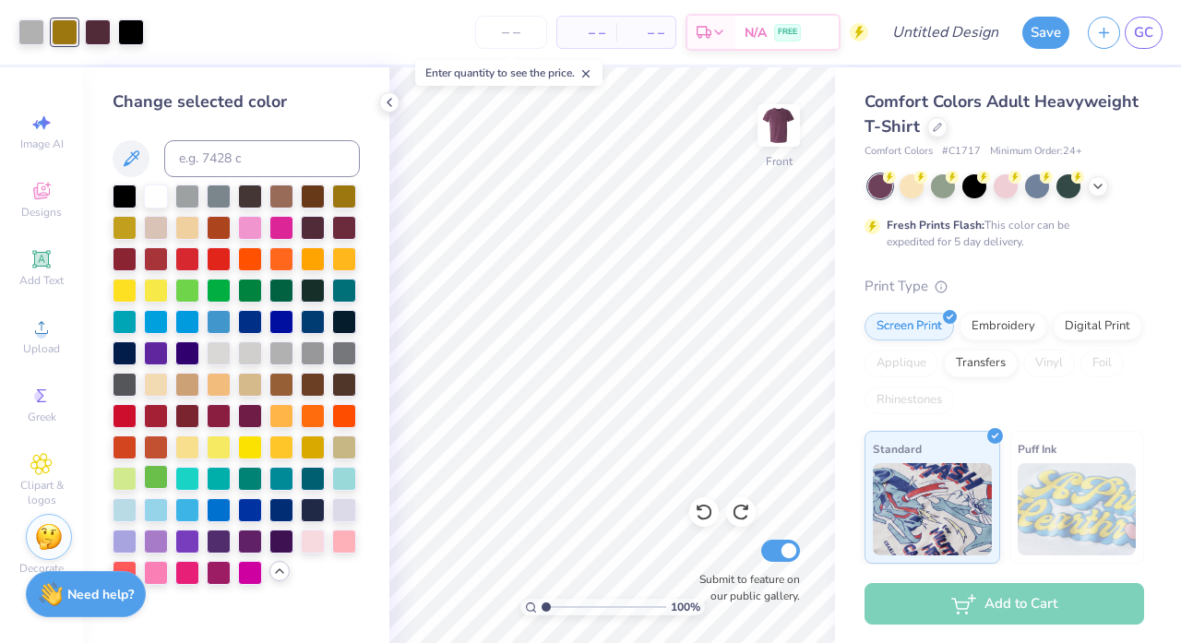
click at [152, 481] on div at bounding box center [156, 477] width 24 height 24
click at [221, 496] on div at bounding box center [236, 384] width 247 height 400
click at [221, 511] on div at bounding box center [219, 508] width 24 height 24
click at [184, 511] on div at bounding box center [187, 508] width 24 height 24
click at [207, 256] on div at bounding box center [219, 257] width 24 height 24
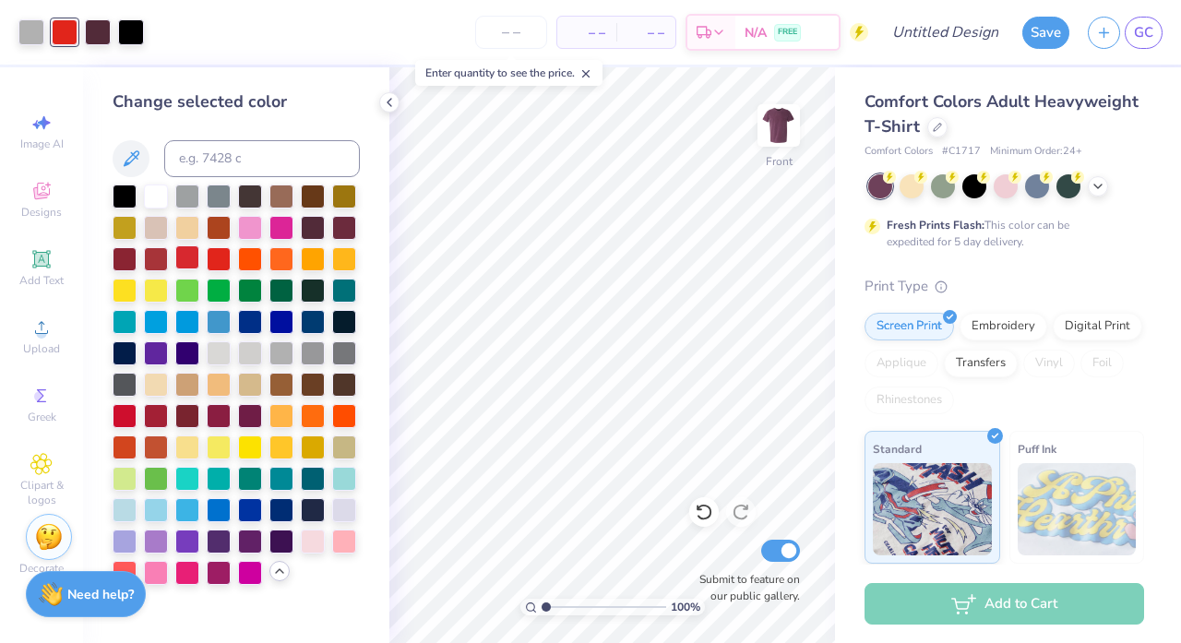
click at [184, 258] on div at bounding box center [187, 257] width 24 height 24
click at [226, 572] on div at bounding box center [219, 571] width 24 height 24
click at [180, 574] on div at bounding box center [187, 571] width 24 height 24
click at [152, 572] on div at bounding box center [156, 571] width 24 height 24
click at [119, 572] on div "Need help? Chat with us." at bounding box center [86, 591] width 120 height 46
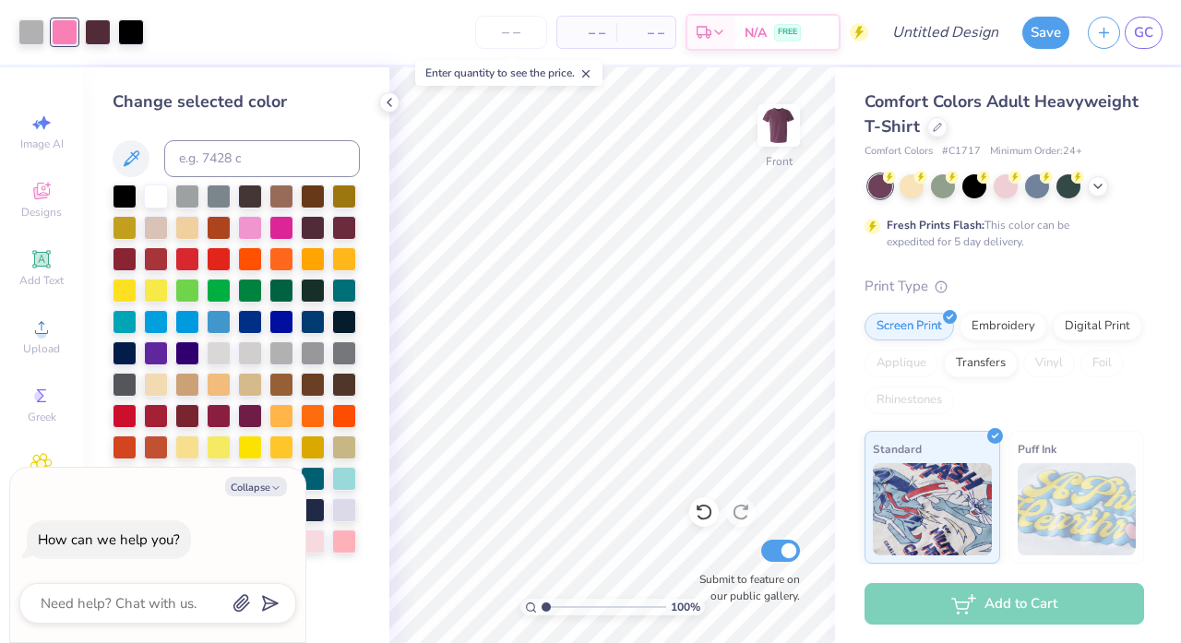
click at [315, 434] on div at bounding box center [236, 384] width 247 height 400
click at [272, 490] on icon "button" at bounding box center [275, 487] width 11 height 11
type textarea "x"
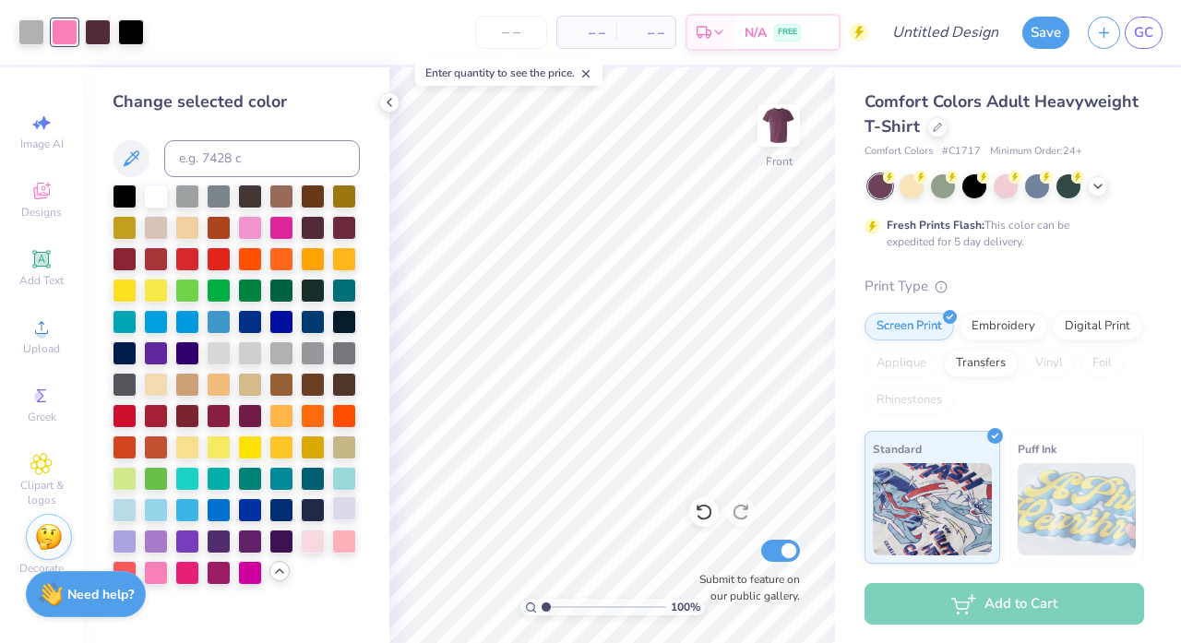
click at [341, 518] on div at bounding box center [344, 508] width 24 height 24
click at [306, 508] on div at bounding box center [313, 508] width 24 height 24
click at [282, 509] on div at bounding box center [281, 508] width 24 height 24
click at [247, 511] on div at bounding box center [250, 508] width 24 height 24
click at [223, 506] on div at bounding box center [219, 508] width 24 height 24
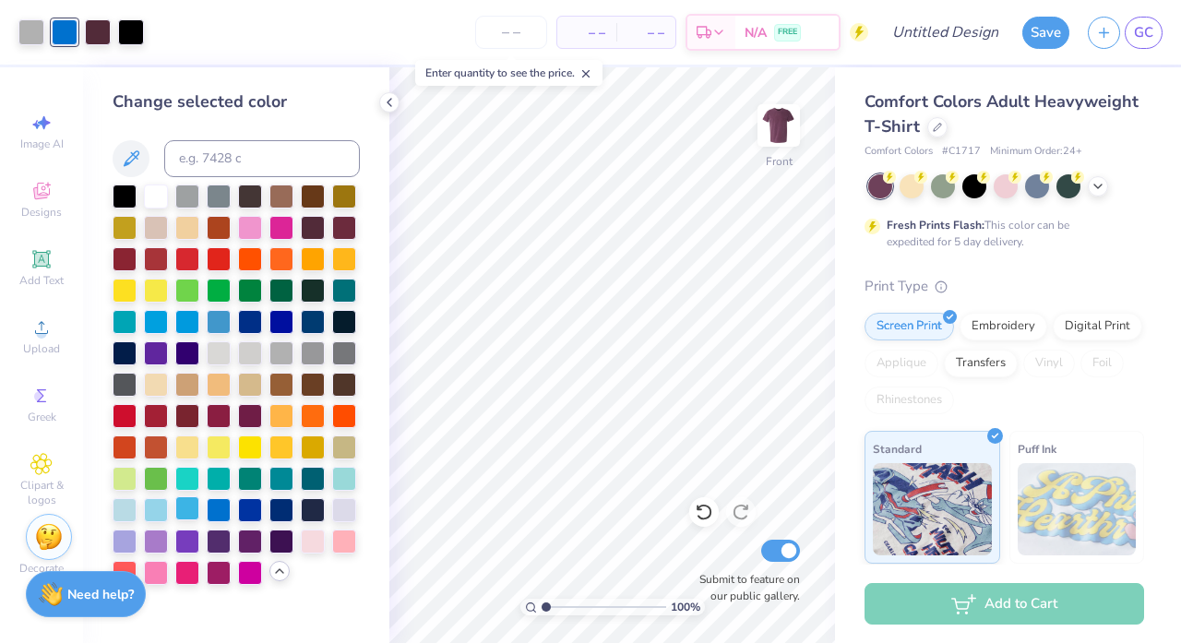
click at [183, 511] on div at bounding box center [187, 508] width 24 height 24
click at [144, 511] on div at bounding box center [156, 508] width 24 height 24
click at [102, 25] on div at bounding box center [98, 31] width 26 height 26
click at [125, 193] on div at bounding box center [125, 195] width 24 height 24
click at [70, 31] on div at bounding box center [65, 31] width 26 height 26
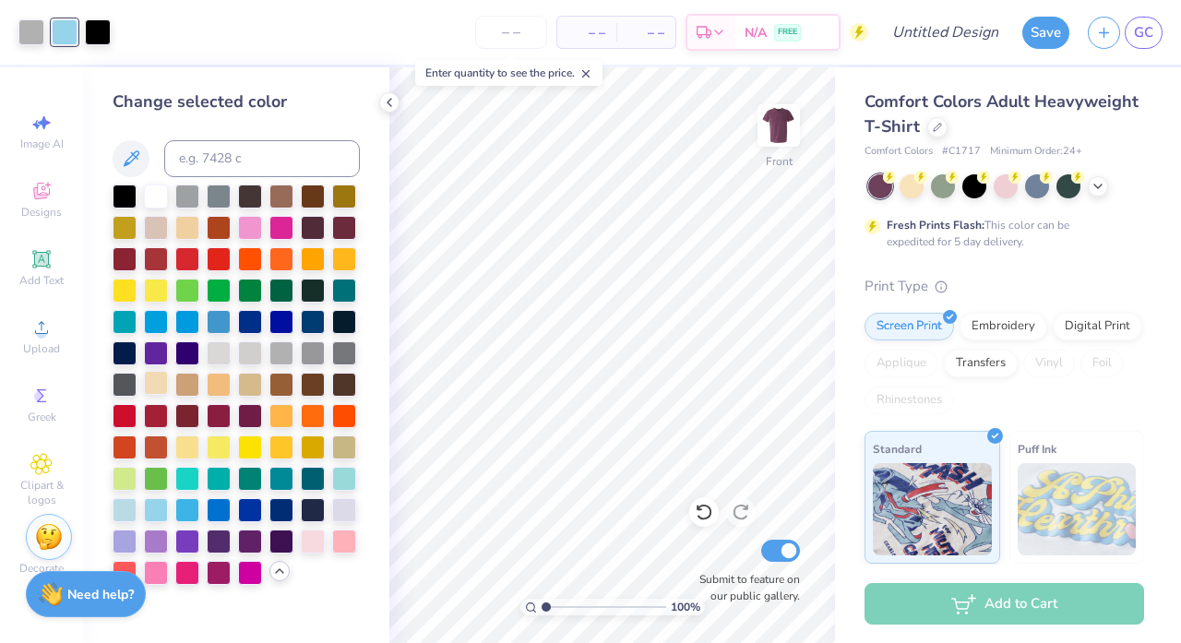
click at [160, 386] on div at bounding box center [156, 383] width 24 height 24
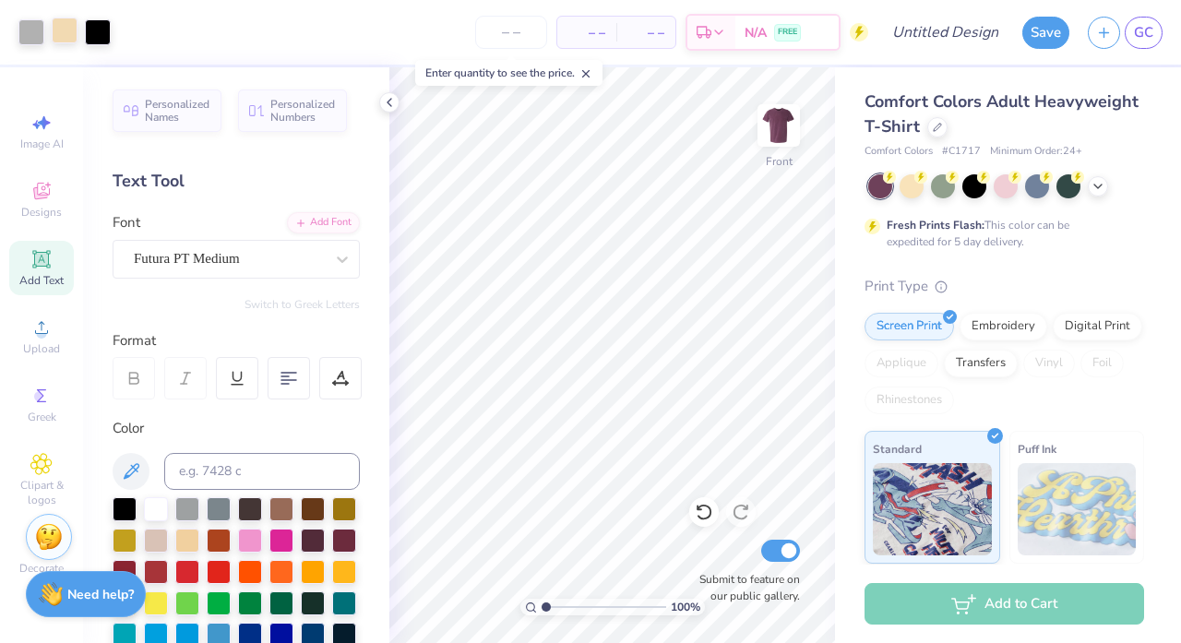
click at [66, 29] on div at bounding box center [65, 31] width 26 height 26
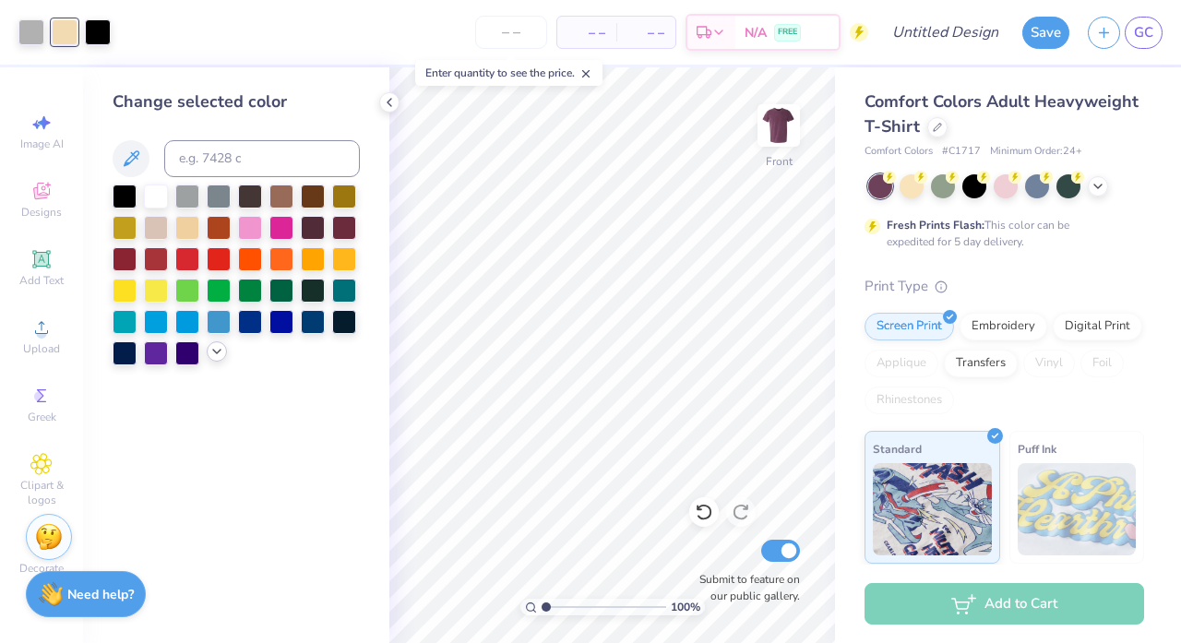
click at [210, 362] on div at bounding box center [217, 351] width 20 height 20
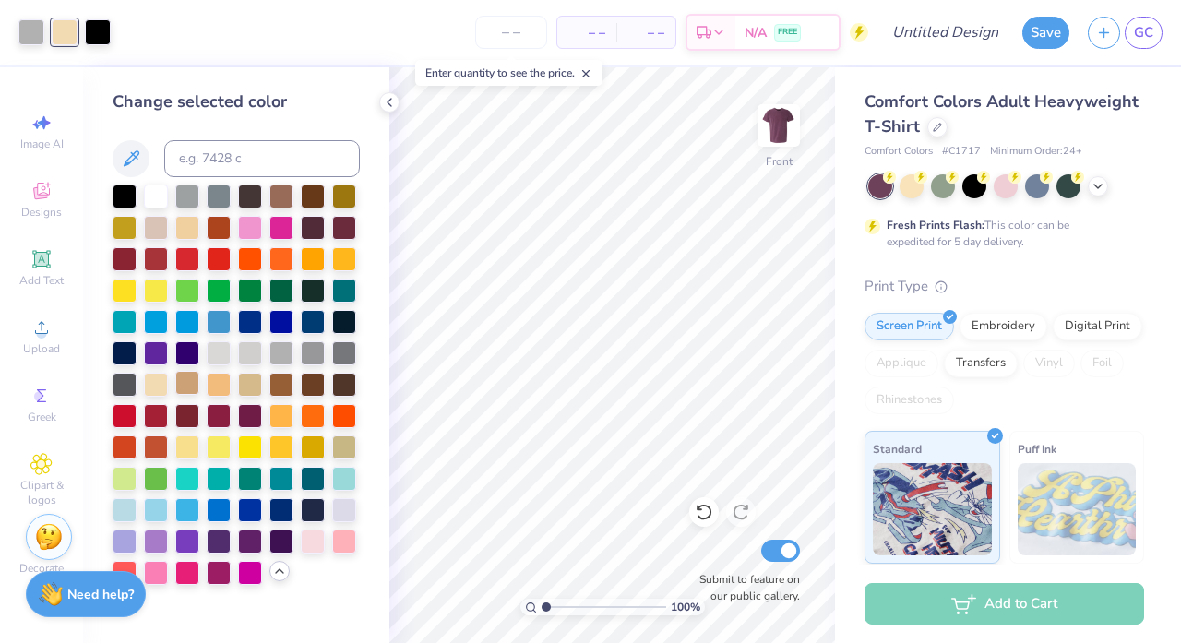
click at [187, 394] on div at bounding box center [187, 383] width 24 height 24
click at [213, 388] on div at bounding box center [219, 383] width 24 height 24
click at [259, 386] on div at bounding box center [250, 383] width 24 height 24
click at [282, 383] on div at bounding box center [281, 383] width 24 height 24
click at [158, 394] on div at bounding box center [156, 383] width 24 height 24
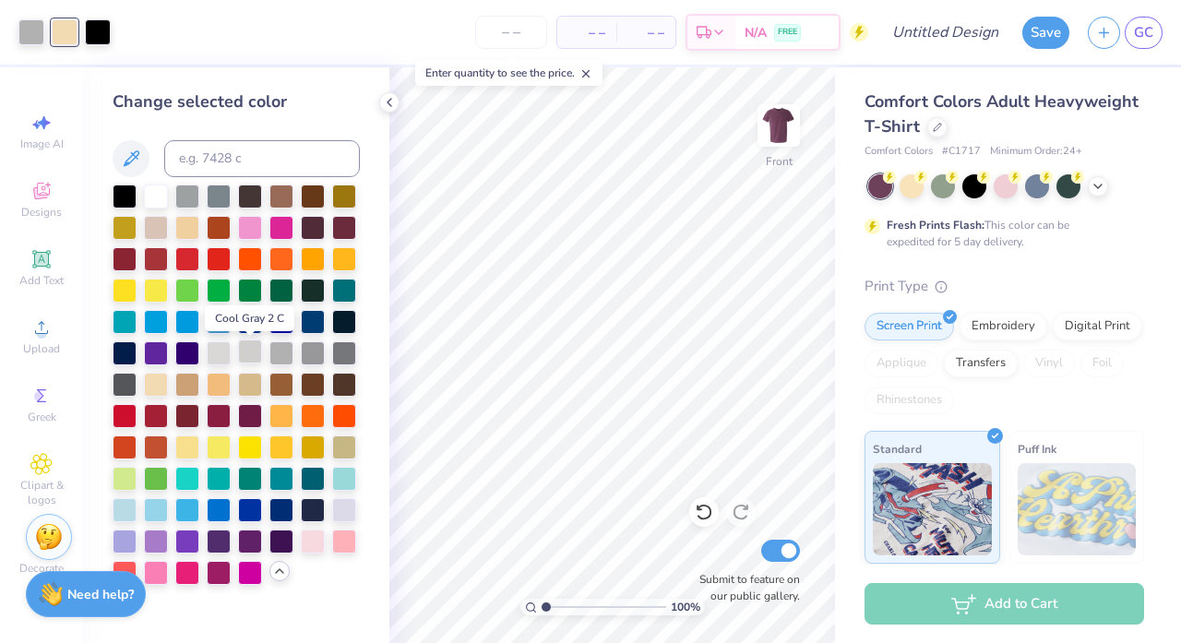
click at [241, 356] on div at bounding box center [250, 351] width 24 height 24
click at [216, 355] on div at bounding box center [219, 351] width 24 height 24
click at [30, 180] on icon at bounding box center [41, 191] width 22 height 22
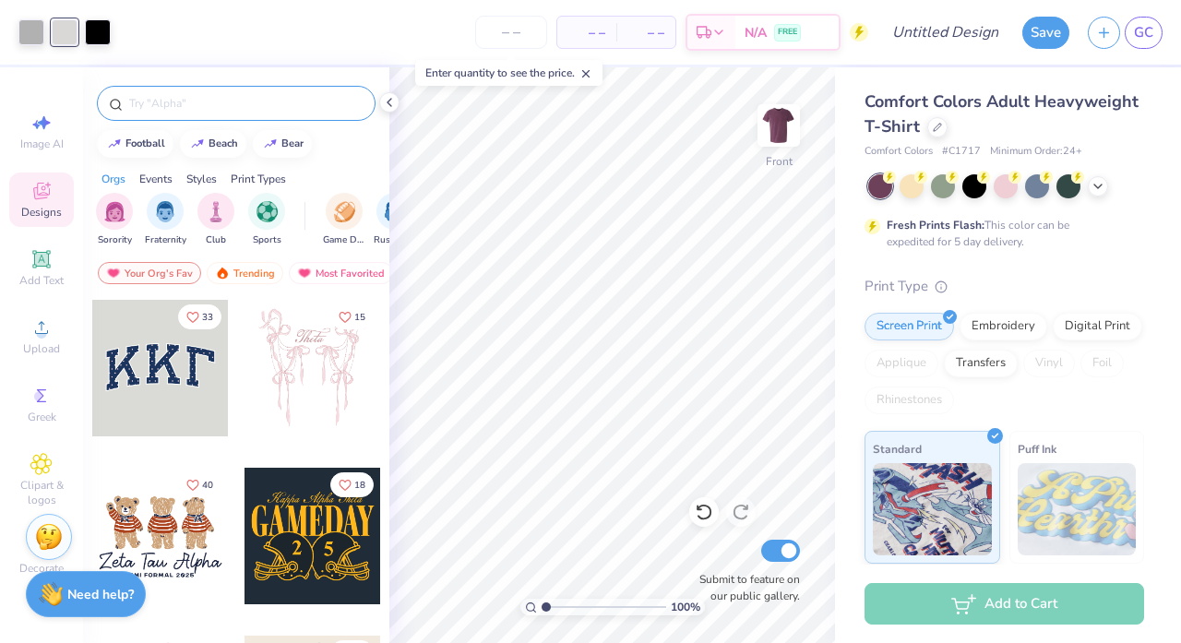
click at [239, 113] on div at bounding box center [236, 103] width 279 height 35
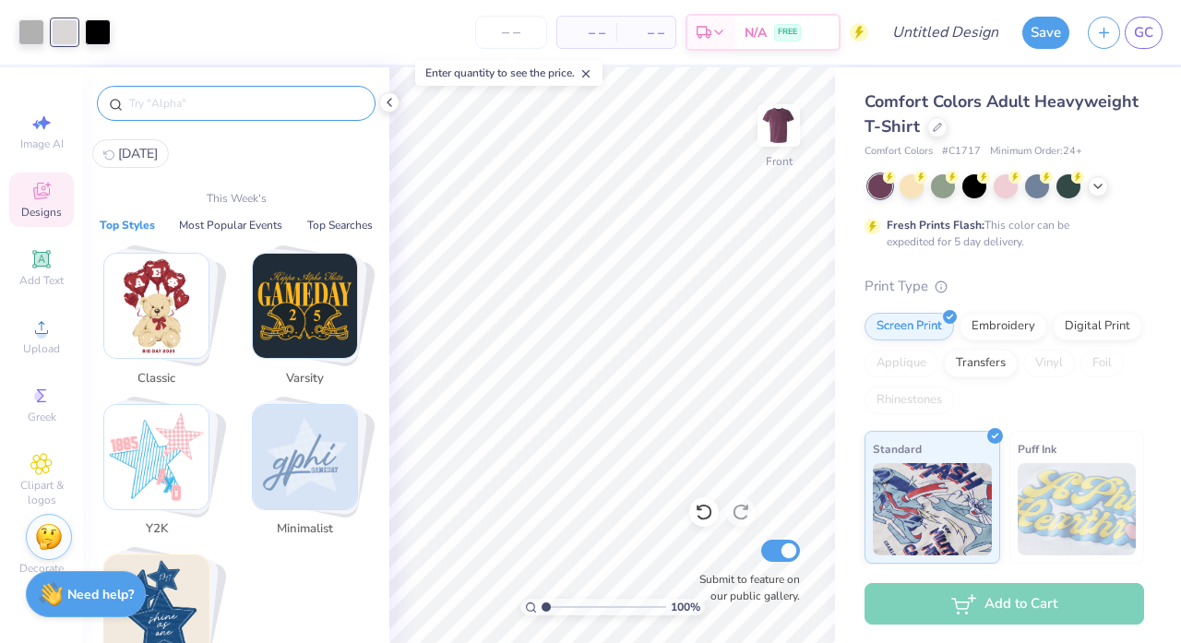
click at [245, 104] on input "text" at bounding box center [245, 103] width 236 height 18
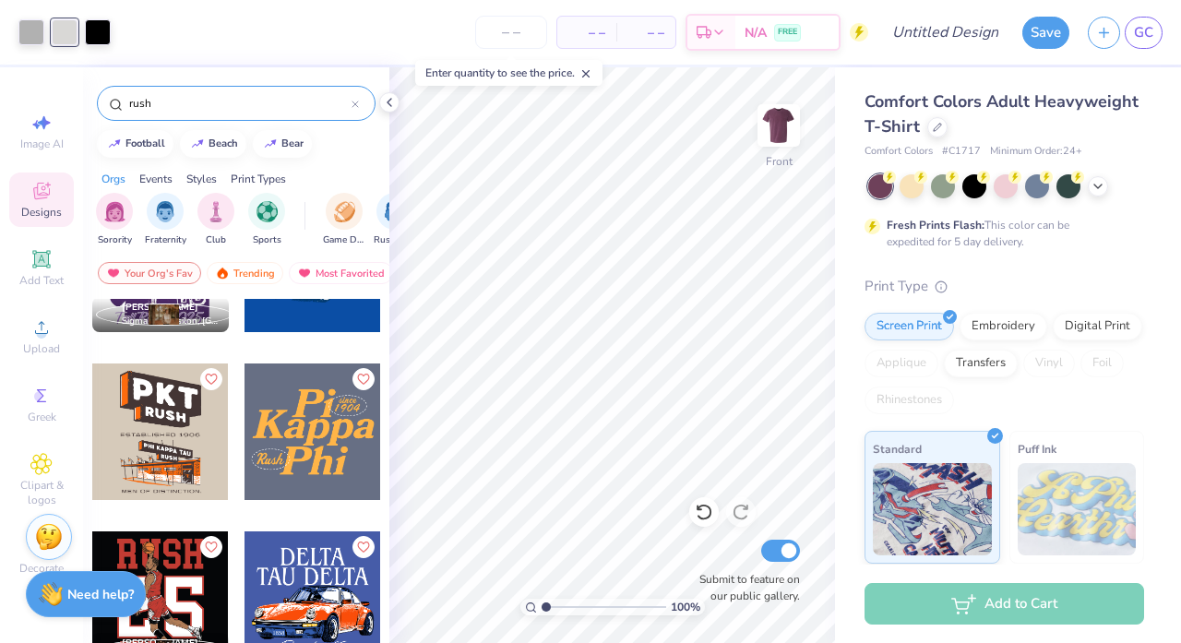
scroll to position [989, 0]
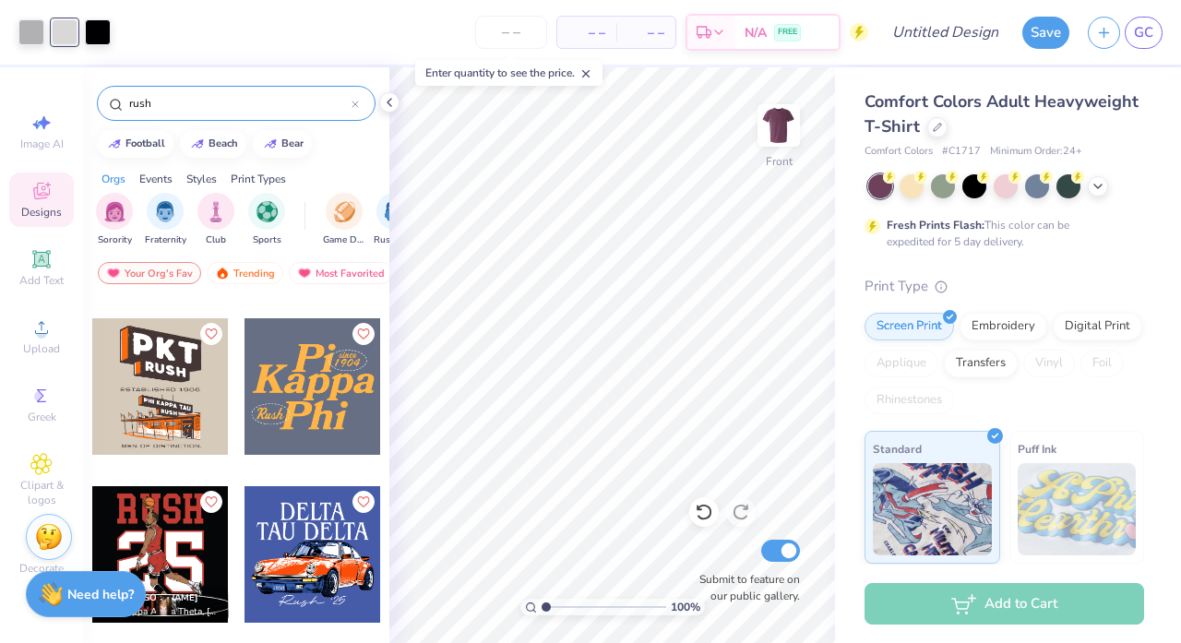
click at [268, 110] on input "rush" at bounding box center [239, 103] width 224 height 18
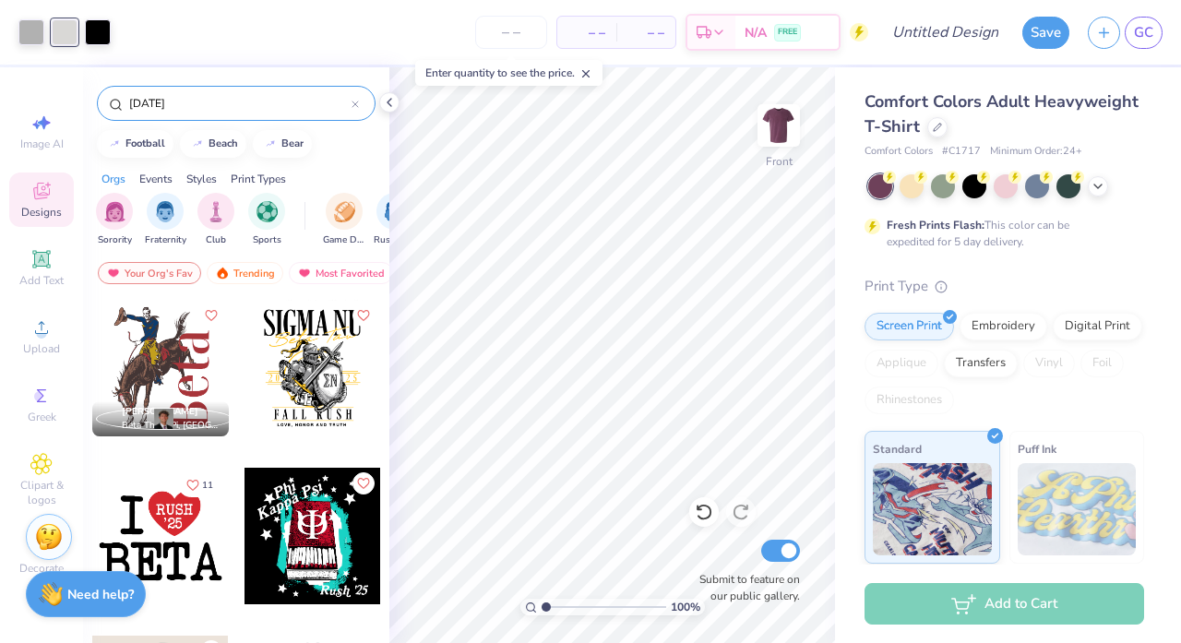
type input "[DATE]"
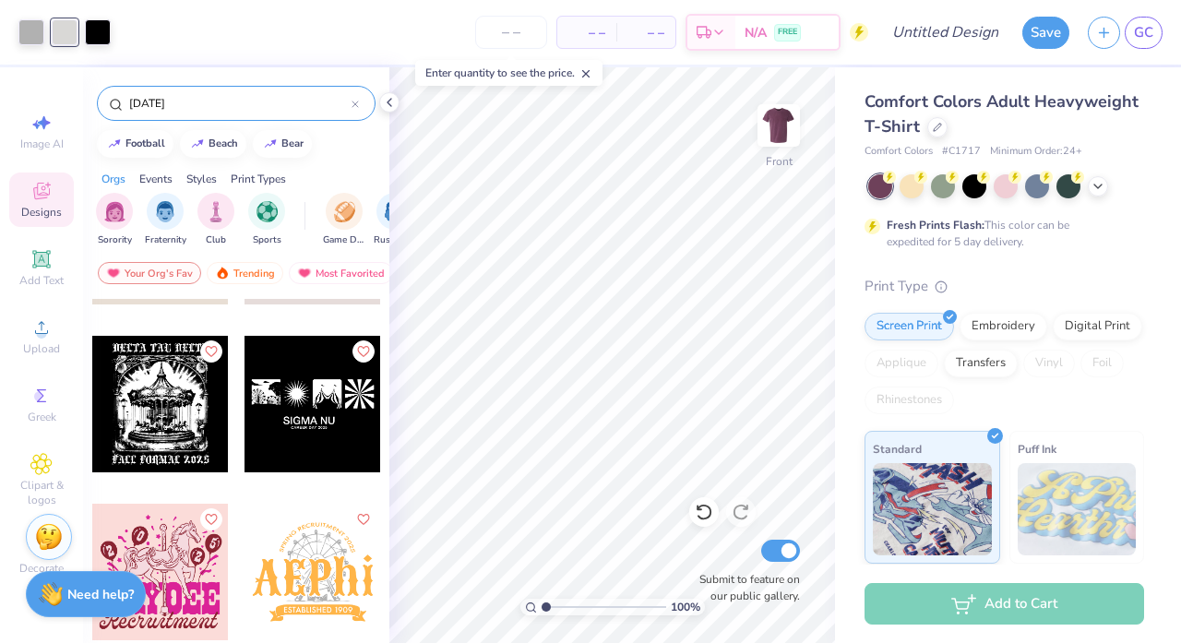
scroll to position [476, 0]
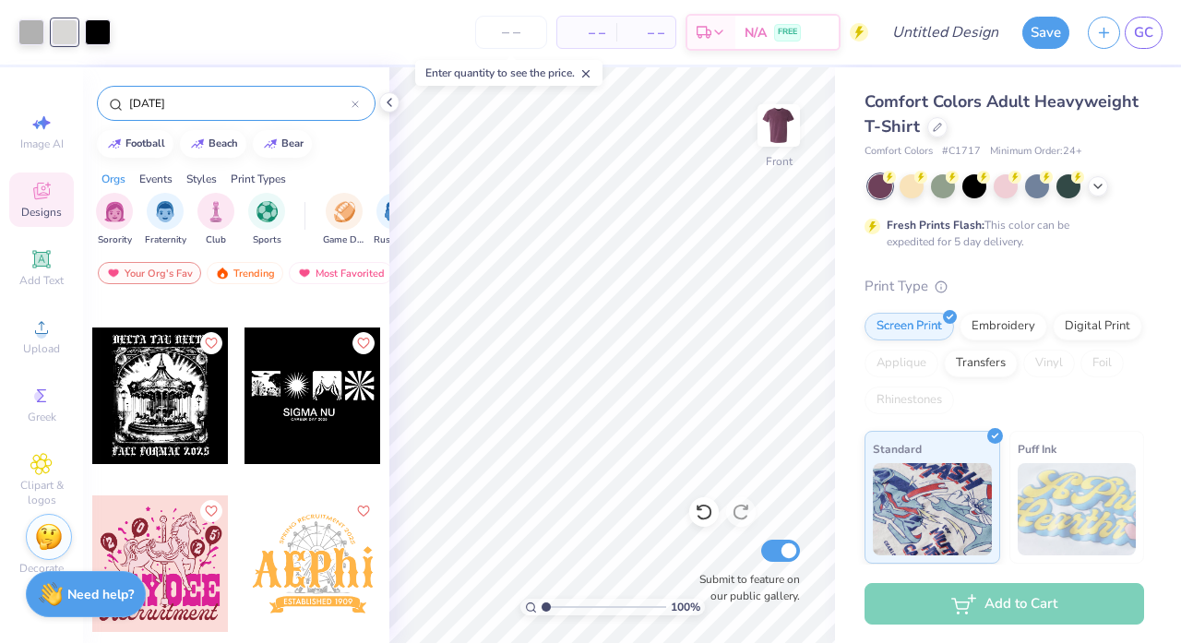
click at [329, 409] on div at bounding box center [312, 395] width 137 height 137
click at [770, 127] on img at bounding box center [779, 126] width 74 height 74
click at [329, 379] on div at bounding box center [312, 395] width 137 height 137
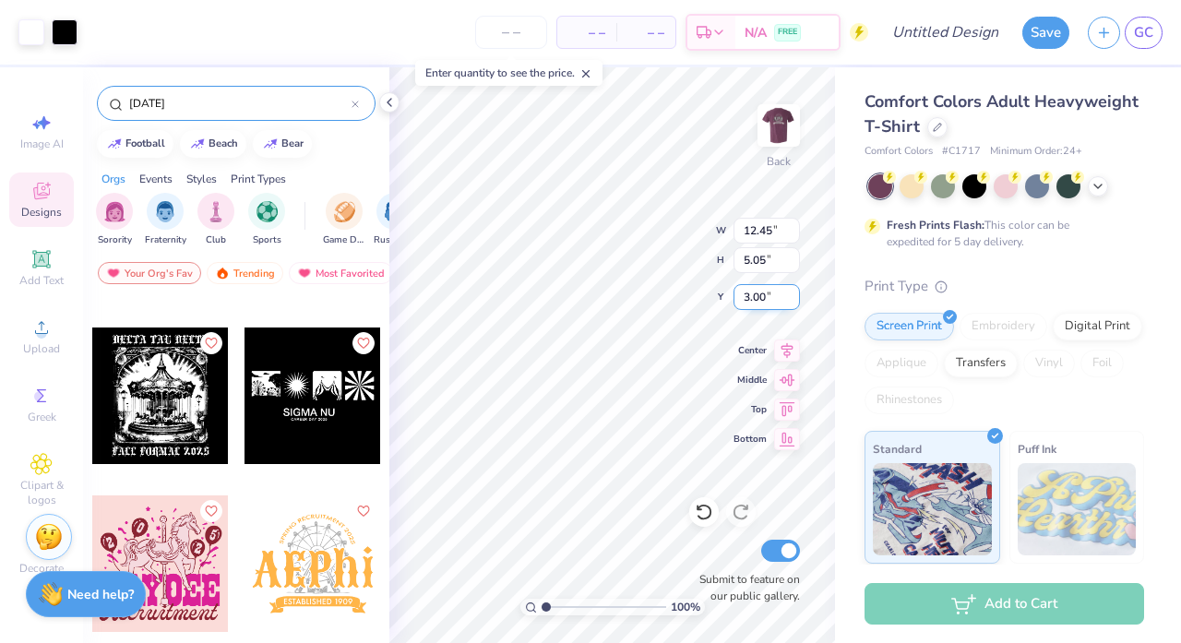
type input "4.30"
type input "1.74"
type input "3.88"
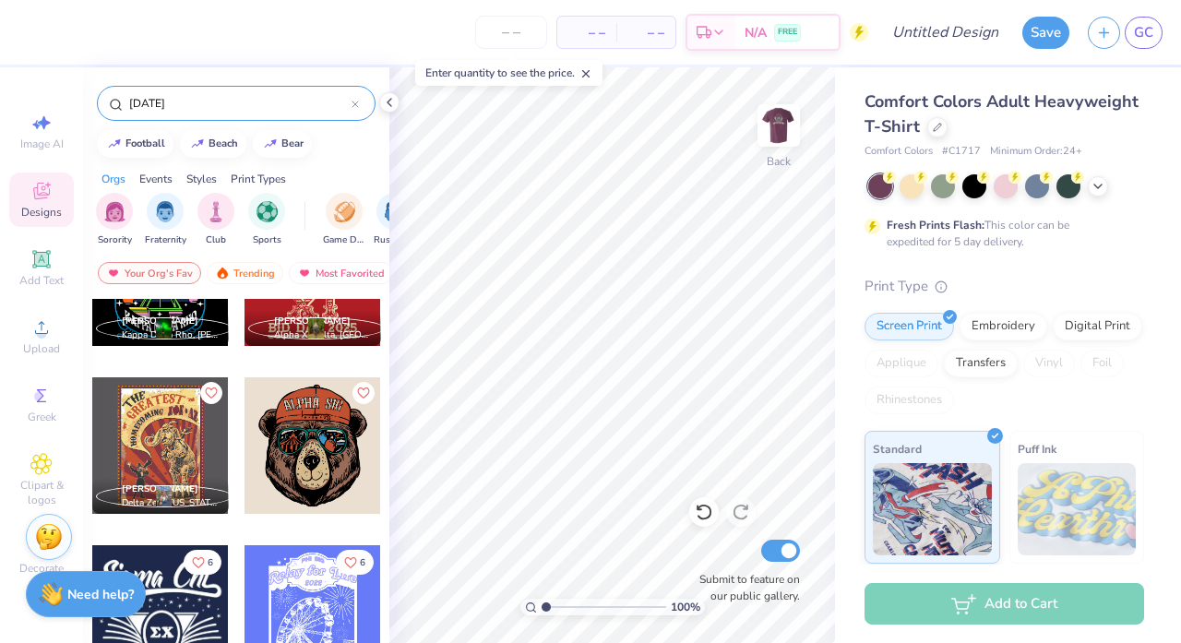
scroll to position [1098, 0]
click at [34, 121] on icon at bounding box center [41, 123] width 22 height 22
select select "4"
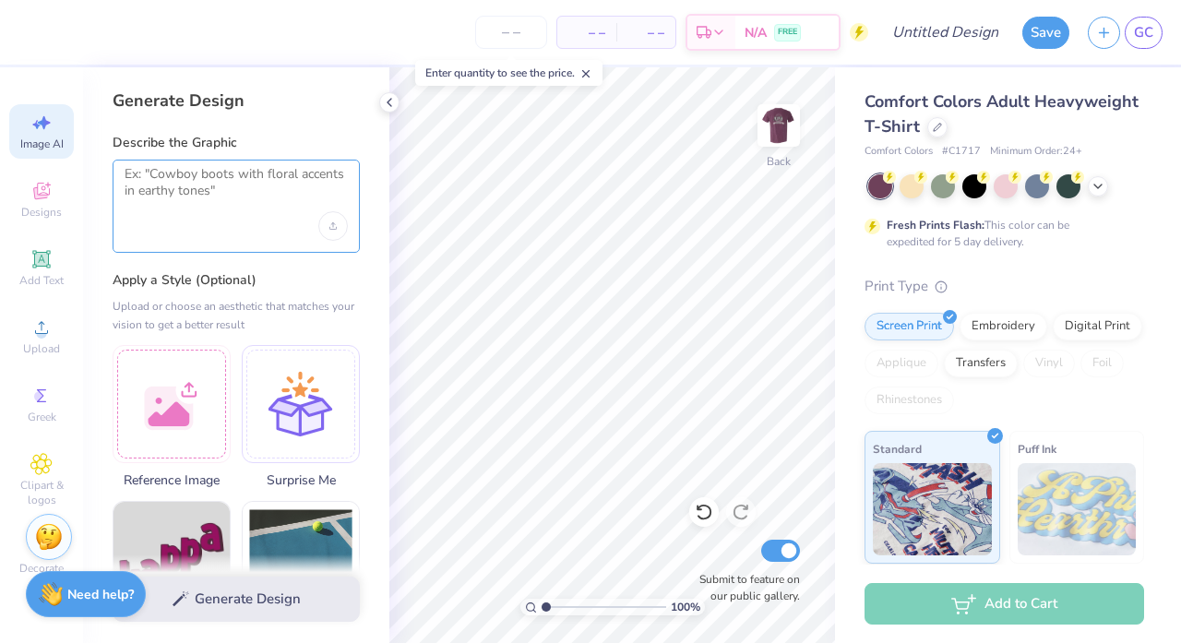
click at [234, 181] on textarea at bounding box center [236, 189] width 223 height 46
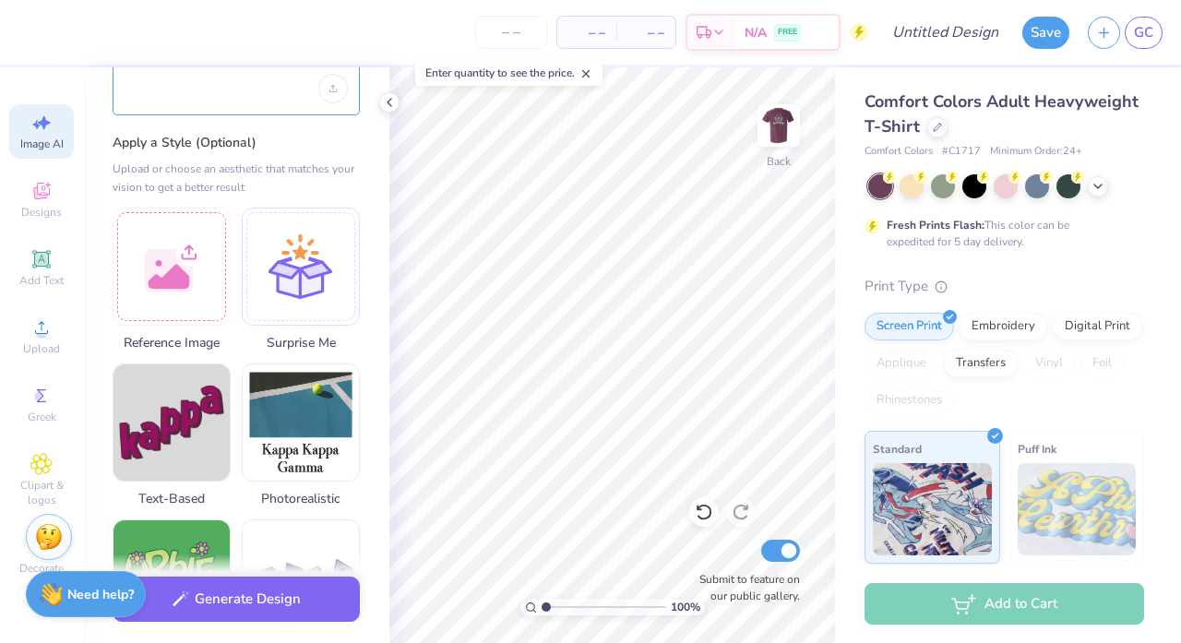
scroll to position [156, 0]
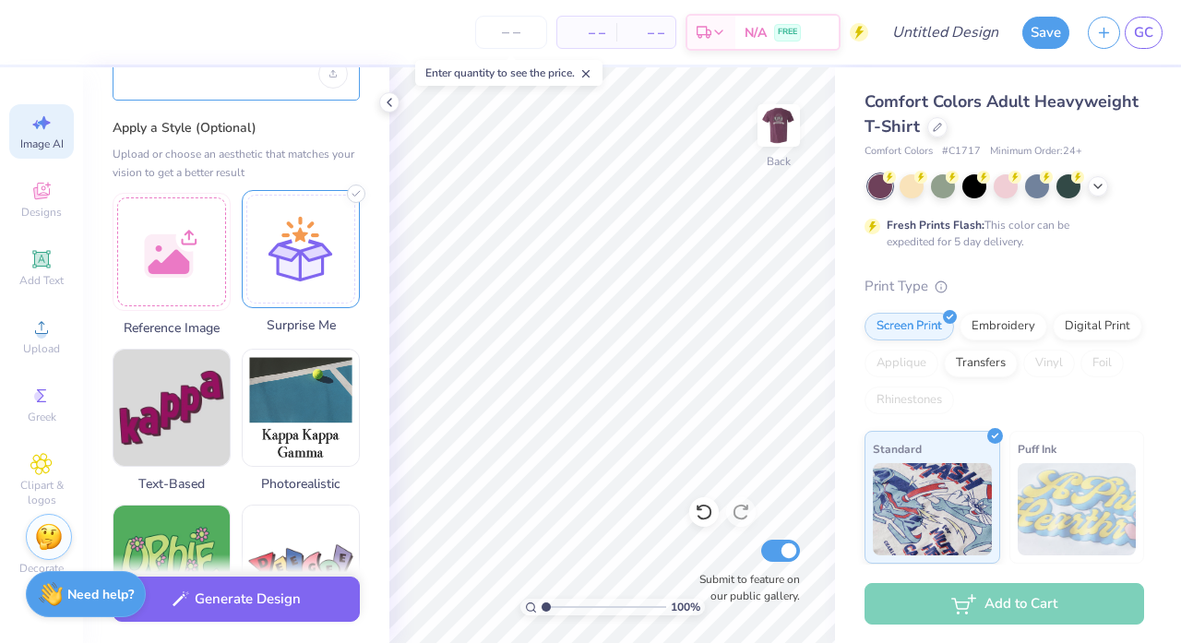
type textarea "[DATE] alpha phi omega fall rush 2025"
click at [327, 262] on div at bounding box center [301, 249] width 118 height 118
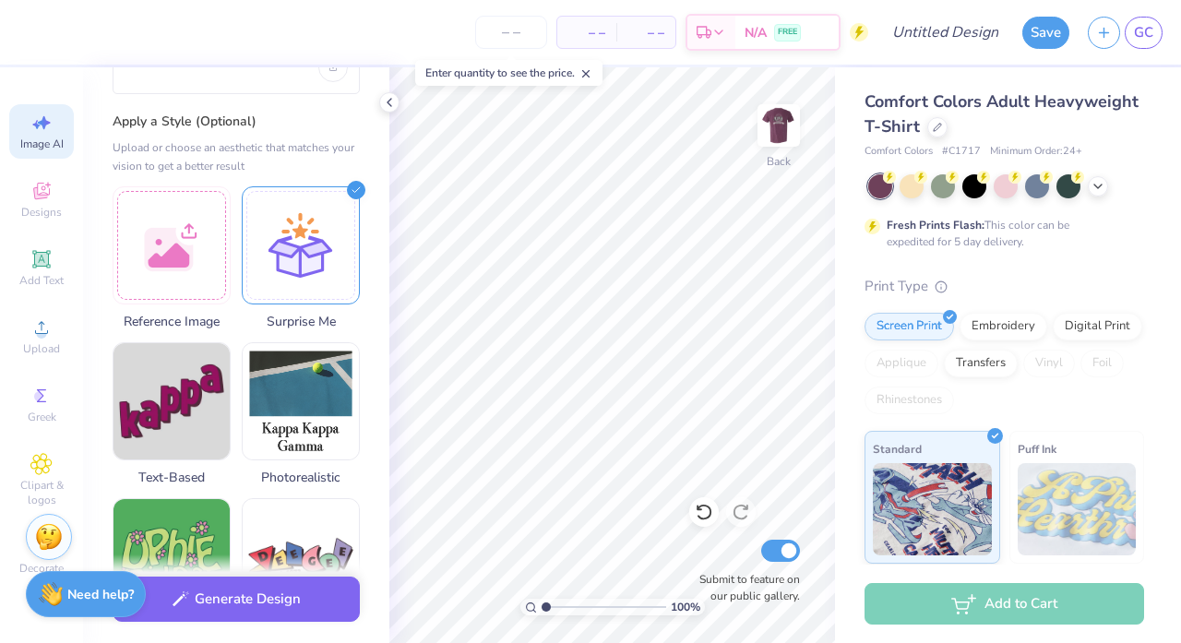
scroll to position [199, 0]
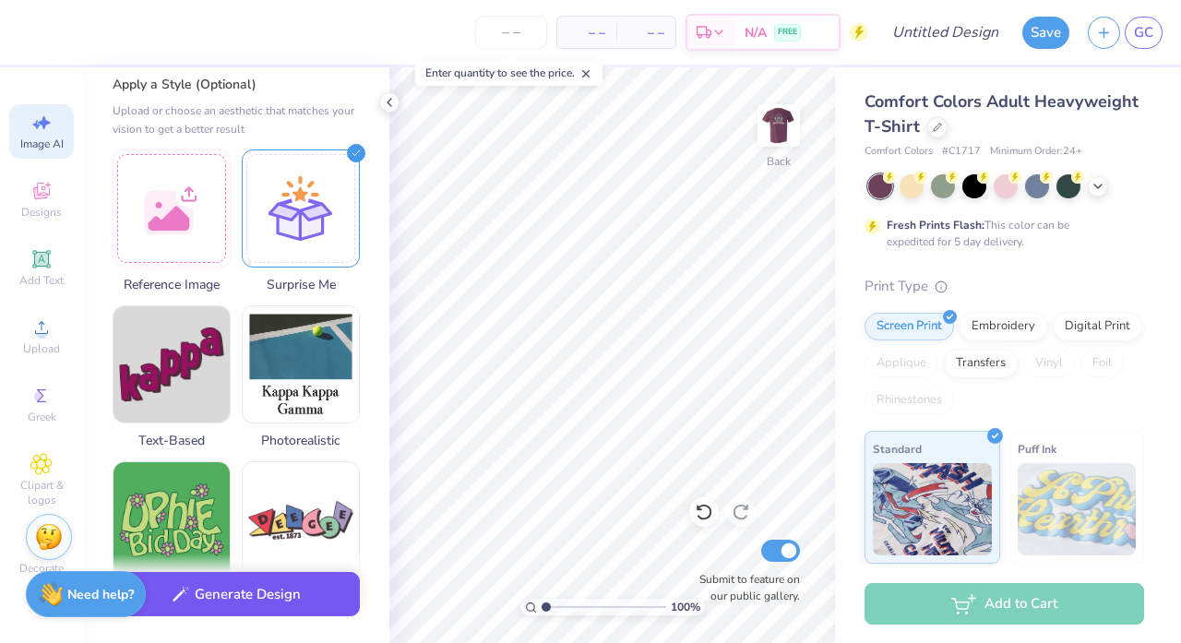
click at [268, 603] on button "Generate Design" at bounding box center [236, 594] width 247 height 45
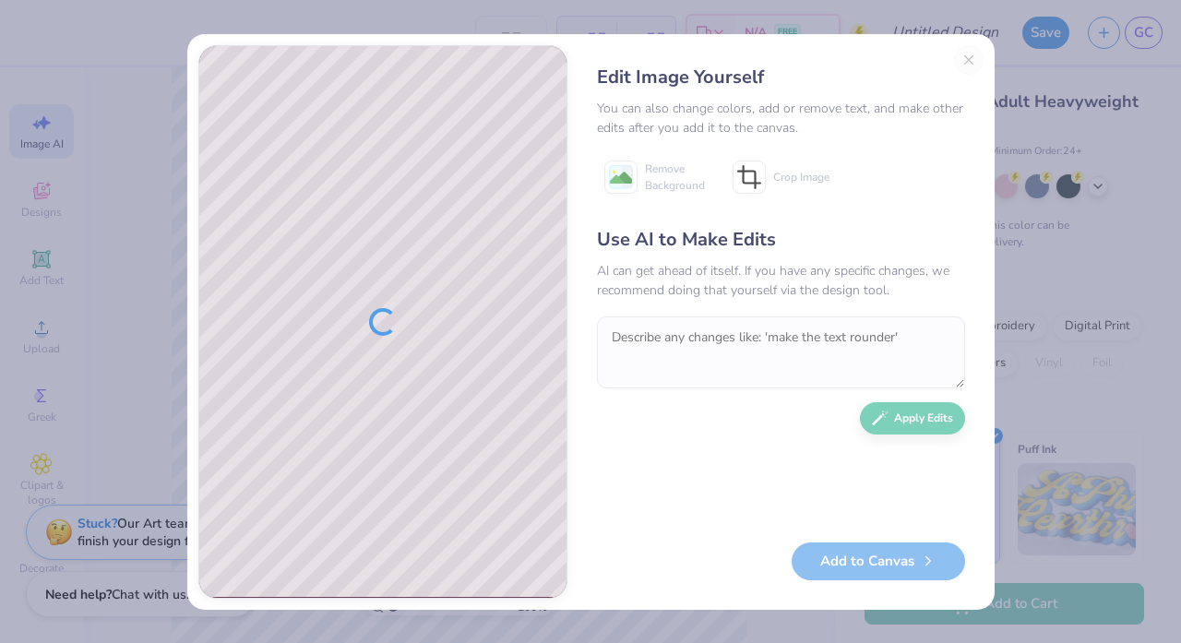
click at [969, 55] on div "Edit Image Yourself You can also change colors, add or remove text, and make ot…" at bounding box center [780, 321] width 405 height 553
